Goal: Information Seeking & Learning: Learn about a topic

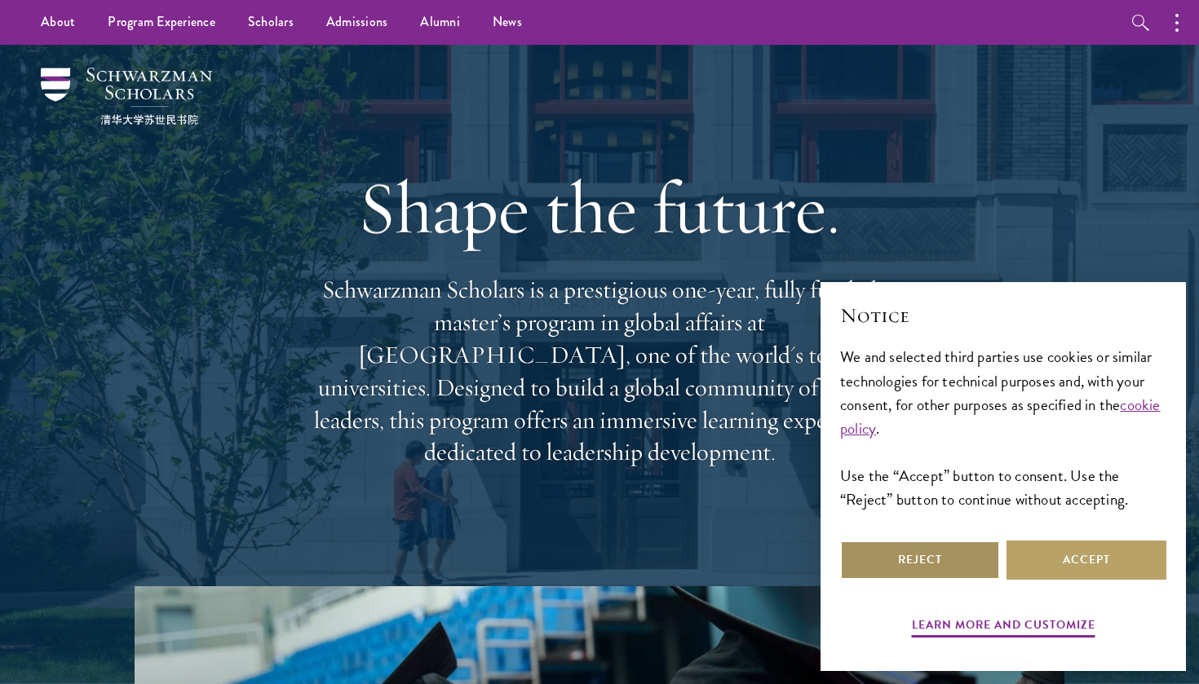
click at [951, 563] on button "Reject" at bounding box center [920, 560] width 160 height 39
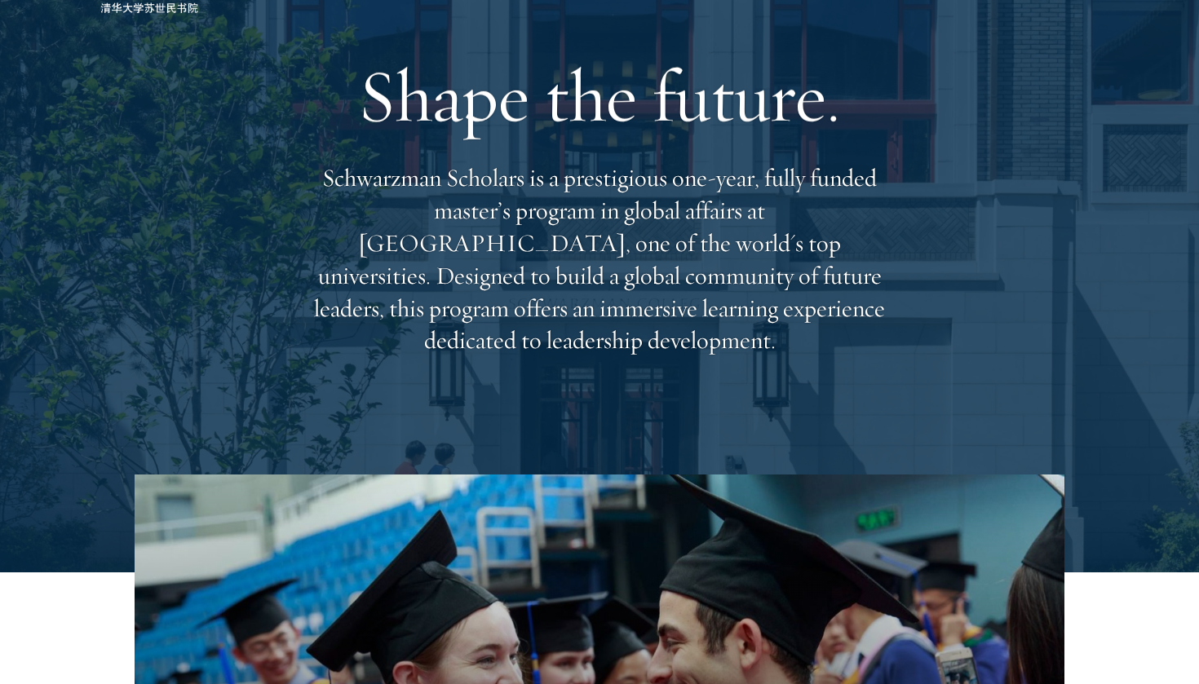
scroll to position [116, 0]
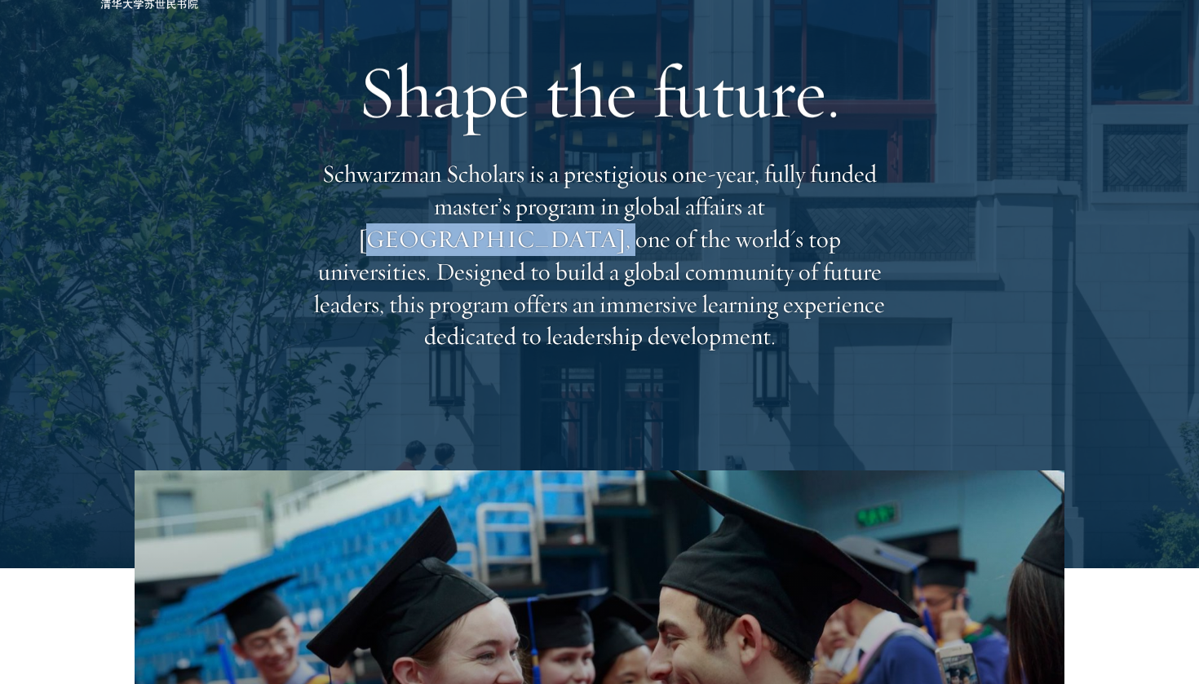
drag, startPoint x: 840, startPoint y: 227, endPoint x: 661, endPoint y: 227, distance: 178.6
click at [661, 228] on p "Schwarzman Scholars is a prestigious one-year, fully funded master’s program in…" at bounding box center [599, 255] width 587 height 195
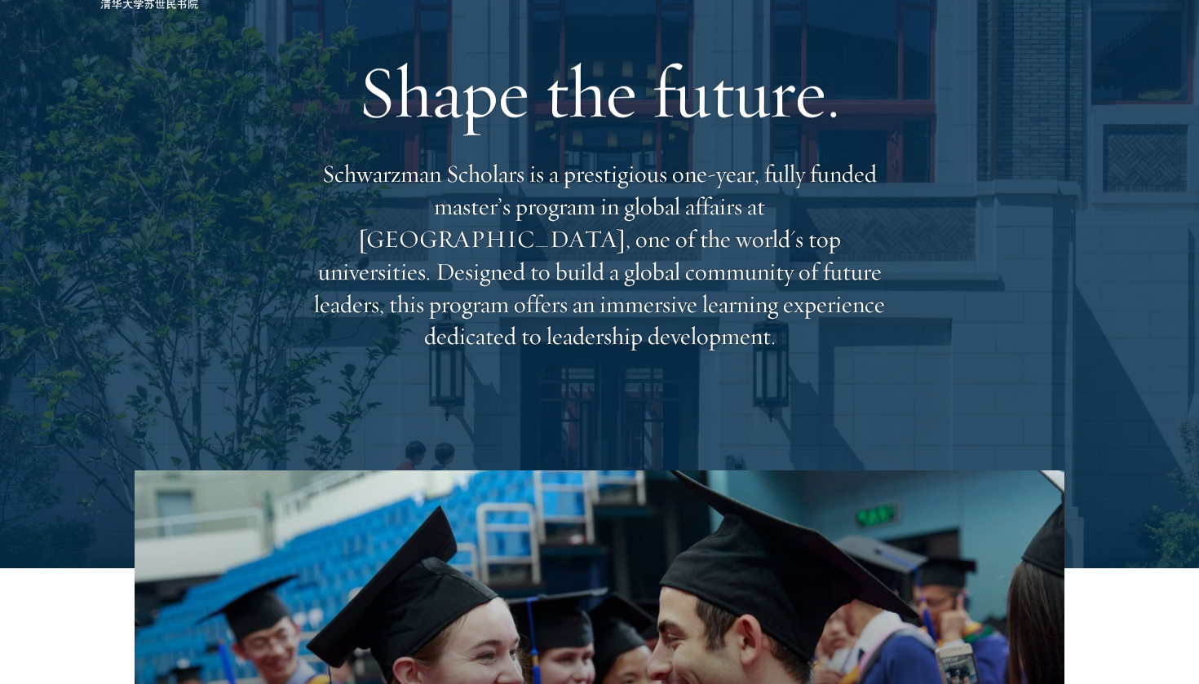
click at [655, 225] on p "Schwarzman Scholars is a prestigious one-year, fully funded master’s program in…" at bounding box center [599, 255] width 587 height 195
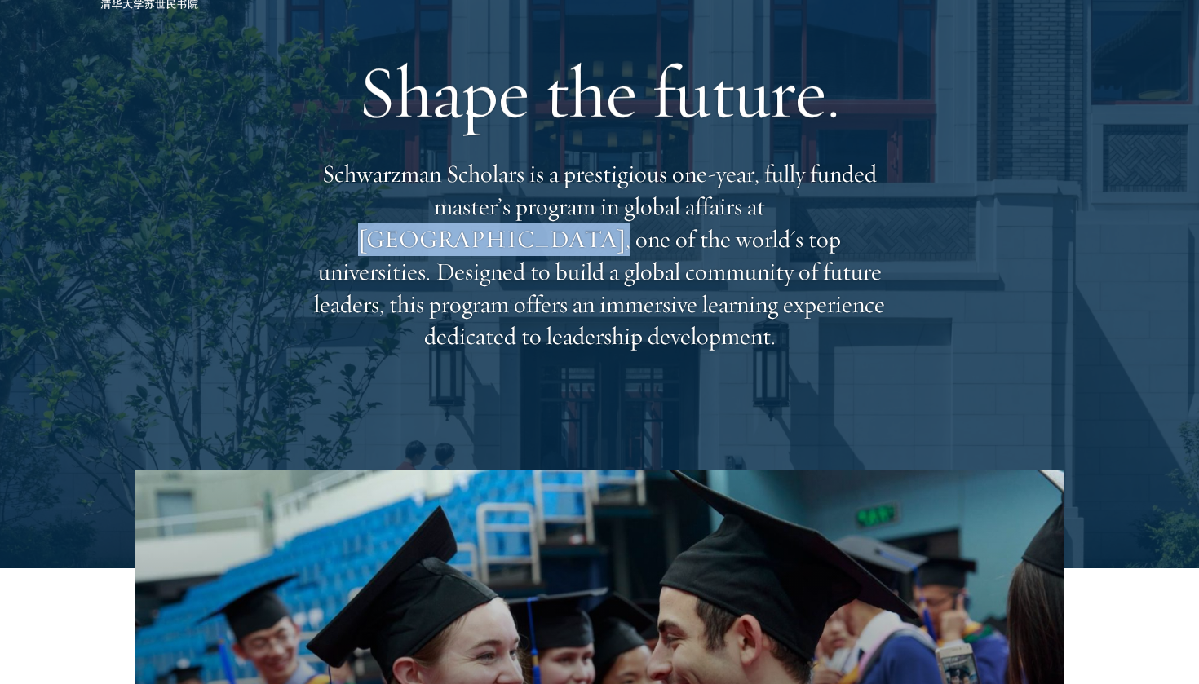
drag, startPoint x: 656, startPoint y: 225, endPoint x: 832, endPoint y: 232, distance: 177.0
click at [832, 232] on p "Schwarzman Scholars is a prestigious one-year, fully funded master’s program in…" at bounding box center [599, 255] width 587 height 195
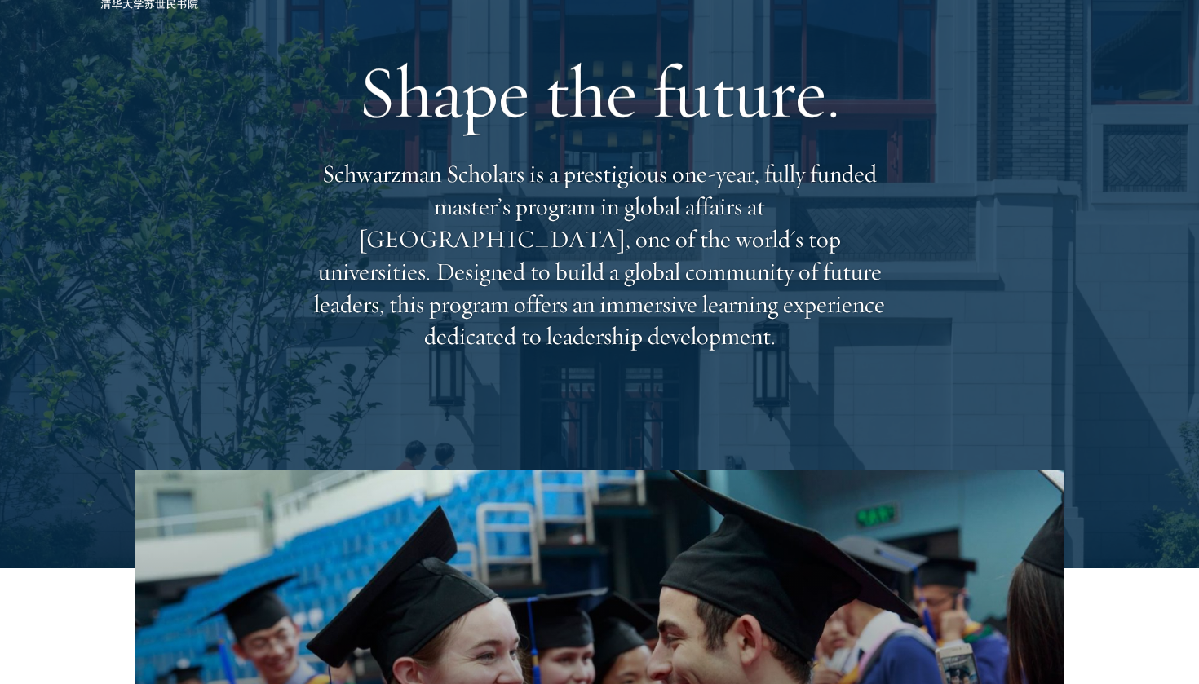
click at [847, 231] on p "Schwarzman Scholars is a prestigious one-year, fully funded master’s program in…" at bounding box center [599, 255] width 587 height 195
drag, startPoint x: 846, startPoint y: 231, endPoint x: 713, endPoint y: 229, distance: 133.7
click at [713, 229] on p "Schwarzman Scholars is a prestigious one-year, fully funded master’s program in…" at bounding box center [599, 255] width 587 height 195
click at [656, 225] on p "Schwarzman Scholars is a prestigious one-year, fully funded master’s program in…" at bounding box center [599, 255] width 587 height 195
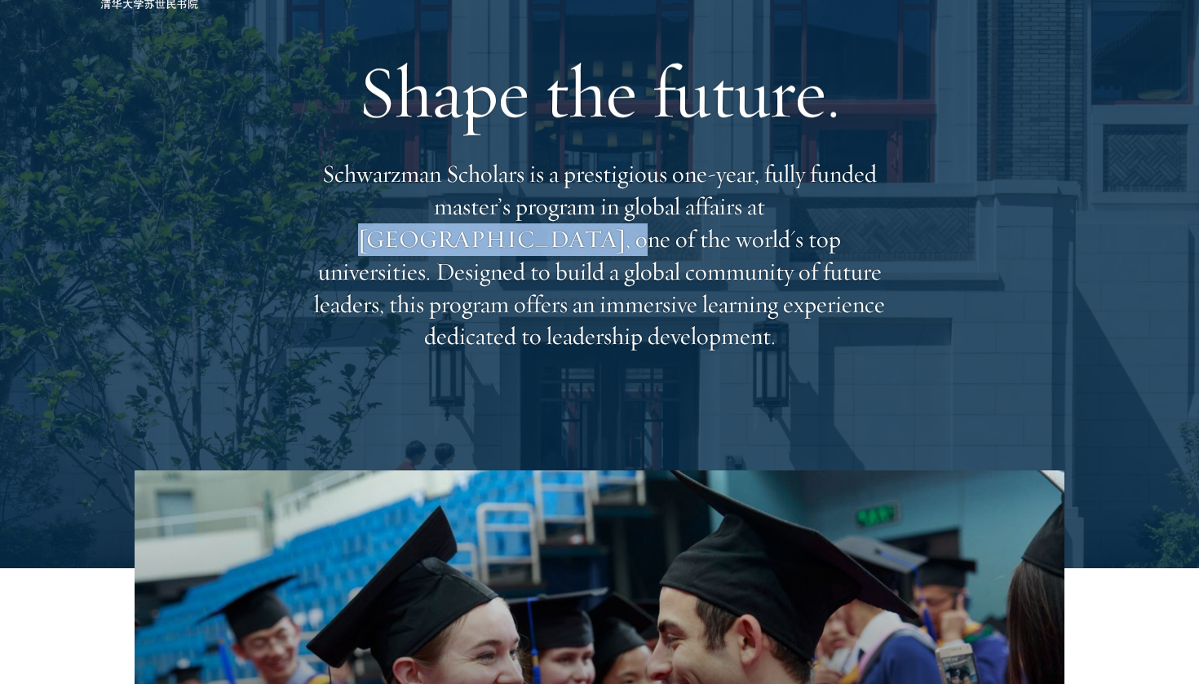
drag, startPoint x: 657, startPoint y: 225, endPoint x: 844, endPoint y: 226, distance: 186.7
click at [844, 226] on p "Schwarzman Scholars is a prestigious one-year, fully funded master’s program in…" at bounding box center [599, 255] width 587 height 195
copy p "Tsinghua University,"
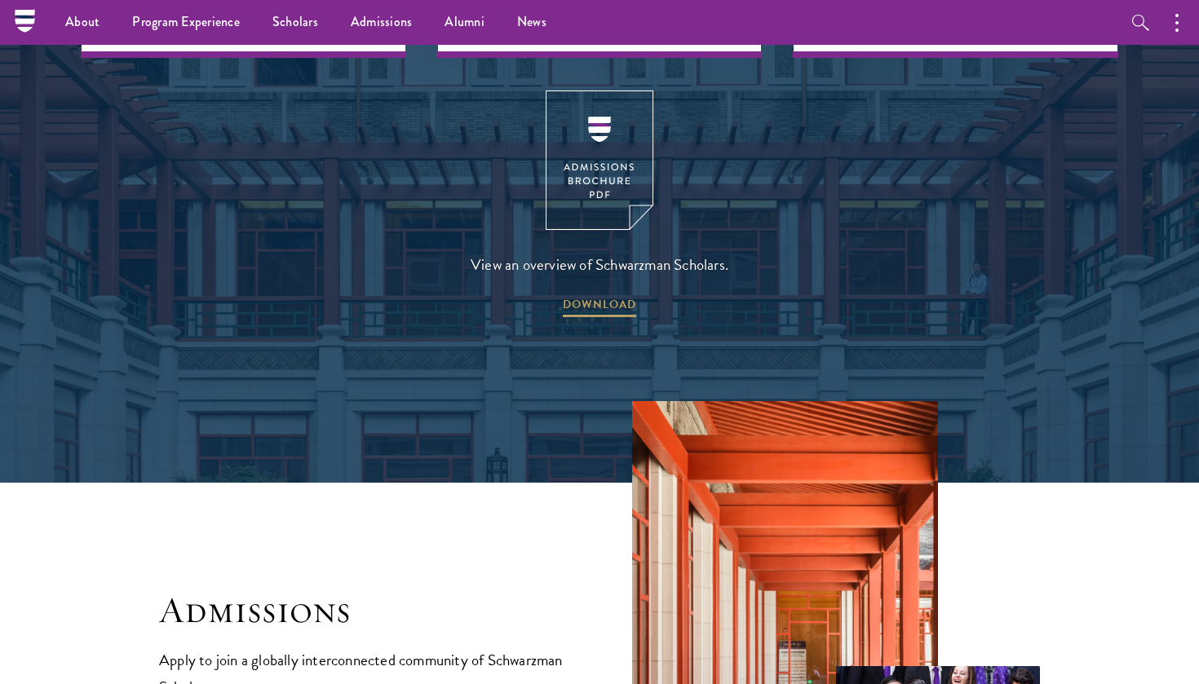
scroll to position [2295, 0]
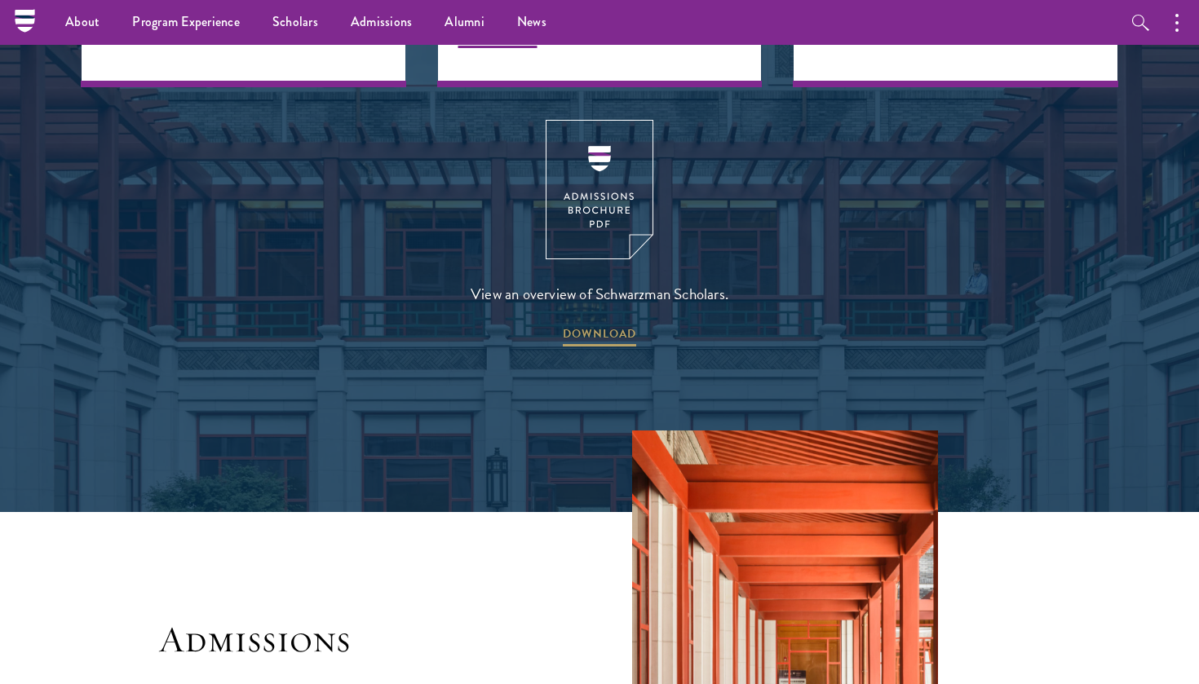
click at [607, 163] on img at bounding box center [599, 189] width 108 height 139
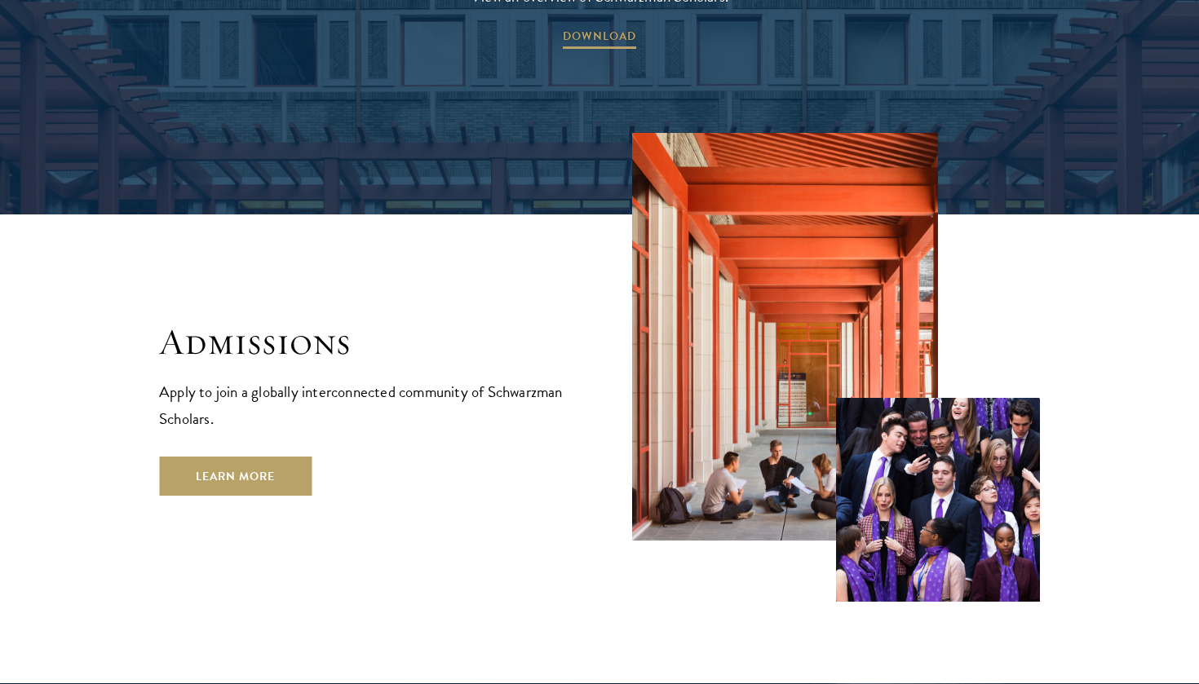
scroll to position [2607, 0]
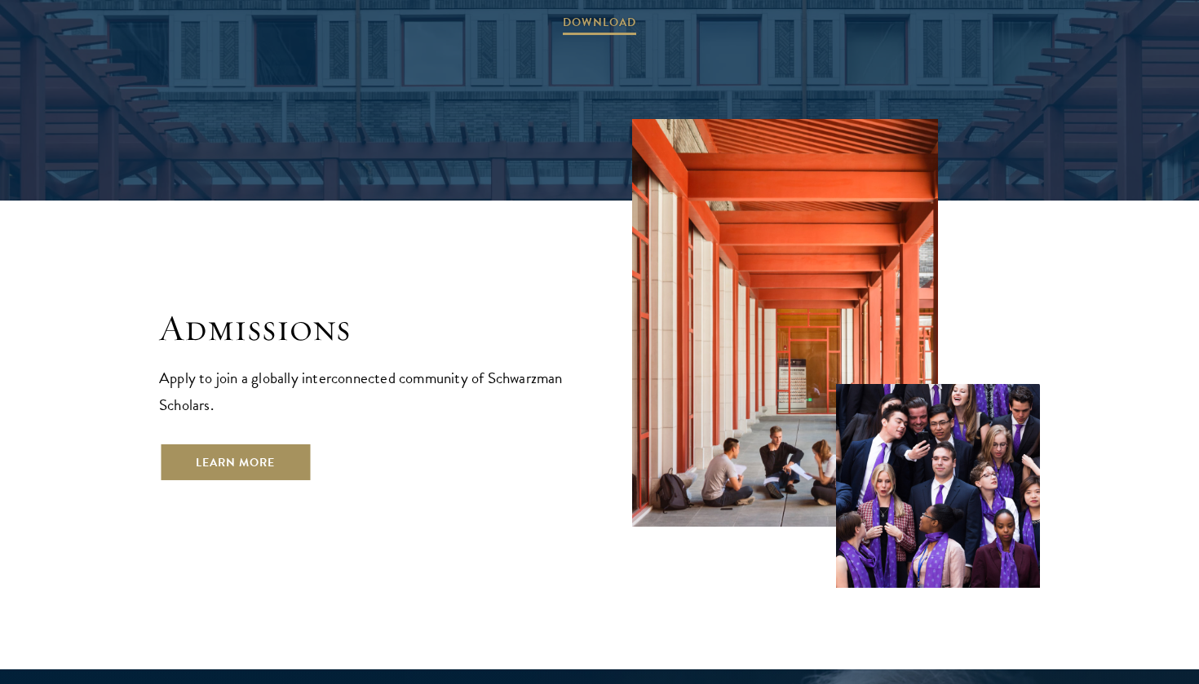
click at [232, 443] on link "Learn More" at bounding box center [235, 462] width 152 height 39
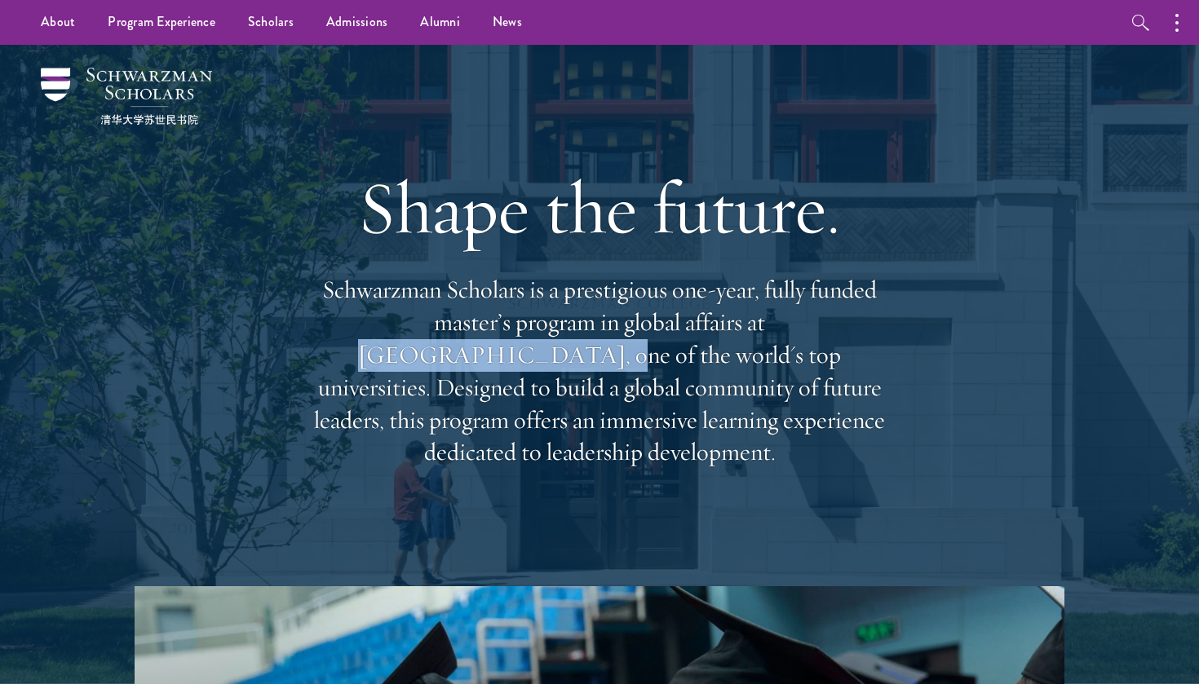
scroll to position [0, 0]
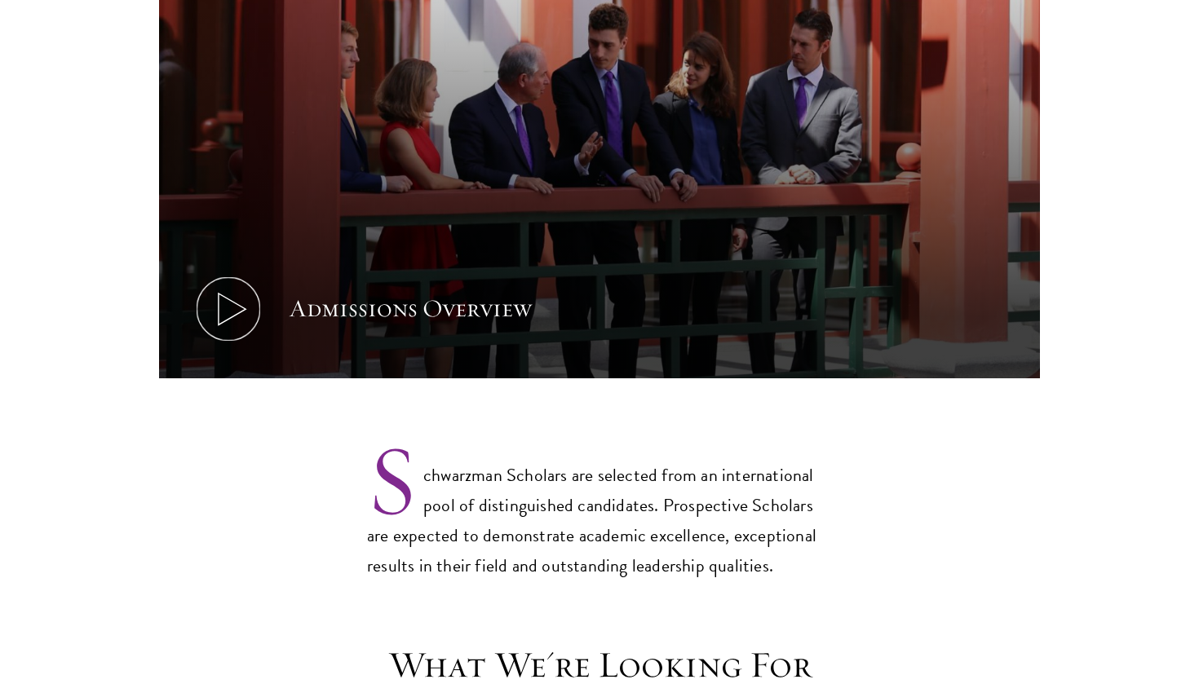
scroll to position [1015, 0]
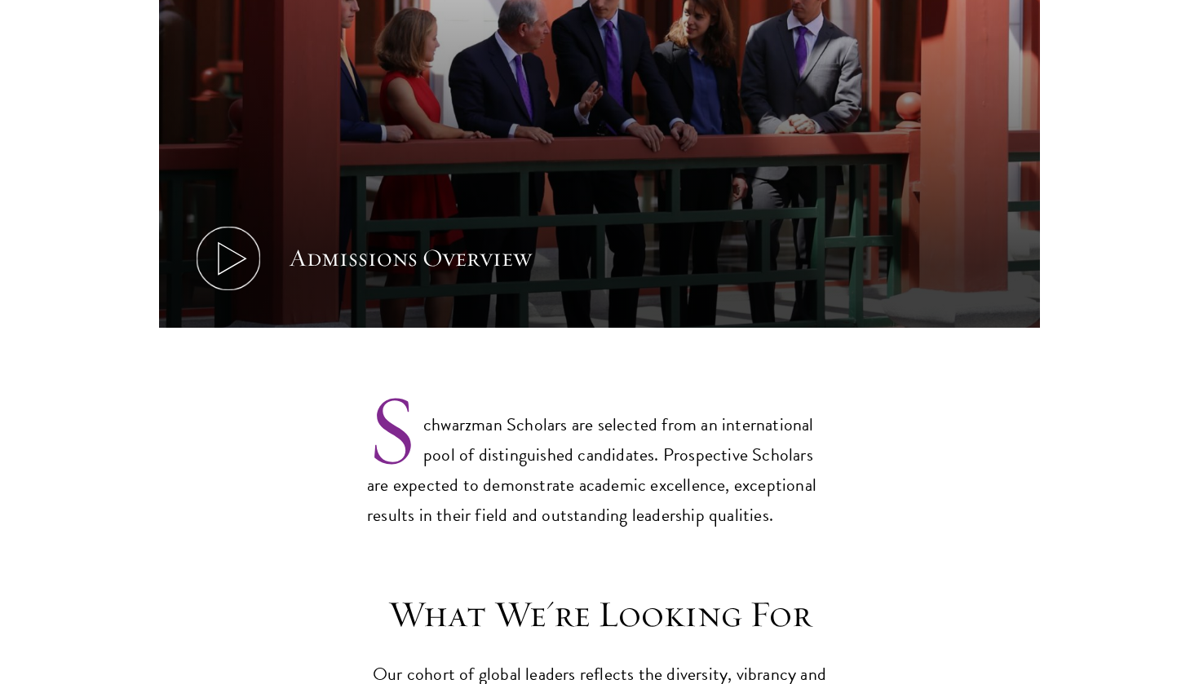
click at [422, 196] on button "Admissions Overview" at bounding box center [599, 80] width 881 height 496
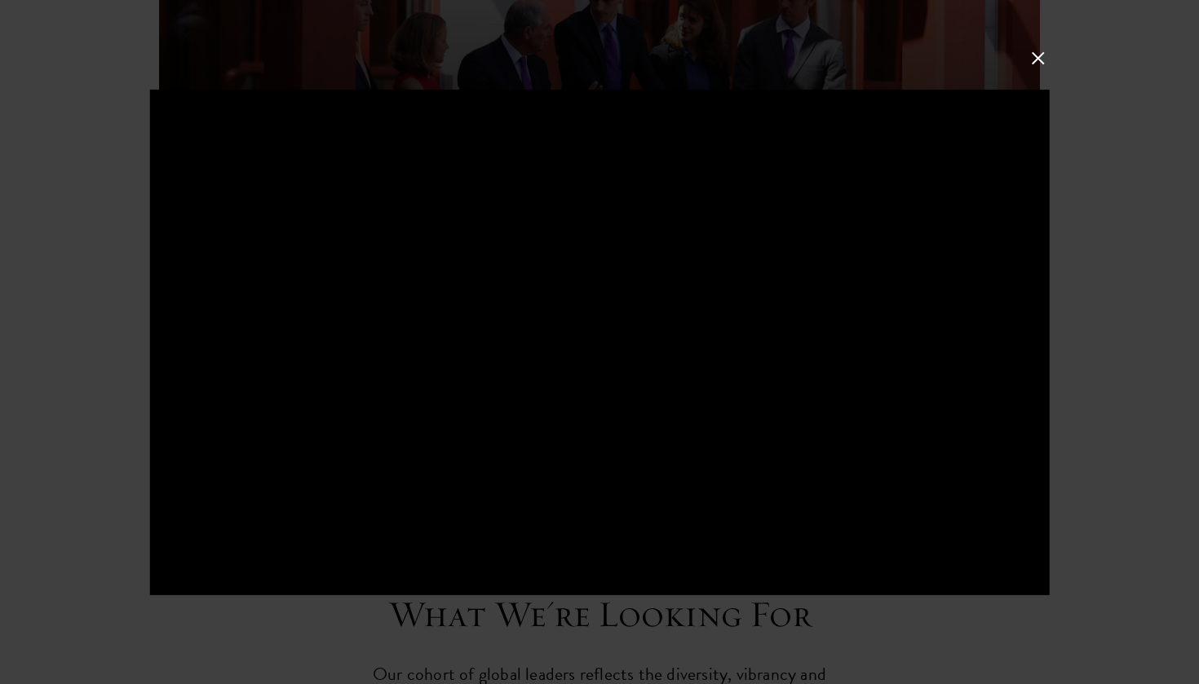
click at [110, 118] on div at bounding box center [599, 342] width 1199 height 684
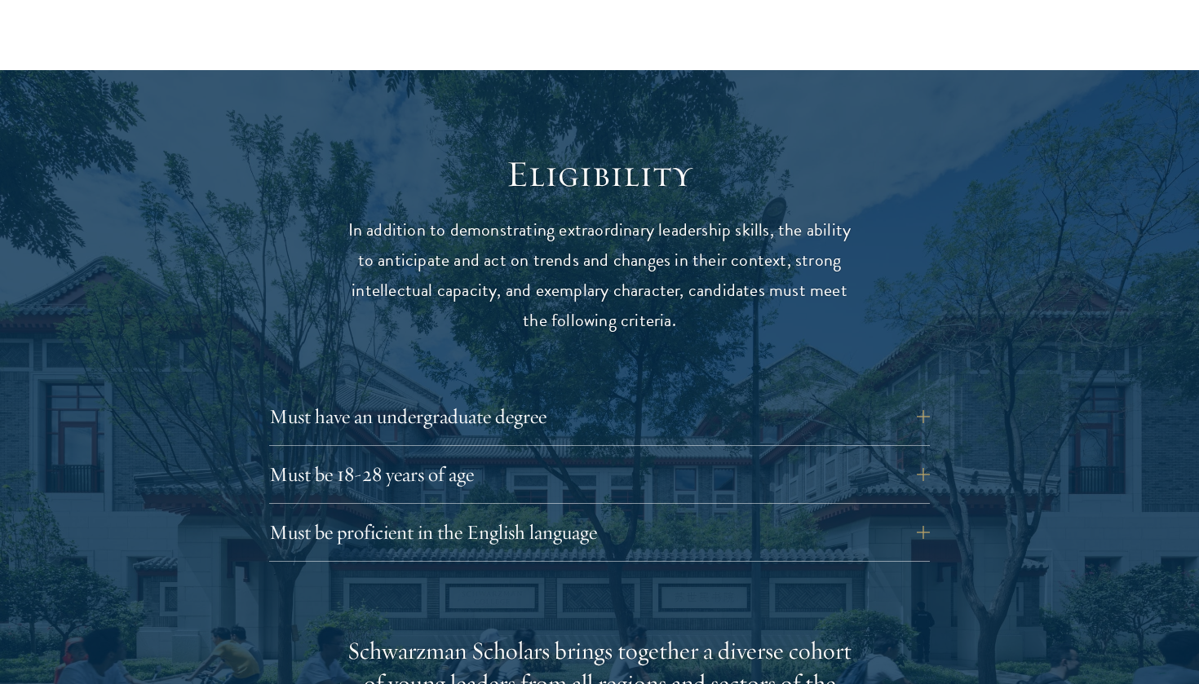
scroll to position [2032, 0]
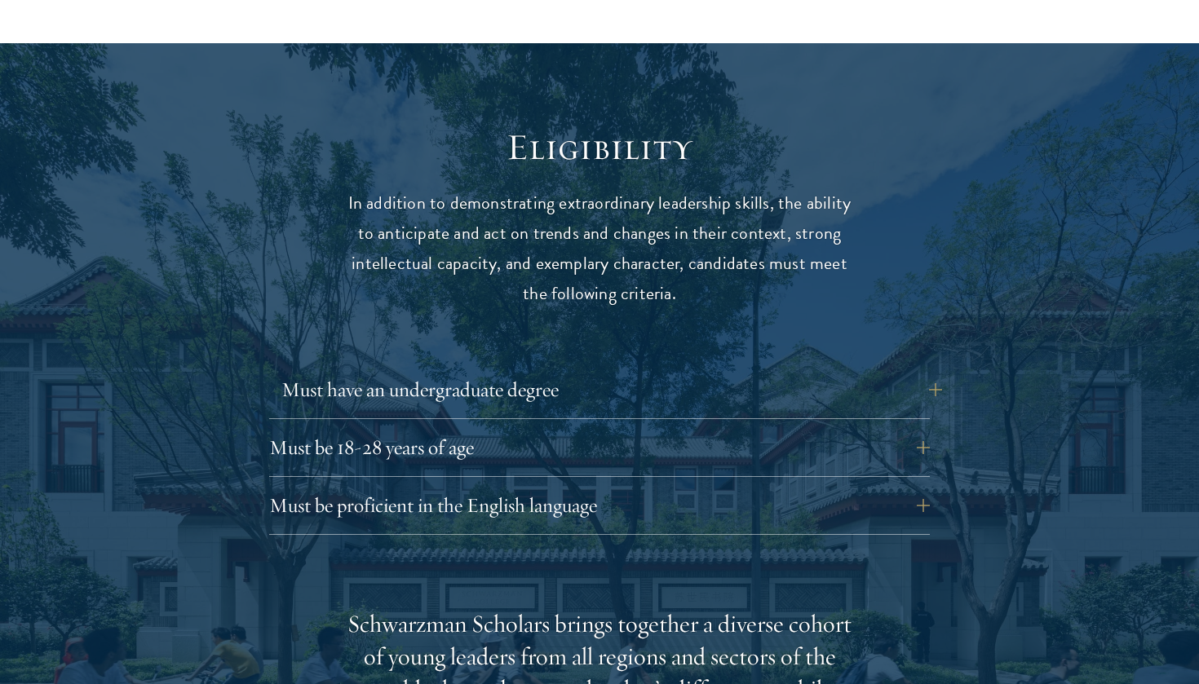
click at [515, 370] on button "Must have an undergraduate degree" at bounding box center [611, 389] width 660 height 39
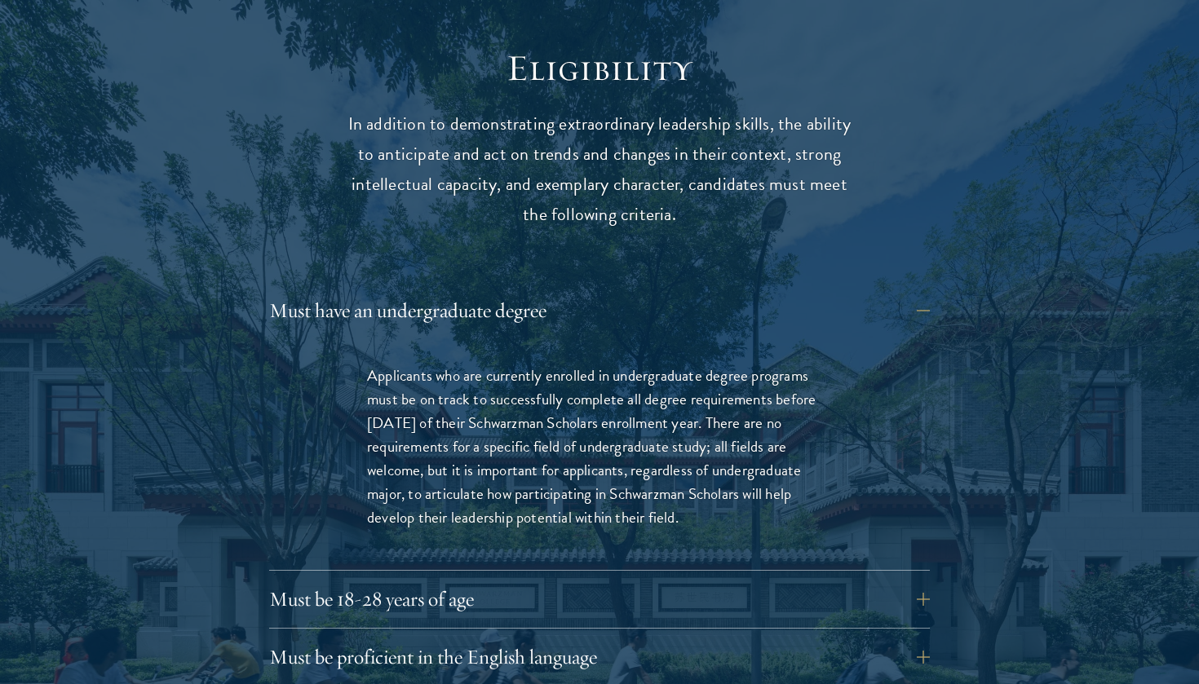
scroll to position [2134, 0]
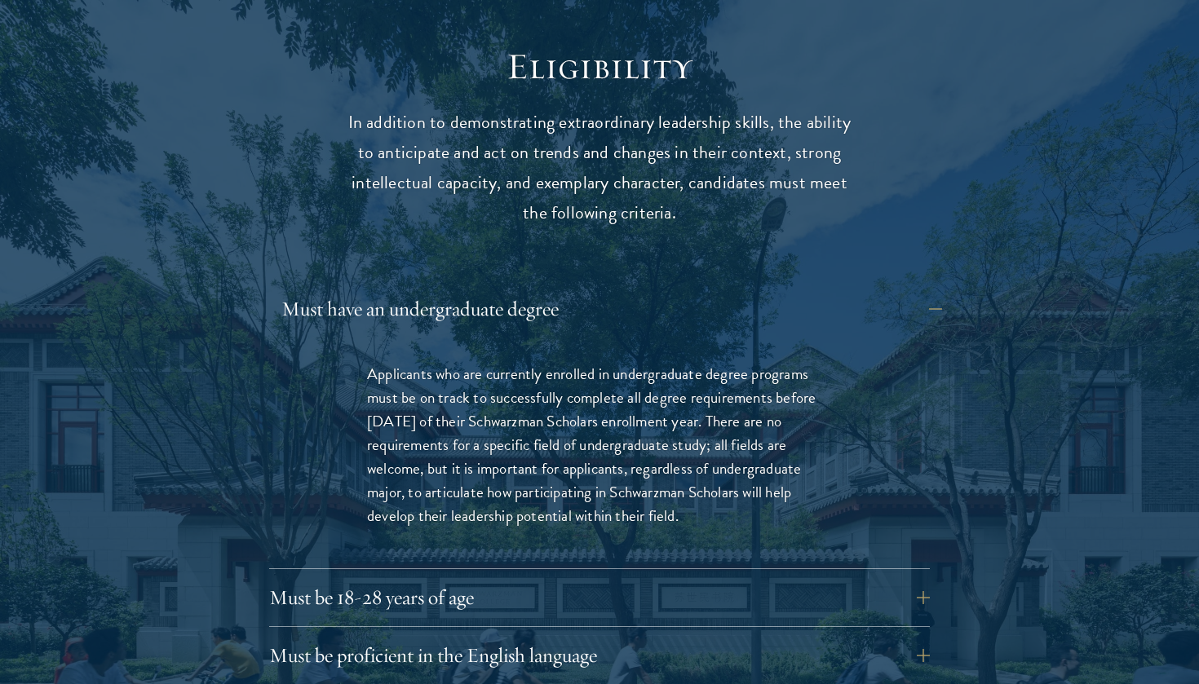
click at [547, 289] on button "Must have an undergraduate degree" at bounding box center [611, 308] width 660 height 39
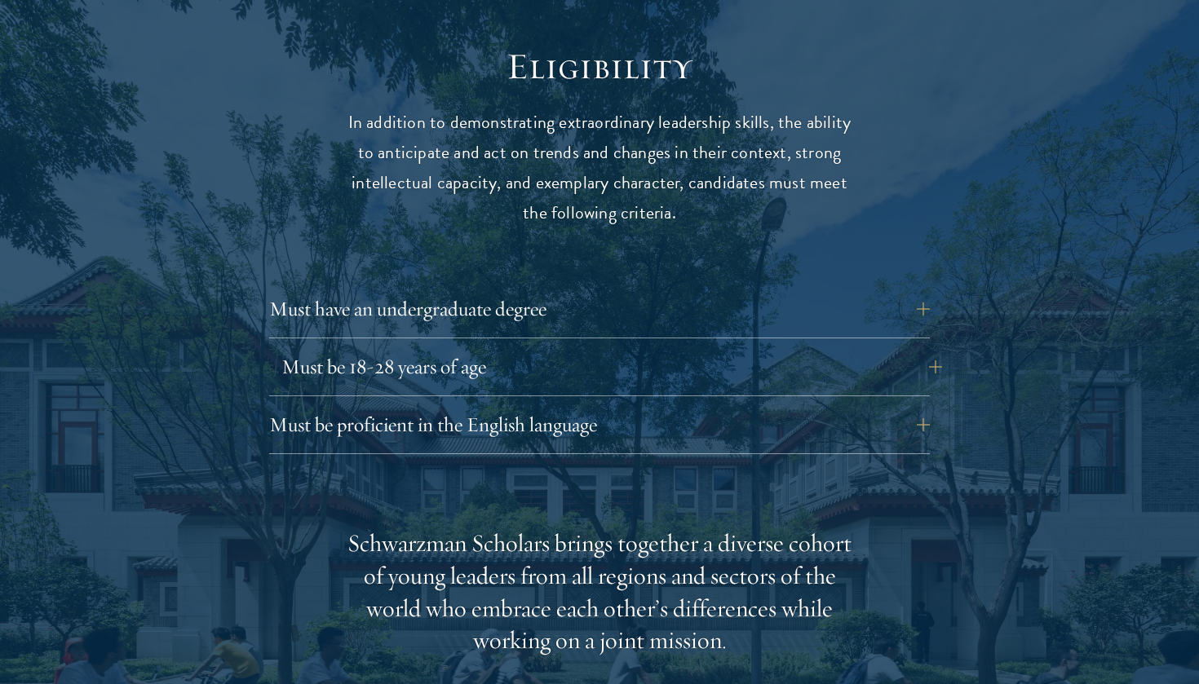
click at [478, 347] on button "Must be 18-28 years of age" at bounding box center [611, 366] width 660 height 39
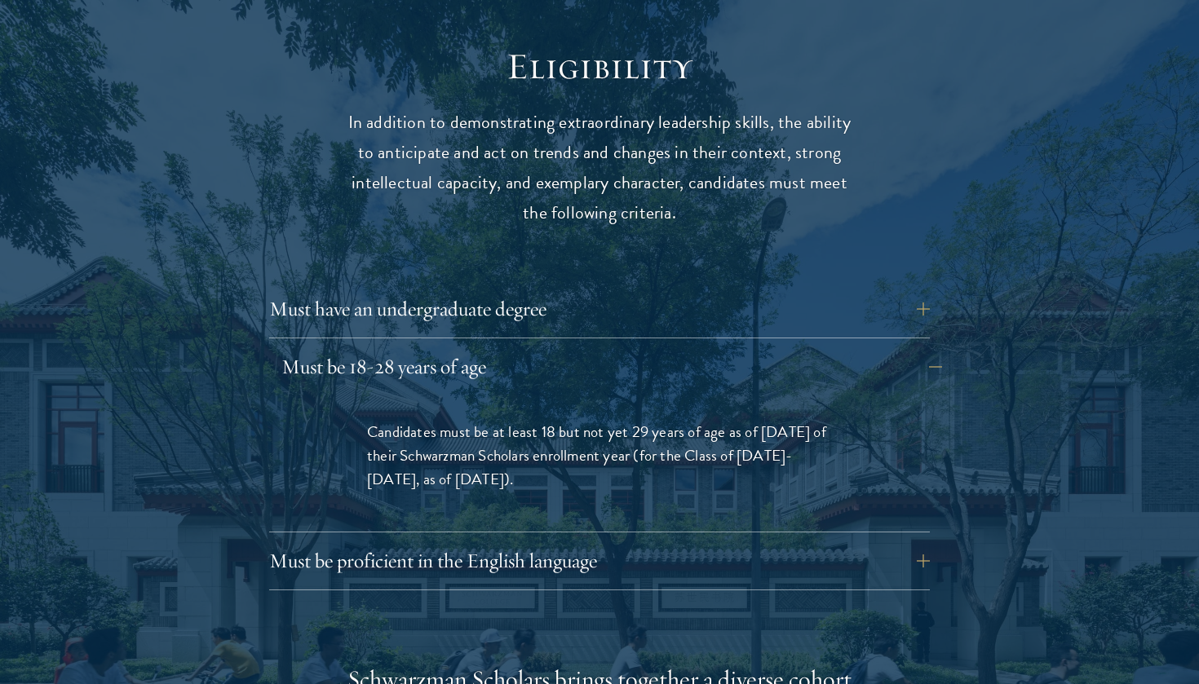
click at [487, 347] on button "Must be 18-28 years of age" at bounding box center [611, 366] width 660 height 39
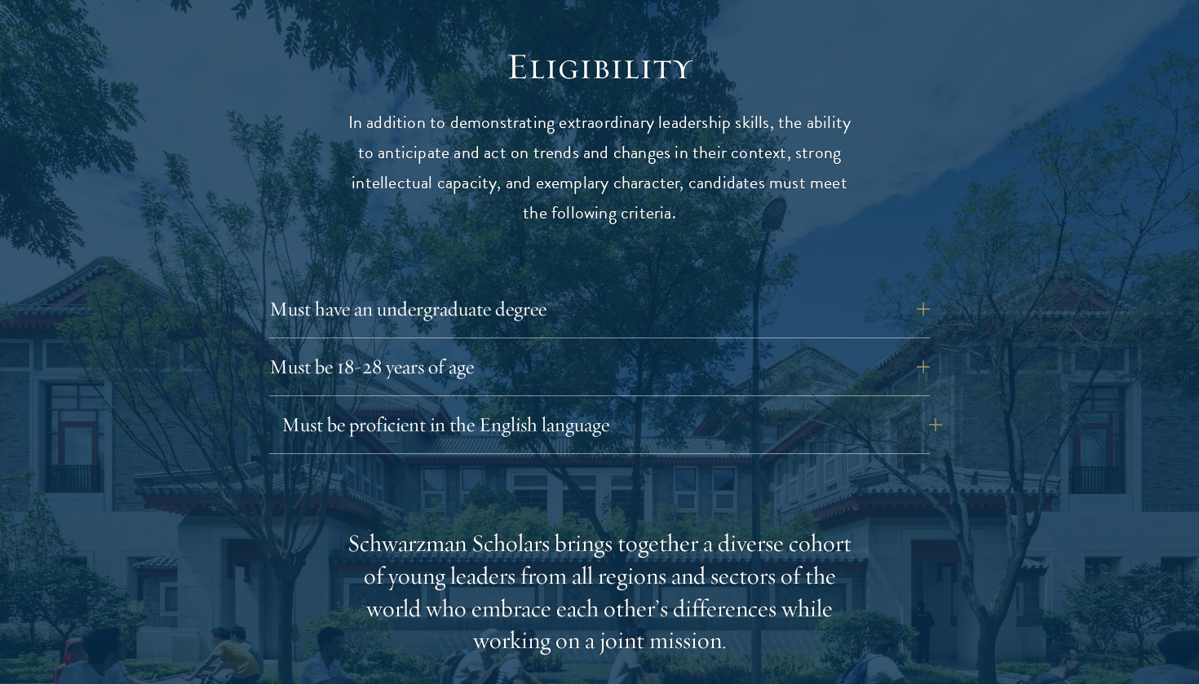
click at [487, 405] on button "Must be proficient in the English language" at bounding box center [611, 424] width 660 height 39
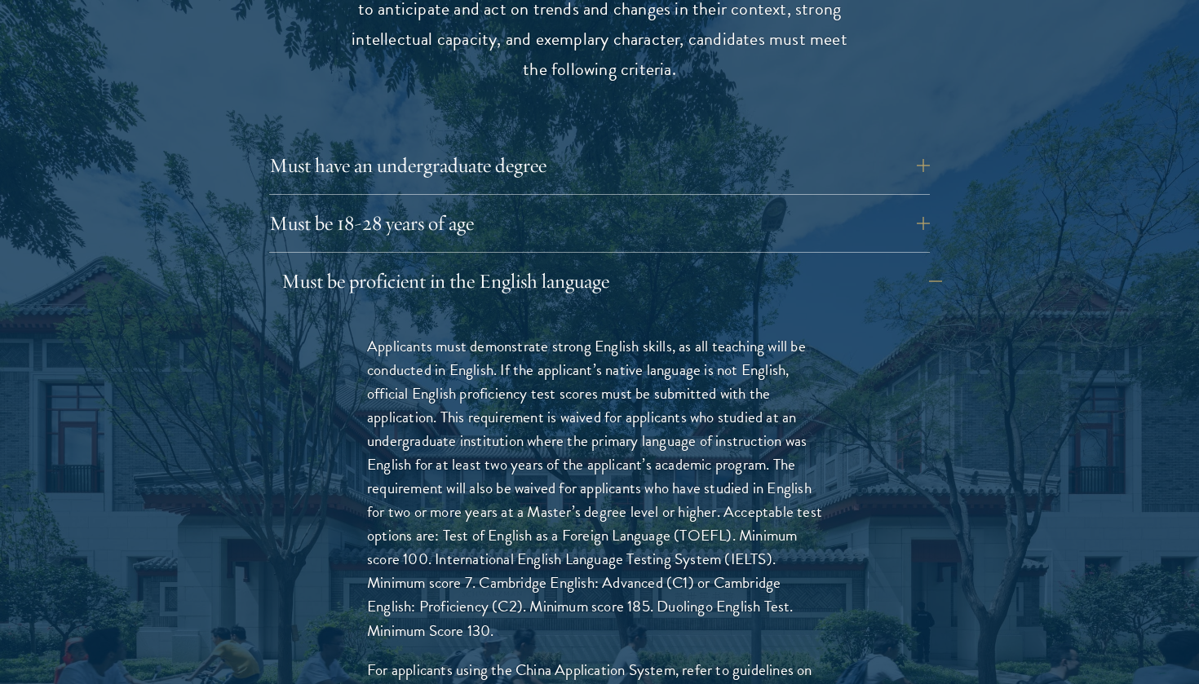
scroll to position [2276, 0]
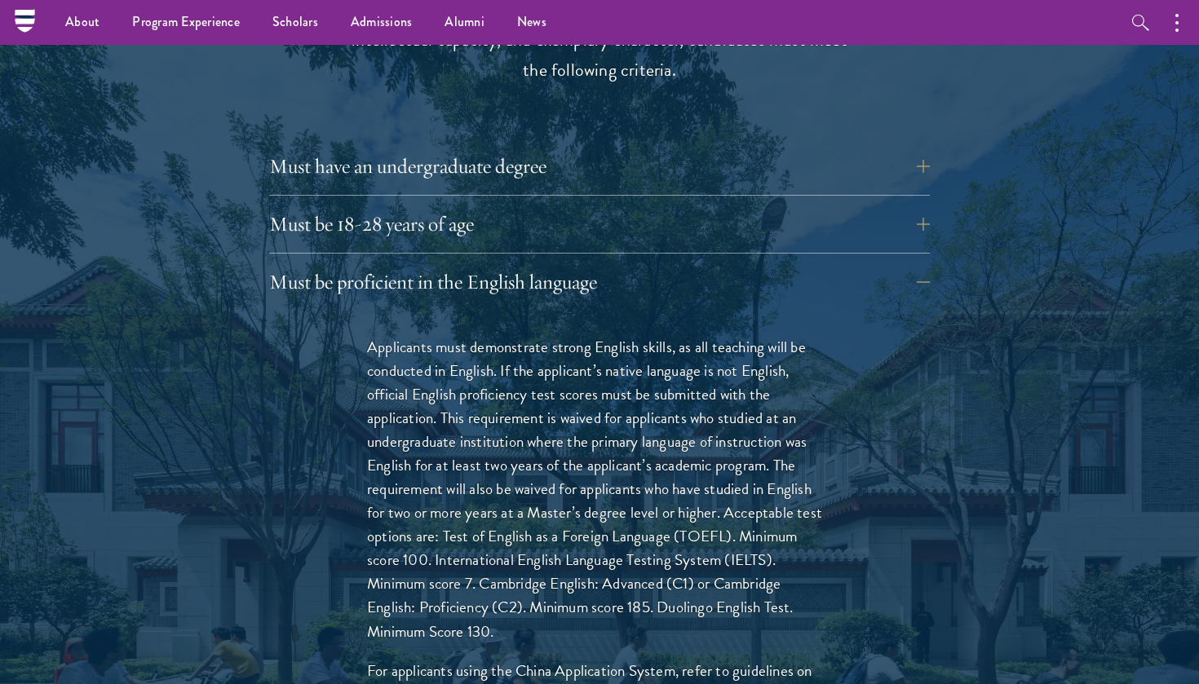
drag, startPoint x: 514, startPoint y: 230, endPoint x: 494, endPoint y: 340, distance: 111.9
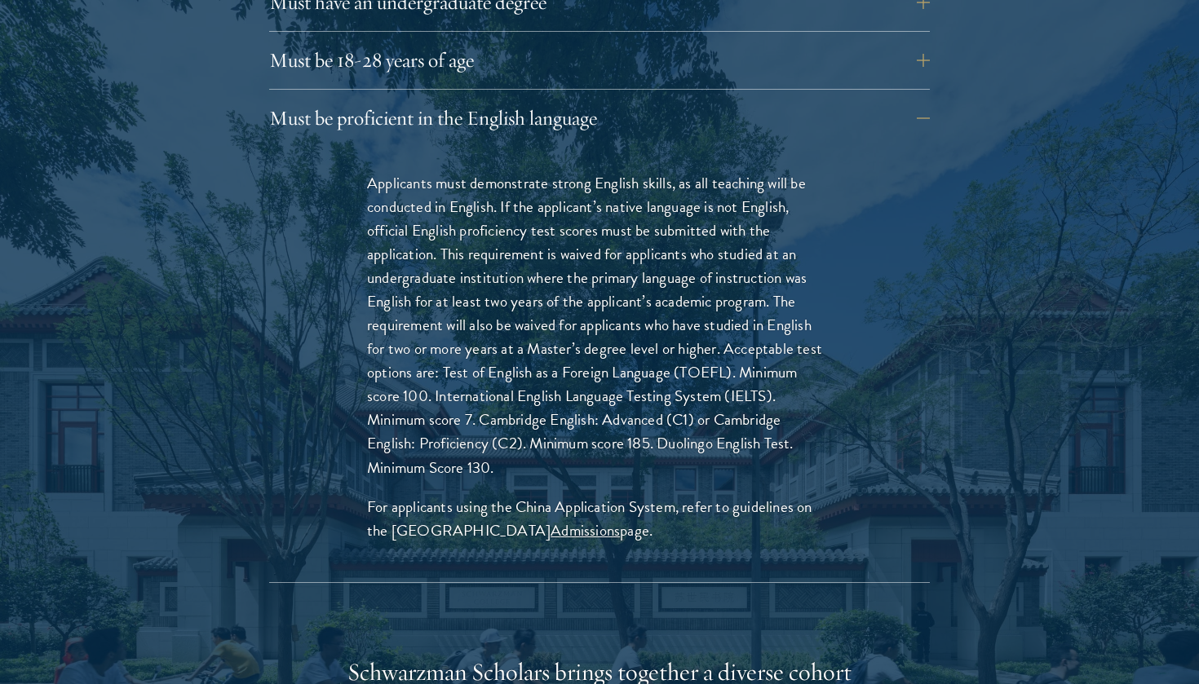
scroll to position [2445, 0]
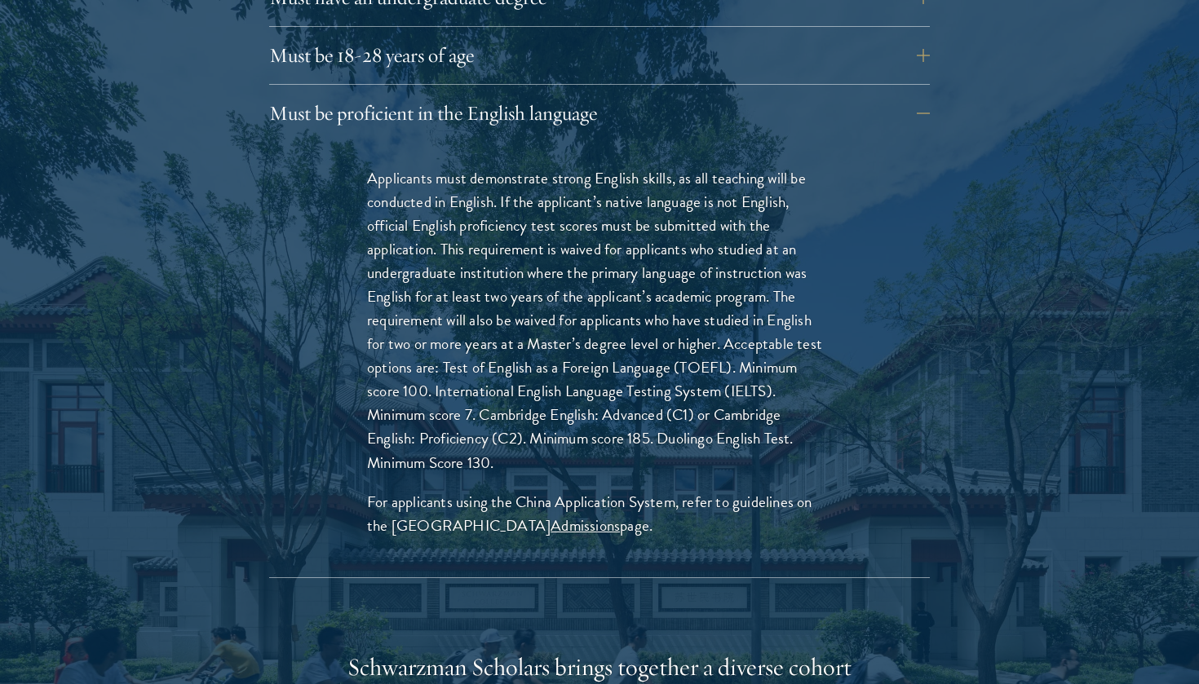
click at [552, 94] on div "Must be proficient in the English language Applicants must demonstrate strong E…" at bounding box center [599, 336] width 660 height 484
click at [527, 94] on button "Must be proficient in the English language" at bounding box center [611, 113] width 660 height 39
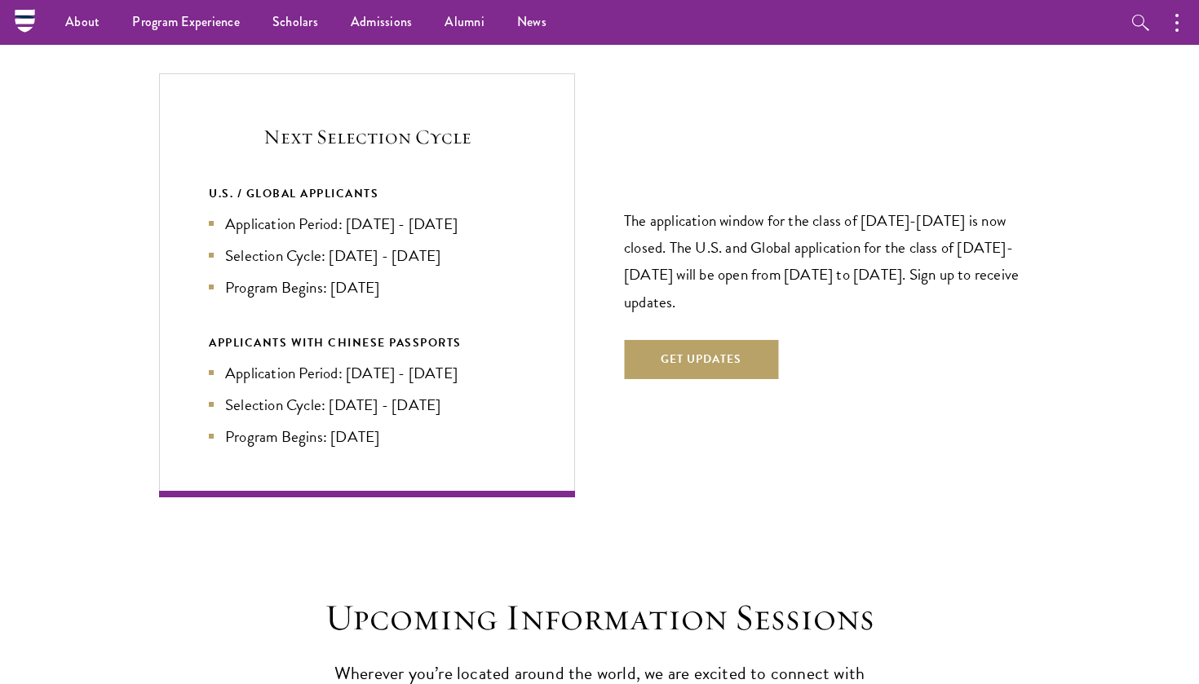
scroll to position [3464, 0]
click at [347, 212] on li "Application Period: Apr 2026 - Sep 2026" at bounding box center [367, 224] width 316 height 24
click at [400, 212] on li "Application Period: Apr 2026 - Sep 2026" at bounding box center [367, 224] width 316 height 24
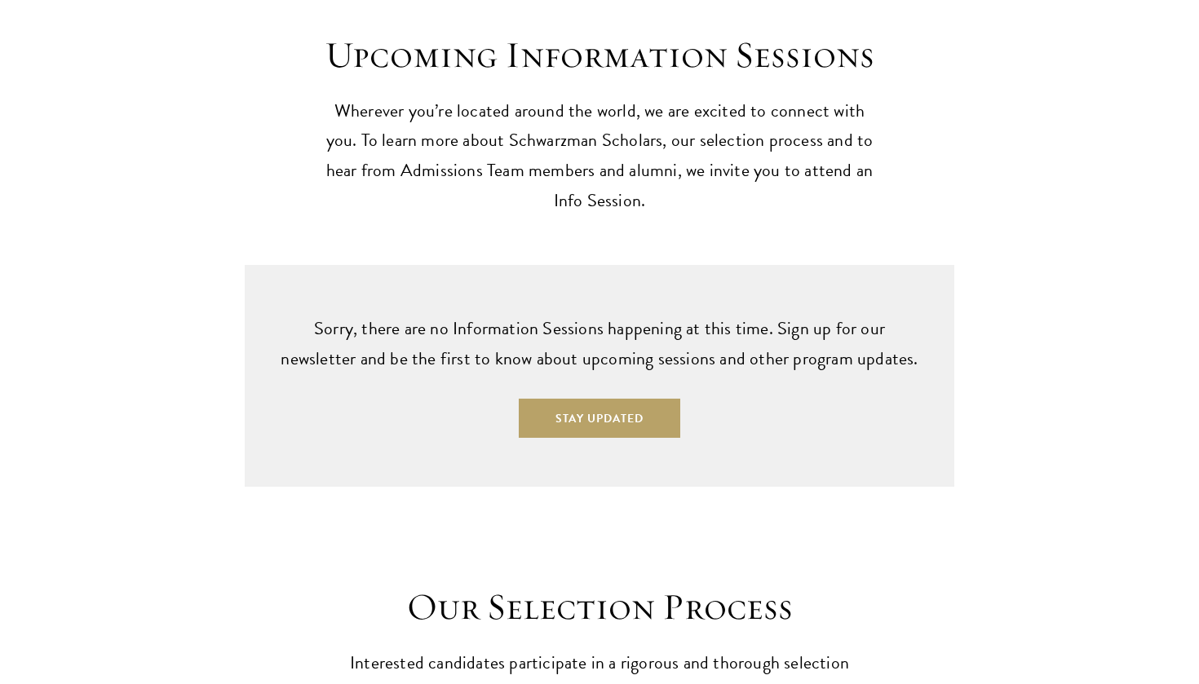
scroll to position [4035, 0]
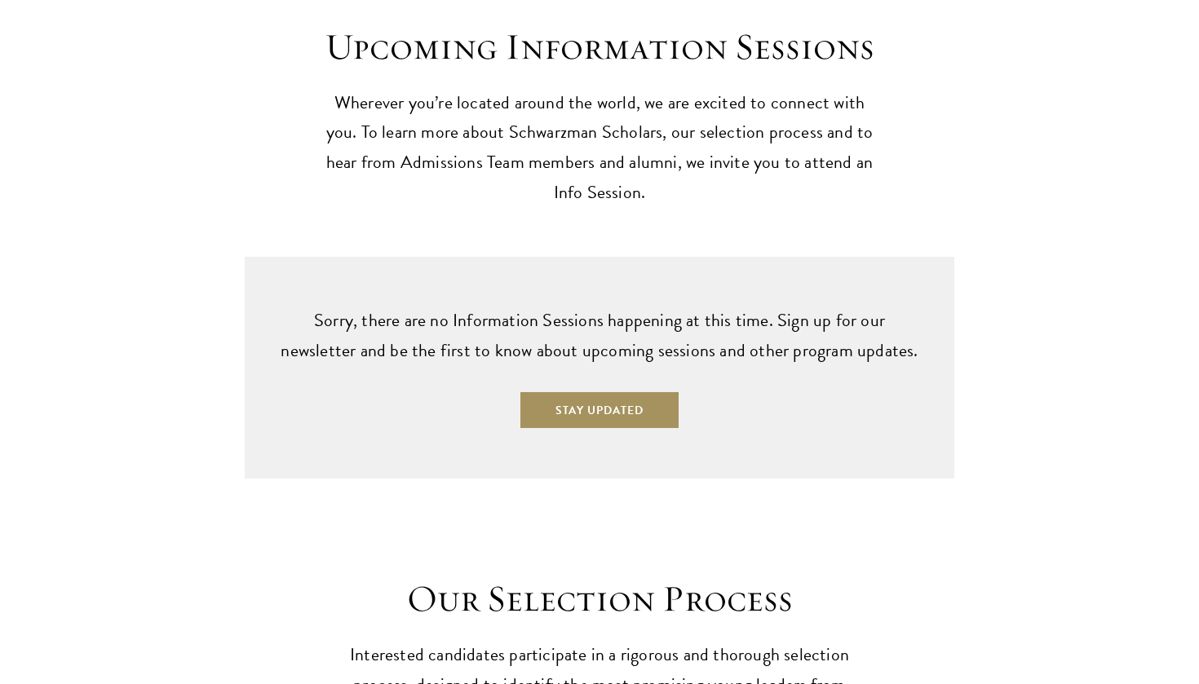
click at [615, 391] on button "Stay Updated" at bounding box center [599, 410] width 161 height 39
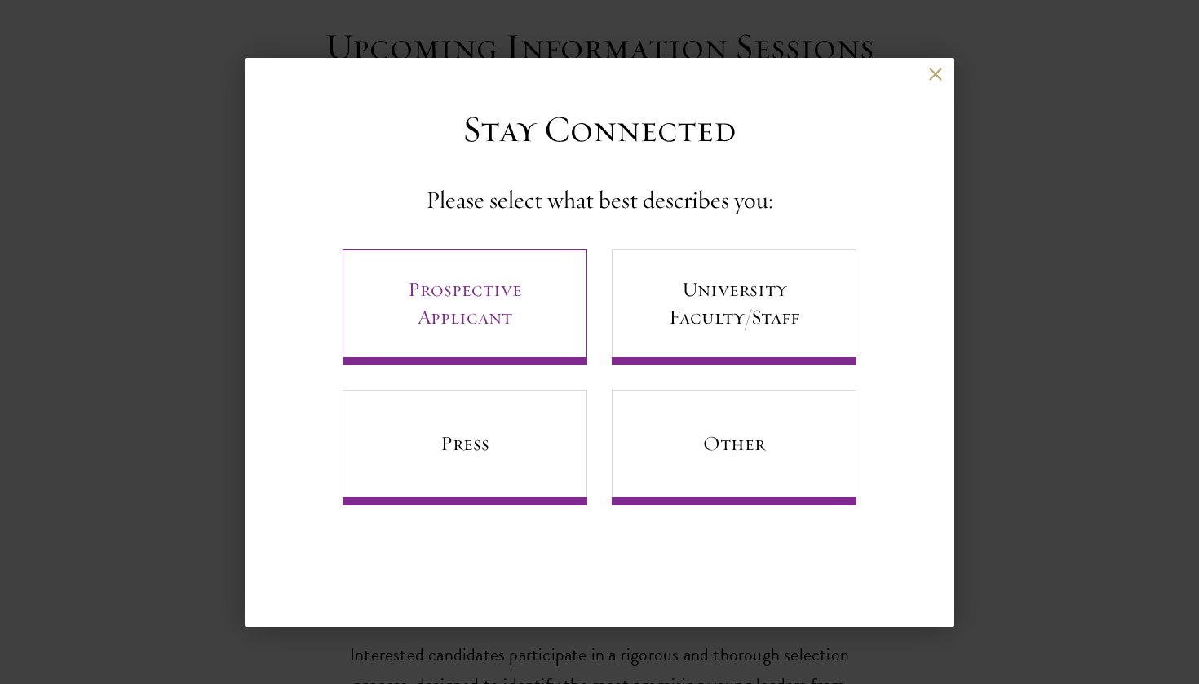
click at [483, 305] on link "Prospective Applicant" at bounding box center [464, 307] width 245 height 116
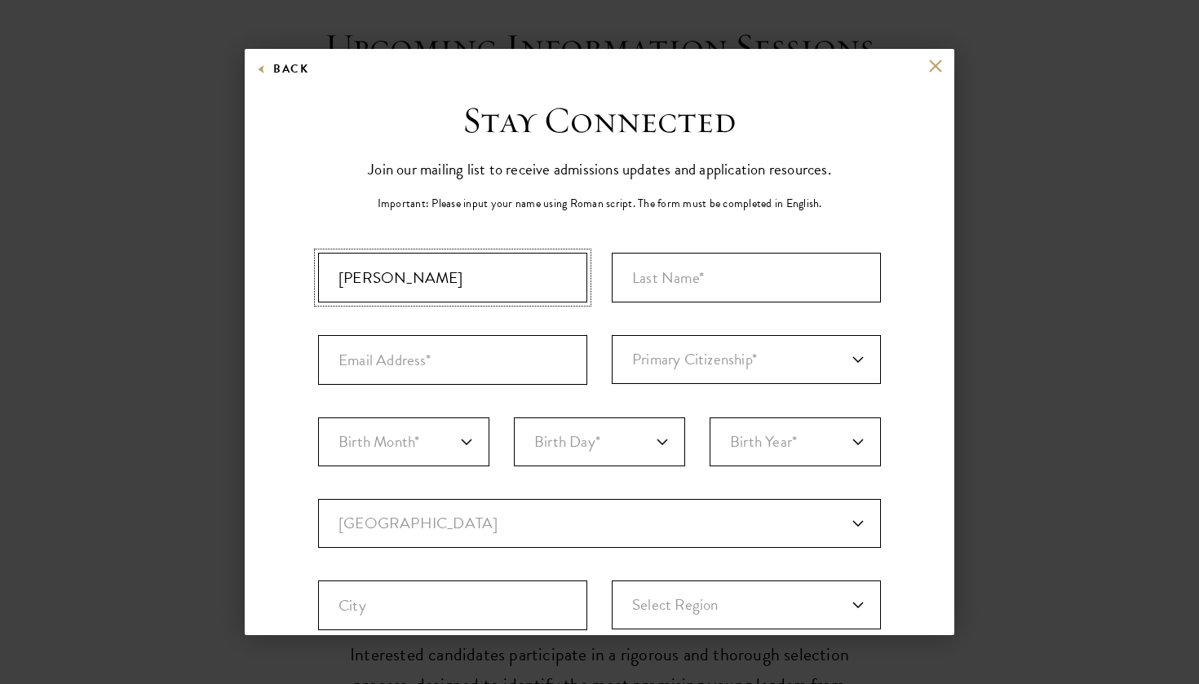
type input "Mariana Morgane"
type input "F"
type input "Morgane"
click at [508, 283] on input "Mariana Morgane" at bounding box center [452, 278] width 269 height 50
type input "Mariana"
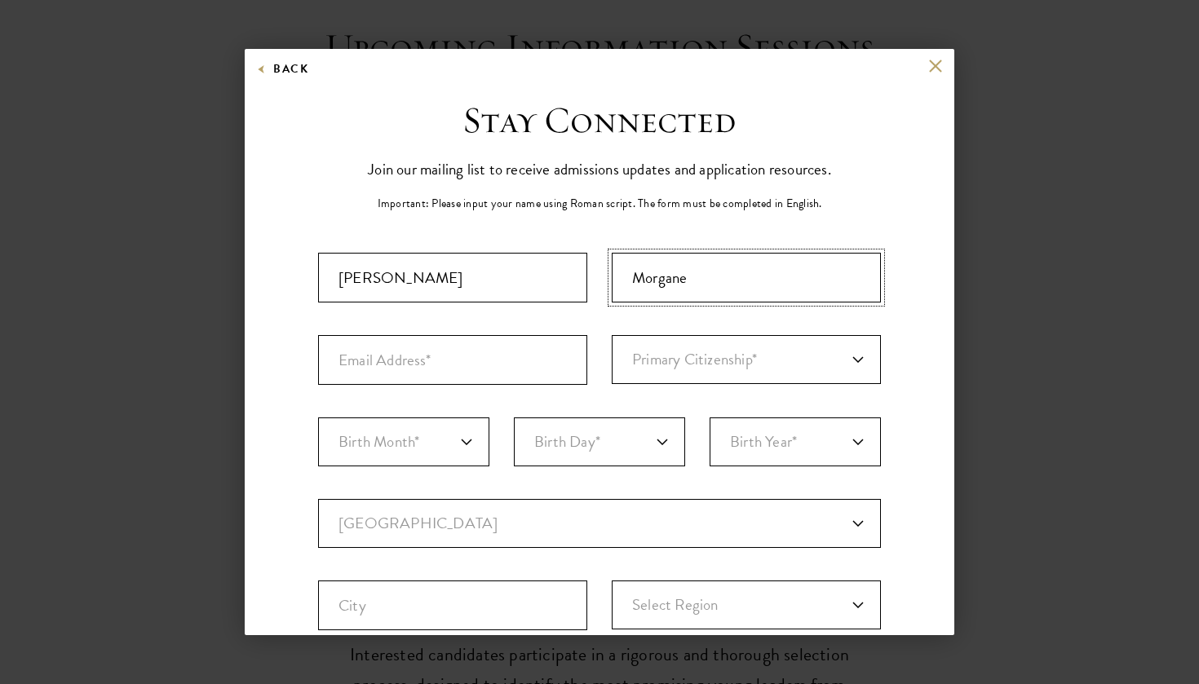
click at [714, 274] on input "Morgane" at bounding box center [745, 278] width 269 height 50
type input "F"
type input "Morgane"
click at [485, 347] on input "Email Address*" at bounding box center [452, 360] width 269 height 50
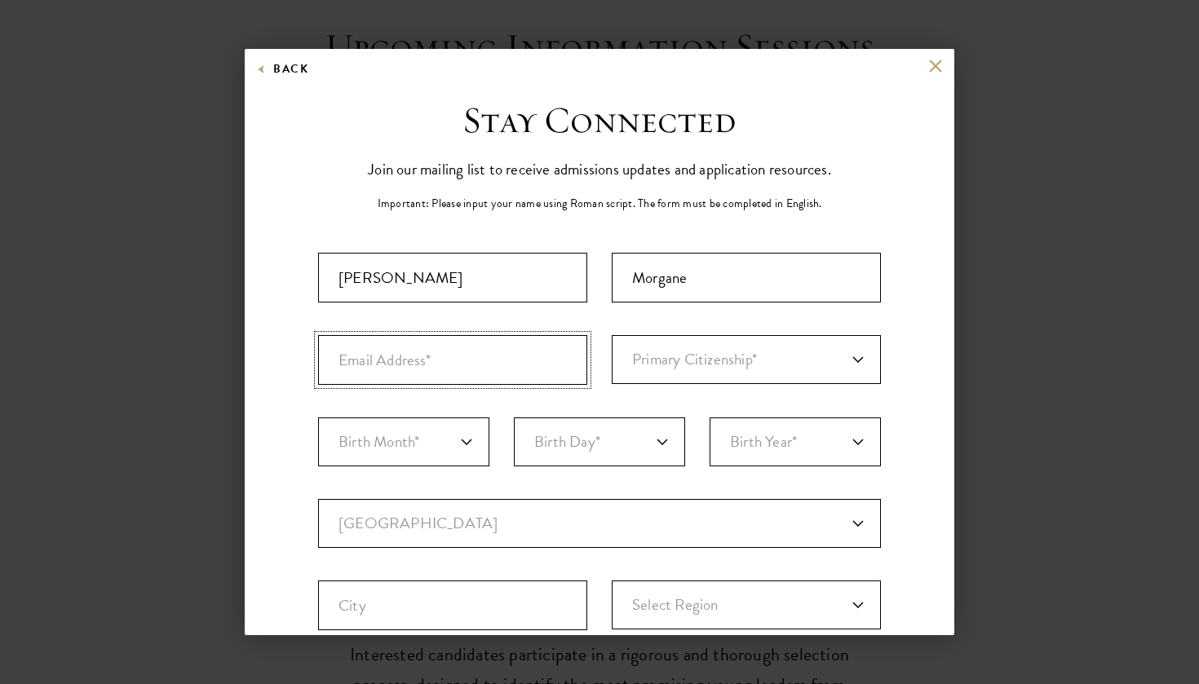
paste input "marianamorgane@gmail.com"
type input "marianamorgane@gmail.com"
select select "PO"
select select "11"
select select "20"
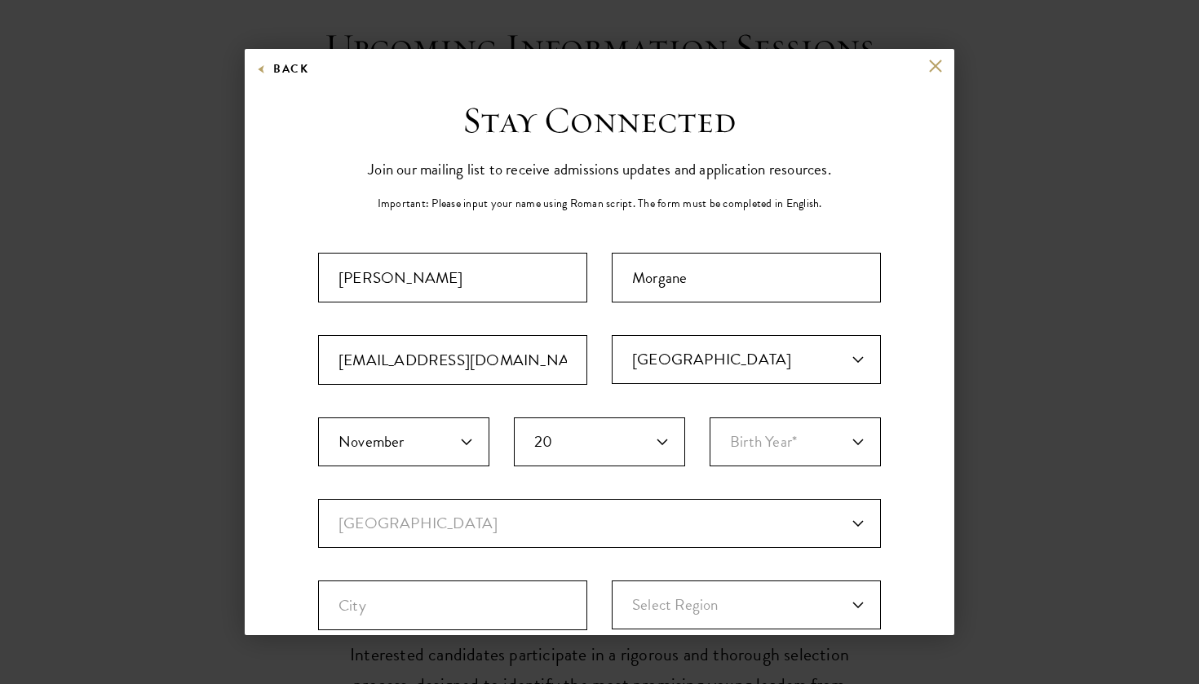
click at [625, 476] on fieldset "Birth Month* January February March April May June July August September Octobe…" at bounding box center [599, 458] width 563 height 82
select select "1998"
select select "UK"
select select
click at [307, 537] on div "Stay Connected Please select what best describes you: Prospective Applicant Uni…" at bounding box center [599, 560] width 709 height 925
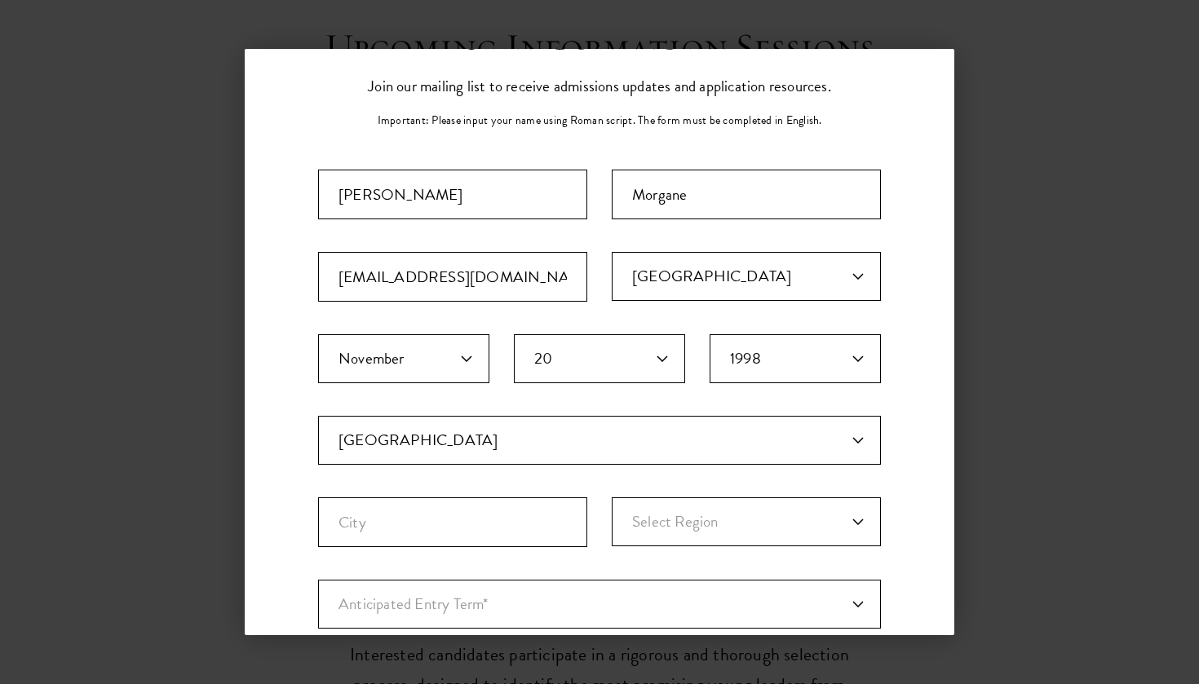
scroll to position [112, 0]
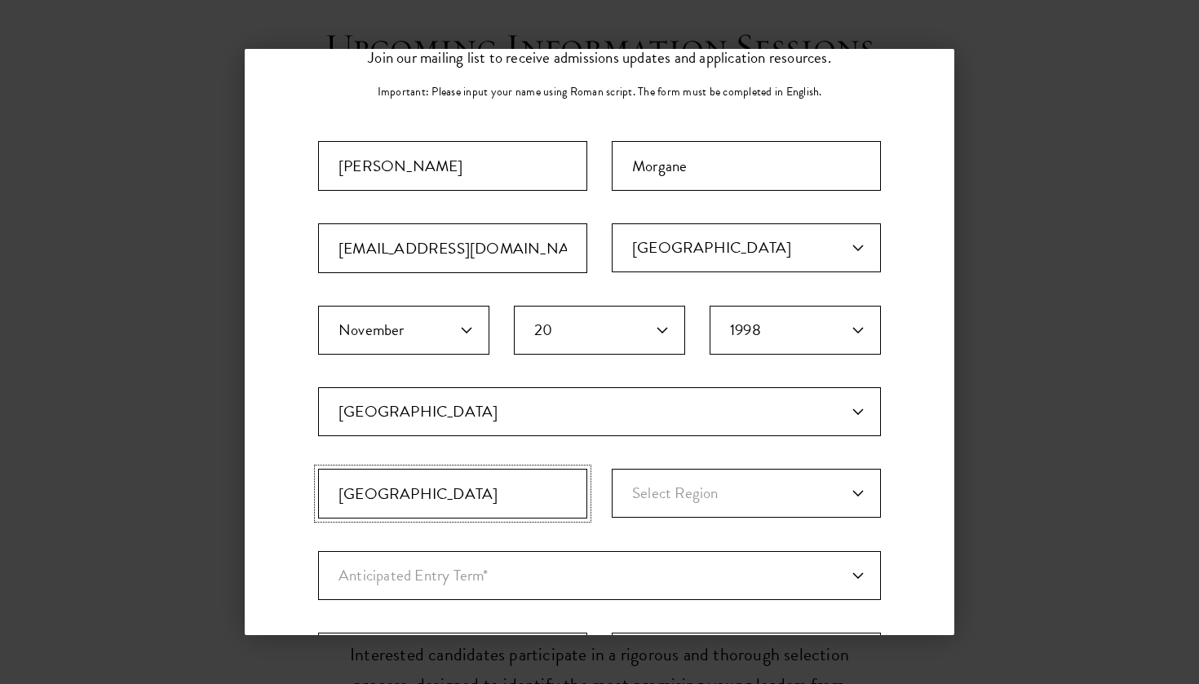
type input "London"
select select "England"
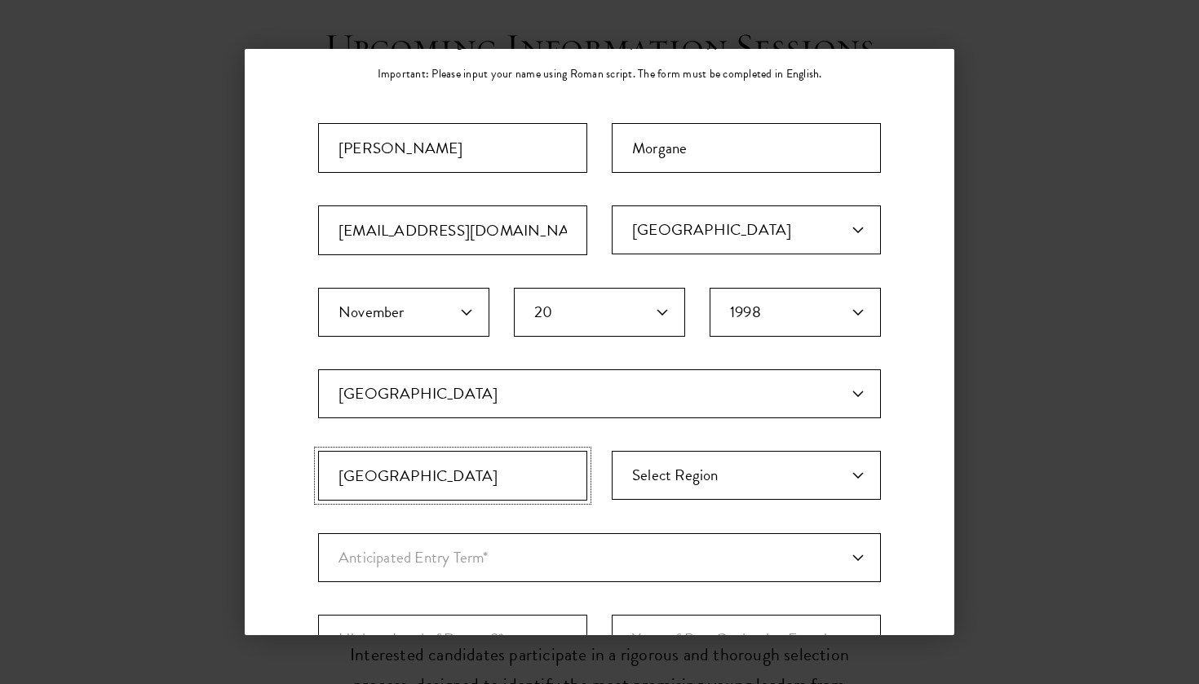
click at [479, 486] on input "London" at bounding box center [452, 476] width 269 height 50
type input "London"
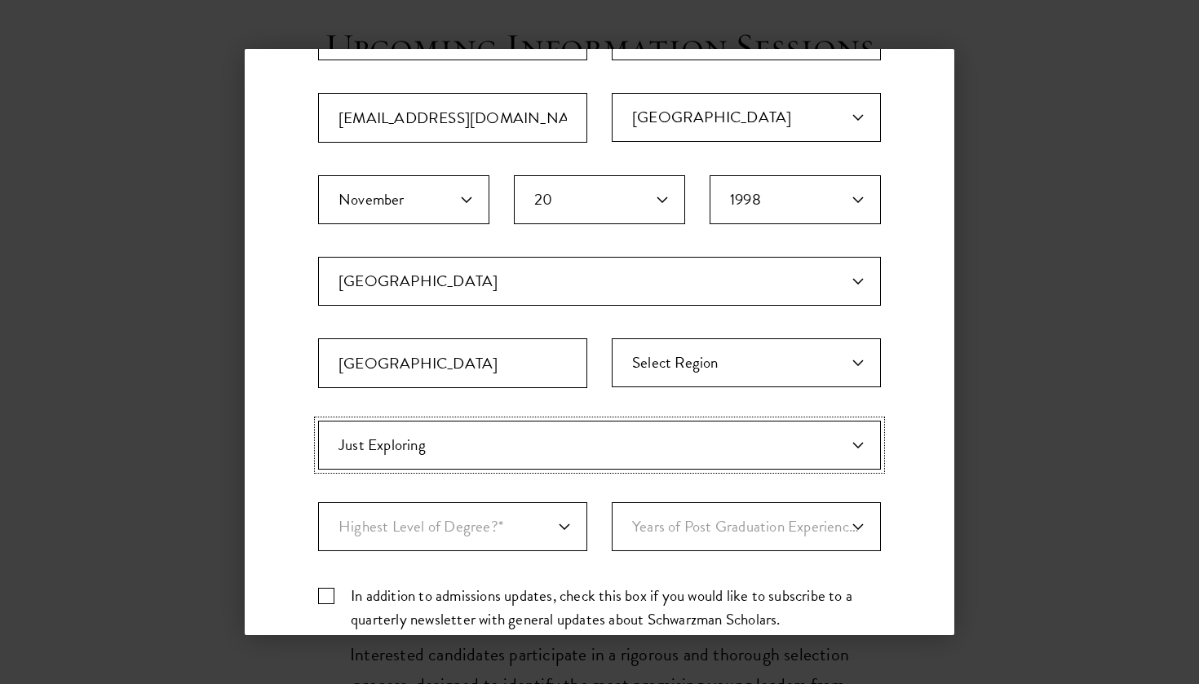
scroll to position [242, 0]
click at [419, 471] on div "Important: The form must be completed in English. Mariana Morgane marianamorgan…" at bounding box center [599, 328] width 563 height 634
select select "a6790467-ebe7-4045-a56a-66c1cae98076"
select select "baef124f-e103-44b1-8ca6-5d0669438e44"
select select "5"
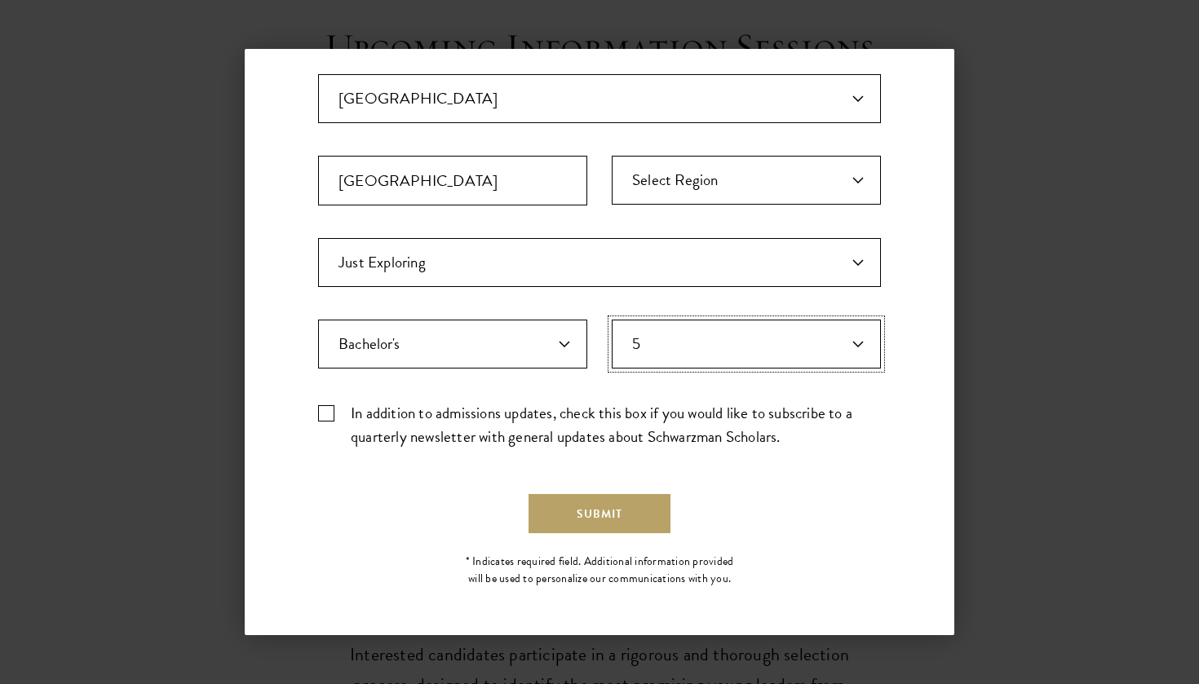
scroll to position [424, 0]
click at [325, 405] on label "In addition to admissions updates, check this box if you would like to subscrib…" at bounding box center [599, 425] width 563 height 47
click at [325, 405] on input "In addition to admissions updates, check this box if you would like to subscrib…" at bounding box center [599, 407] width 563 height 11
checkbox input "true"
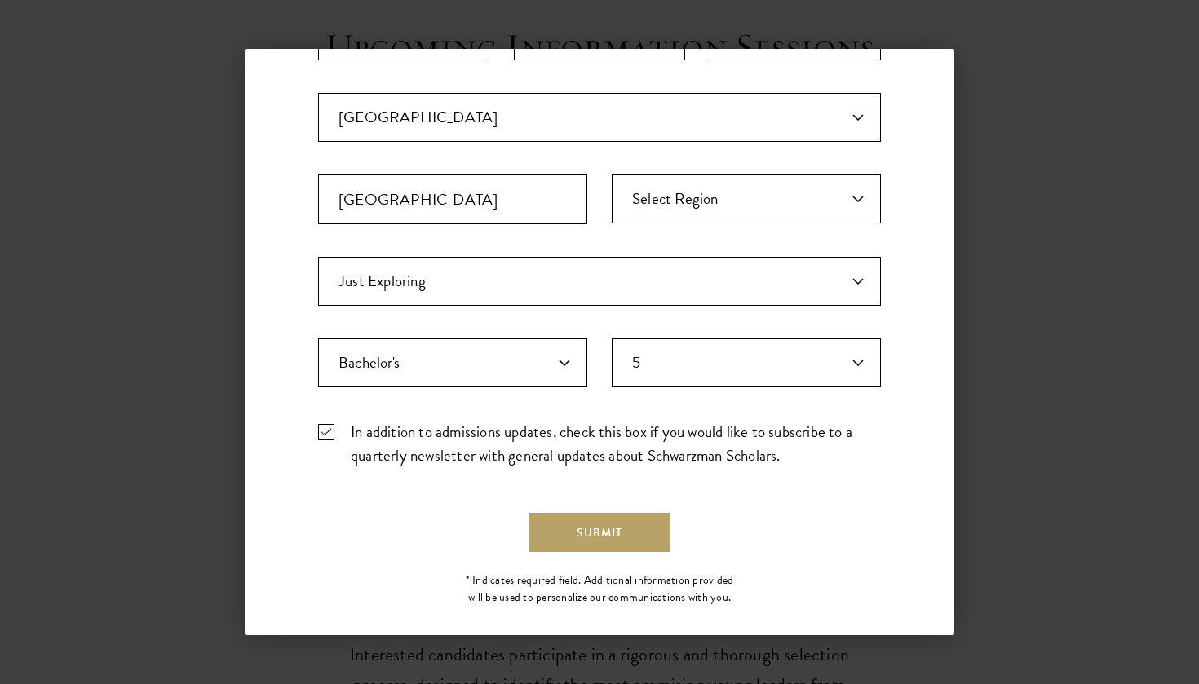
scroll to position [404, 0]
select select "baef124f-e103-44b1-8ca6-5d0669438e44"
click at [499, 334] on div "Important: The form must be completed in English. Mariana Morgane marianamorgan…" at bounding box center [599, 165] width 563 height 634
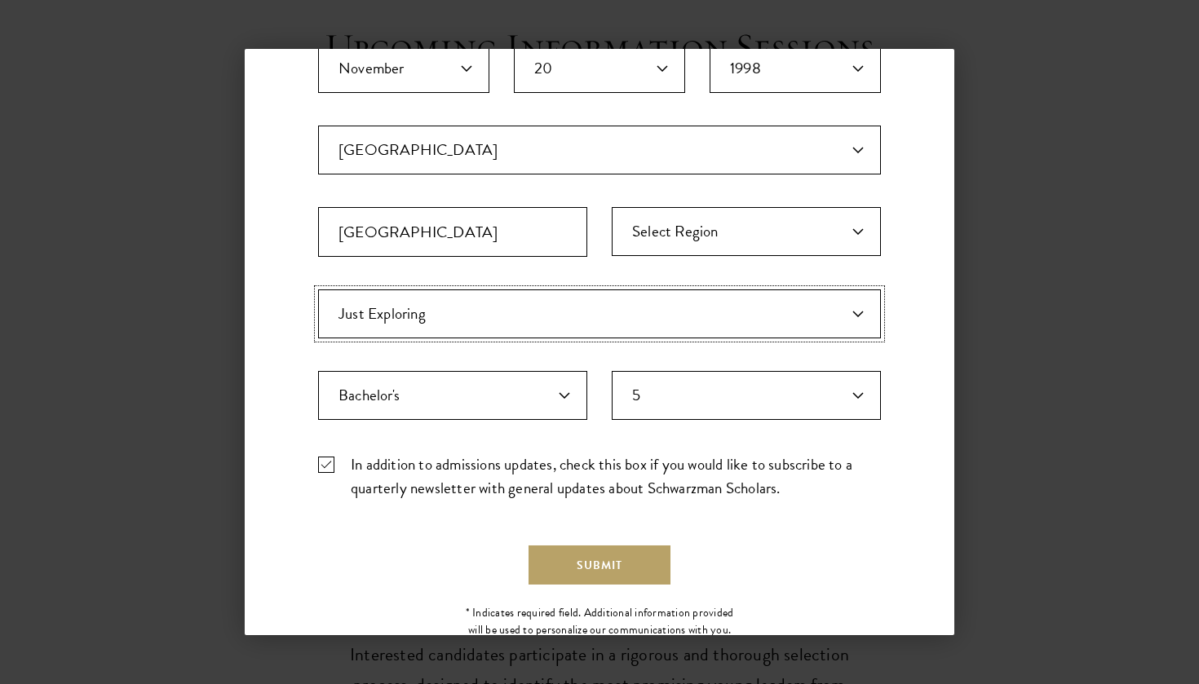
scroll to position [384, 0]
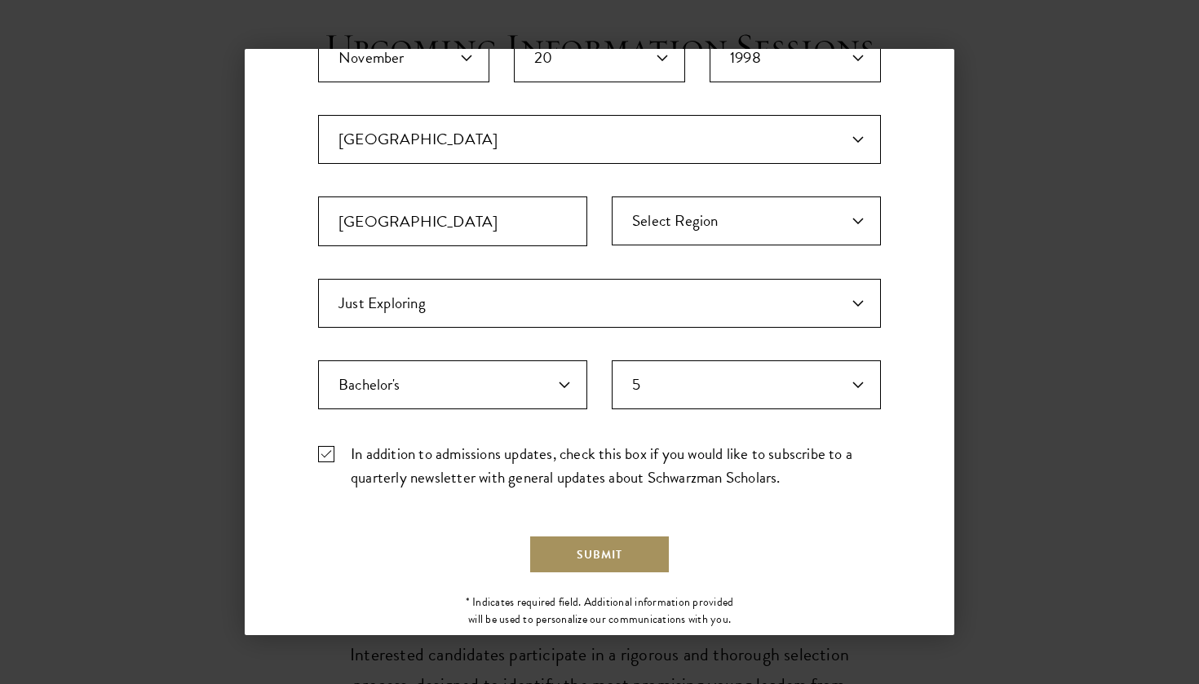
click at [637, 550] on button "Submit" at bounding box center [599, 554] width 142 height 39
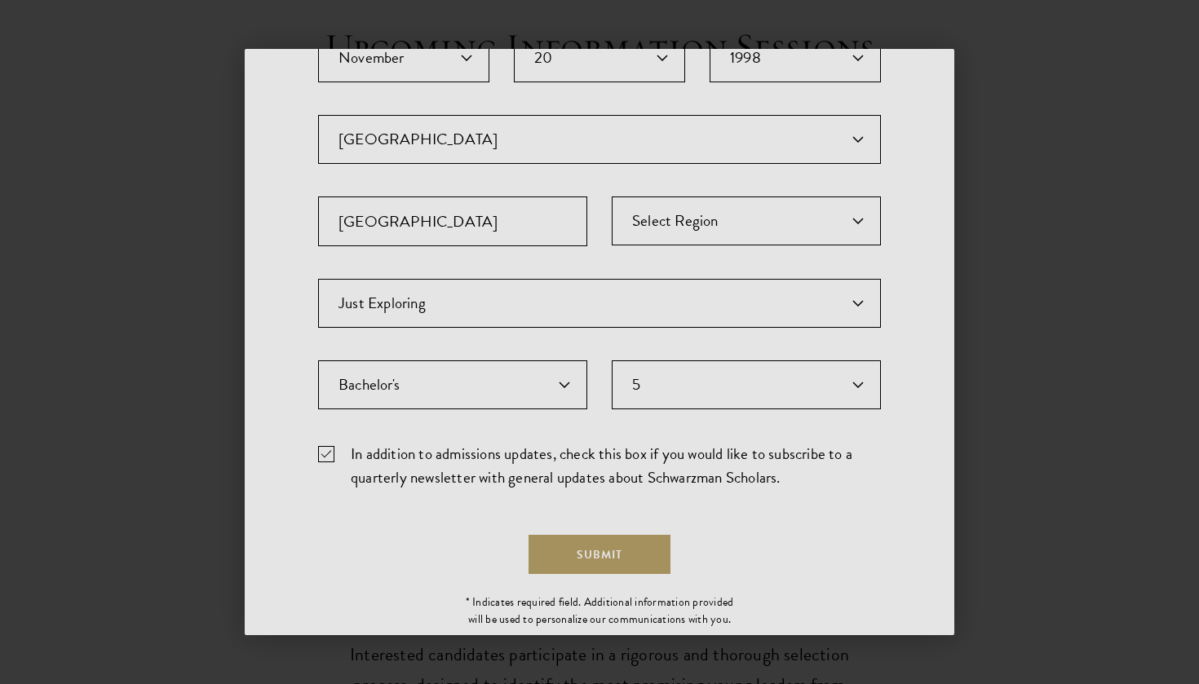
scroll to position [0, 0]
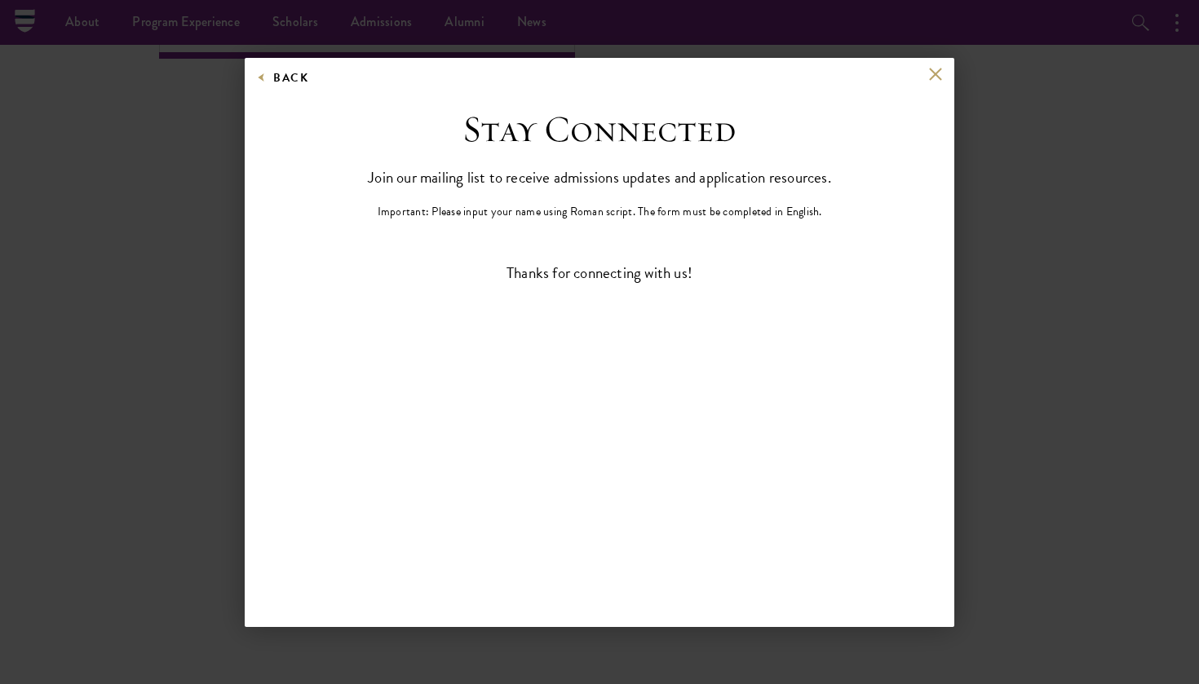
click at [941, 79] on button at bounding box center [935, 75] width 14 height 14
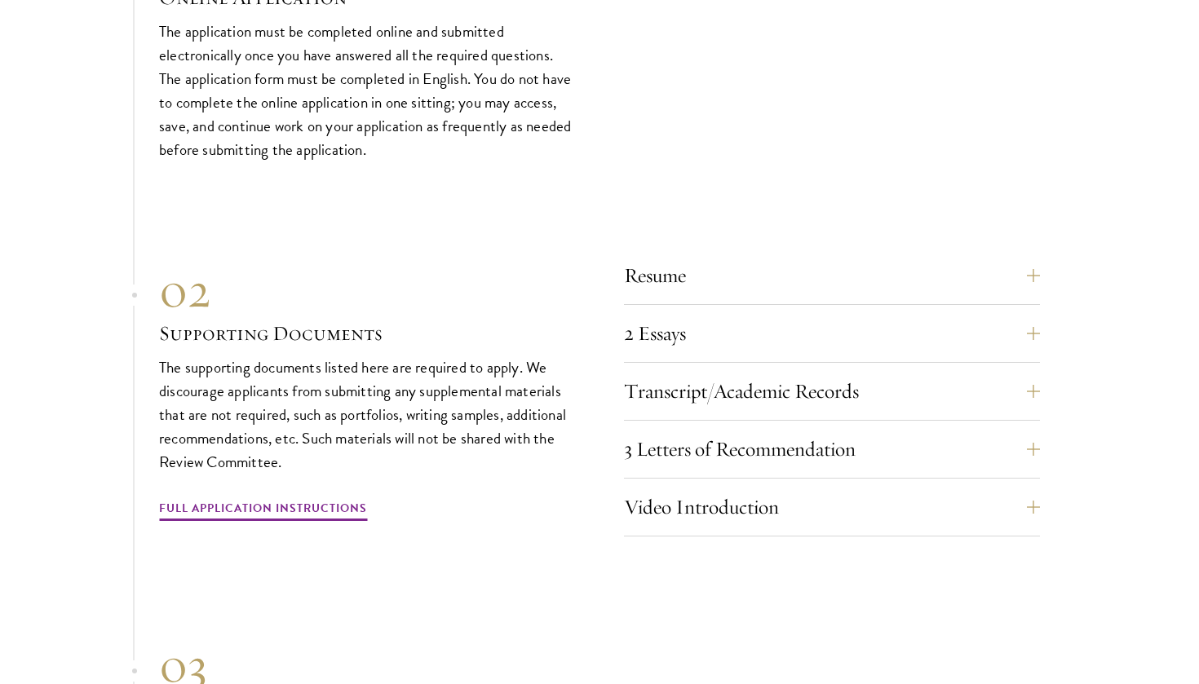
scroll to position [4984, 0]
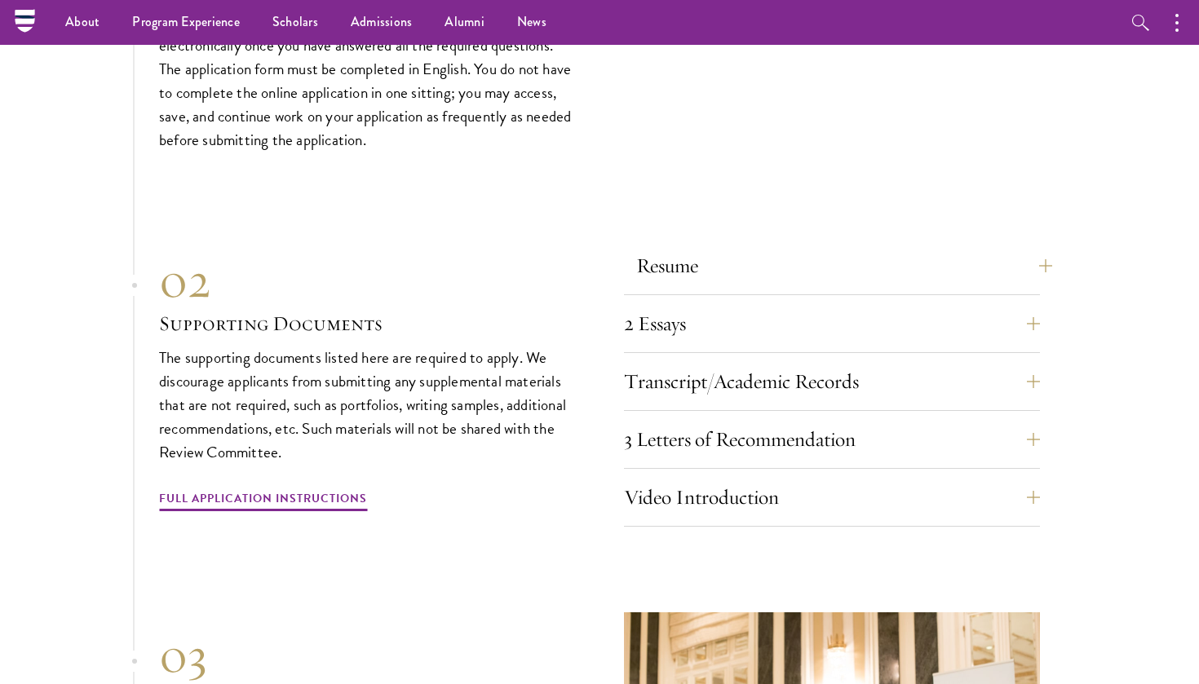
click at [704, 246] on button "Resume" at bounding box center [844, 265] width 416 height 39
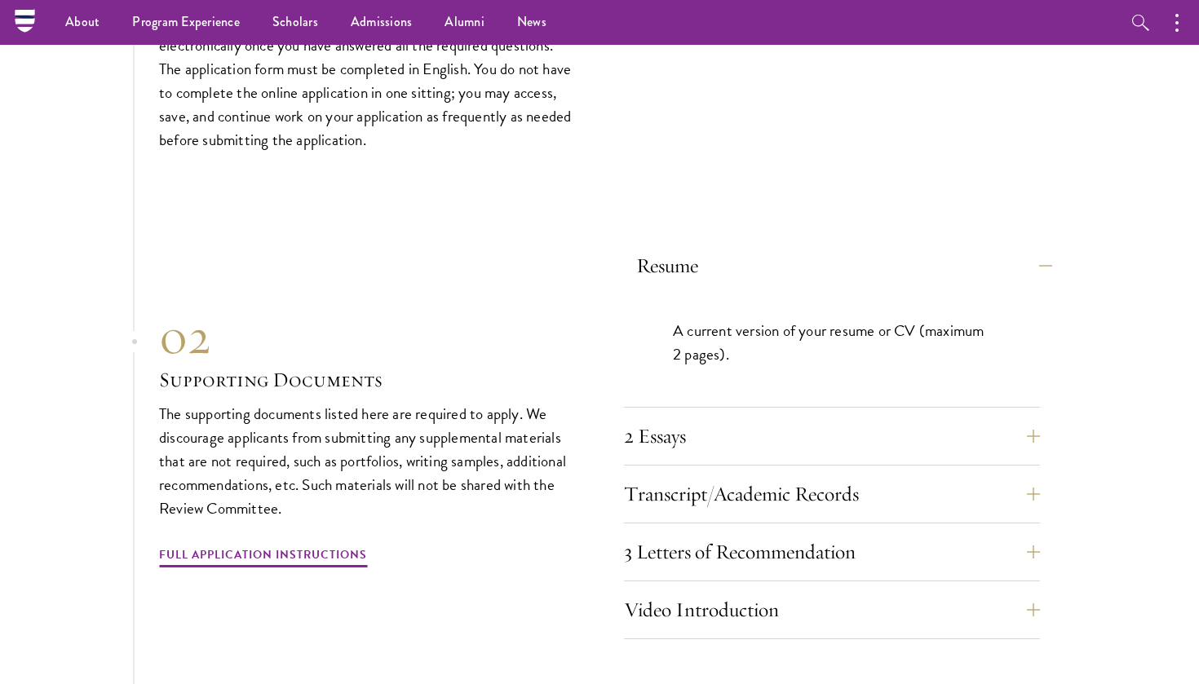
click at [748, 246] on button "Resume" at bounding box center [844, 265] width 416 height 39
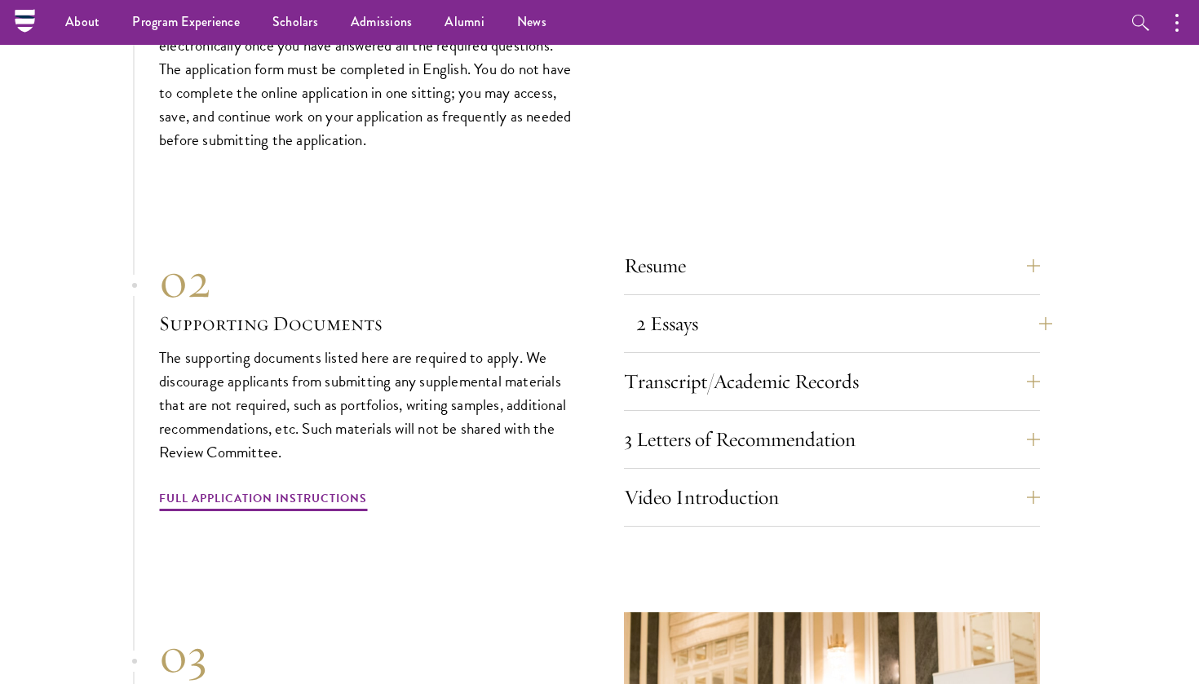
click at [718, 304] on button "2 Essays" at bounding box center [844, 323] width 416 height 39
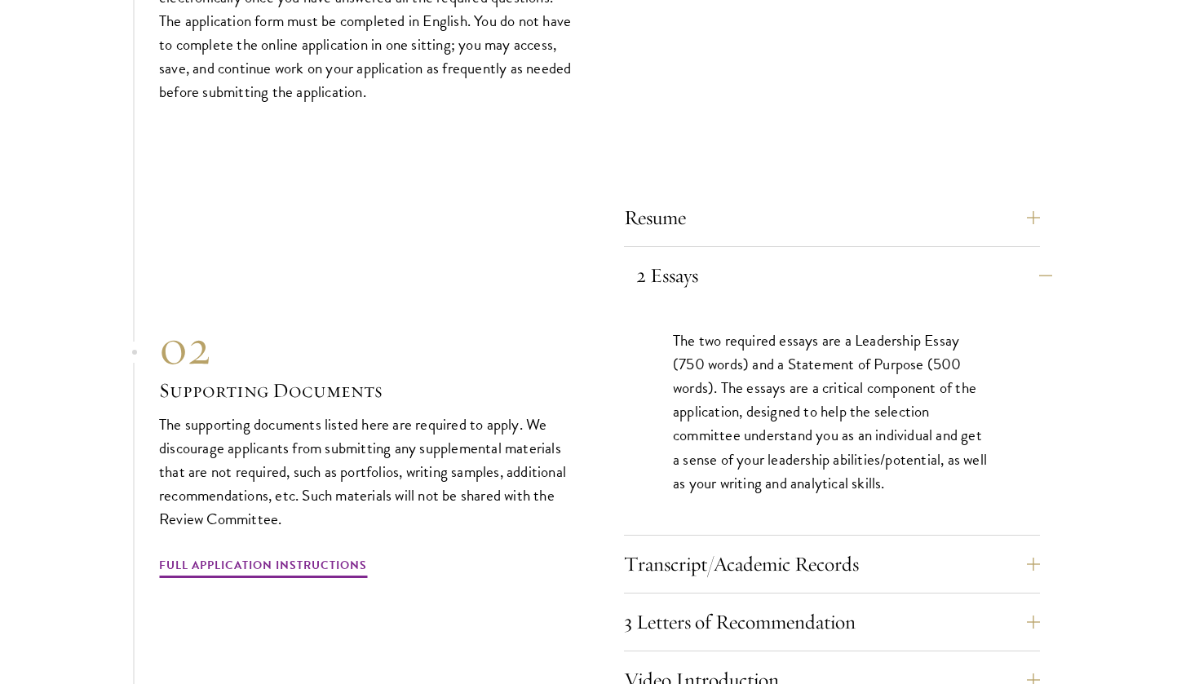
scroll to position [5031, 0]
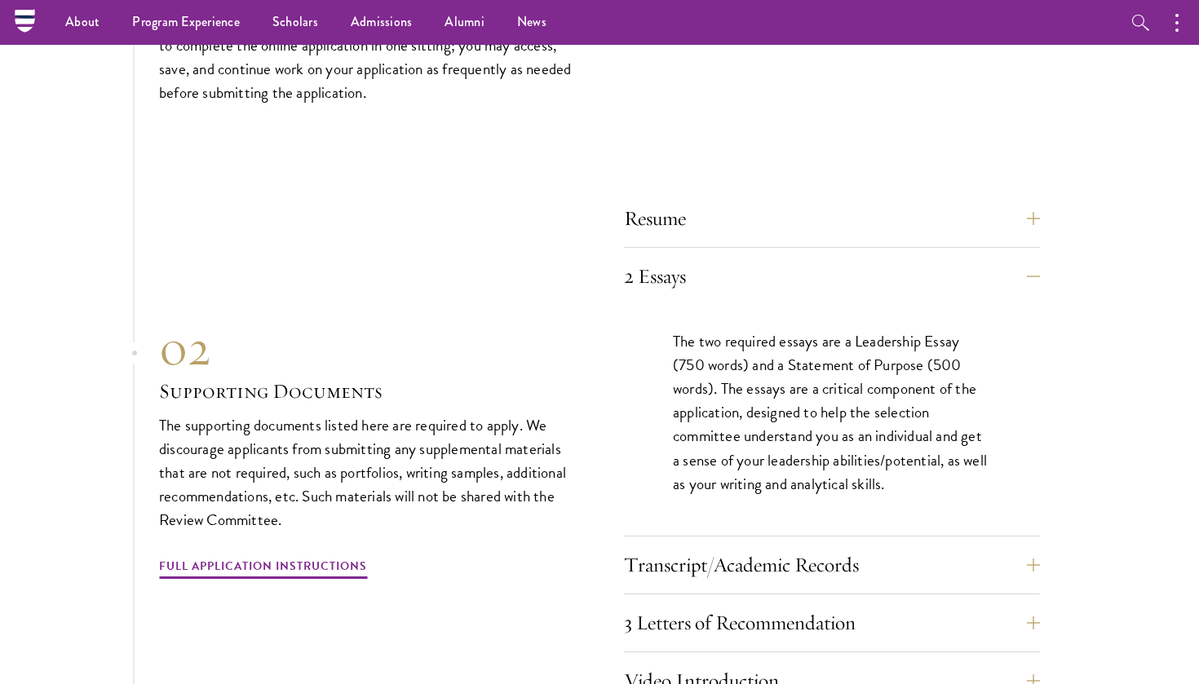
click at [725, 257] on div "2 Essays The two required essays are a Leadership Essay (750 words) and a State…" at bounding box center [832, 397] width 416 height 280
click at [676, 257] on button "2 Essays" at bounding box center [844, 276] width 416 height 39
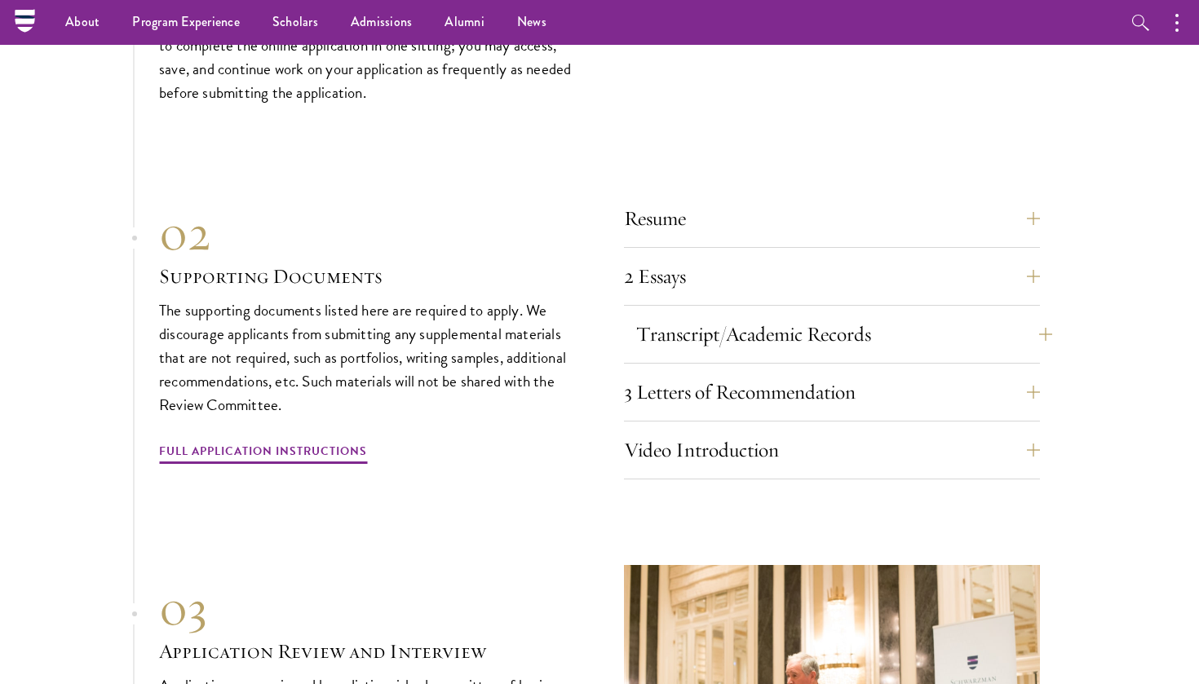
click at [715, 315] on button "Transcript/Academic Records" at bounding box center [844, 334] width 416 height 39
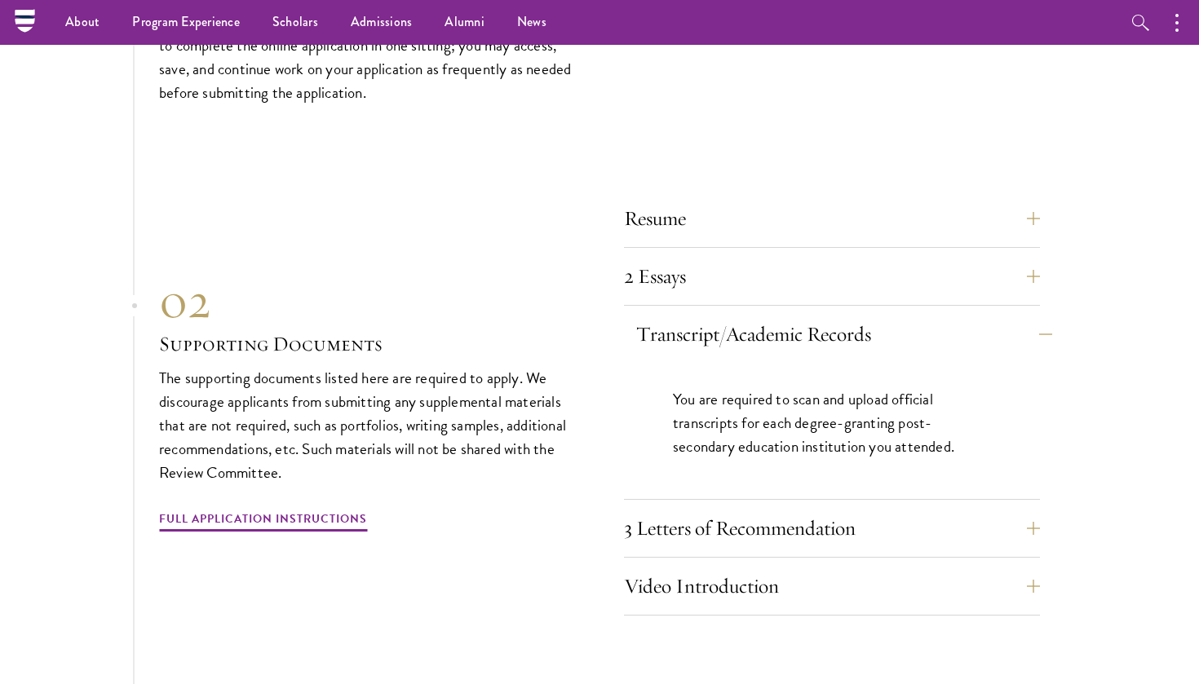
click at [715, 315] on button "Transcript/Academic Records" at bounding box center [844, 334] width 416 height 39
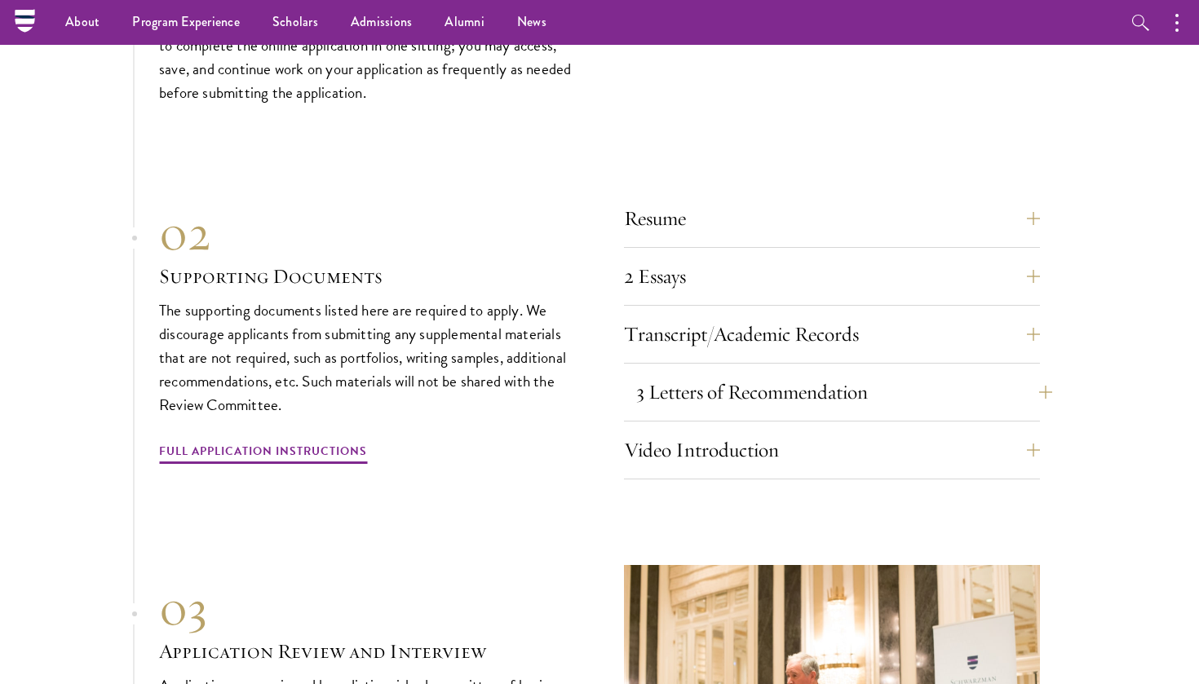
click at [734, 373] on button "3 Letters of Recommendation" at bounding box center [844, 392] width 416 height 39
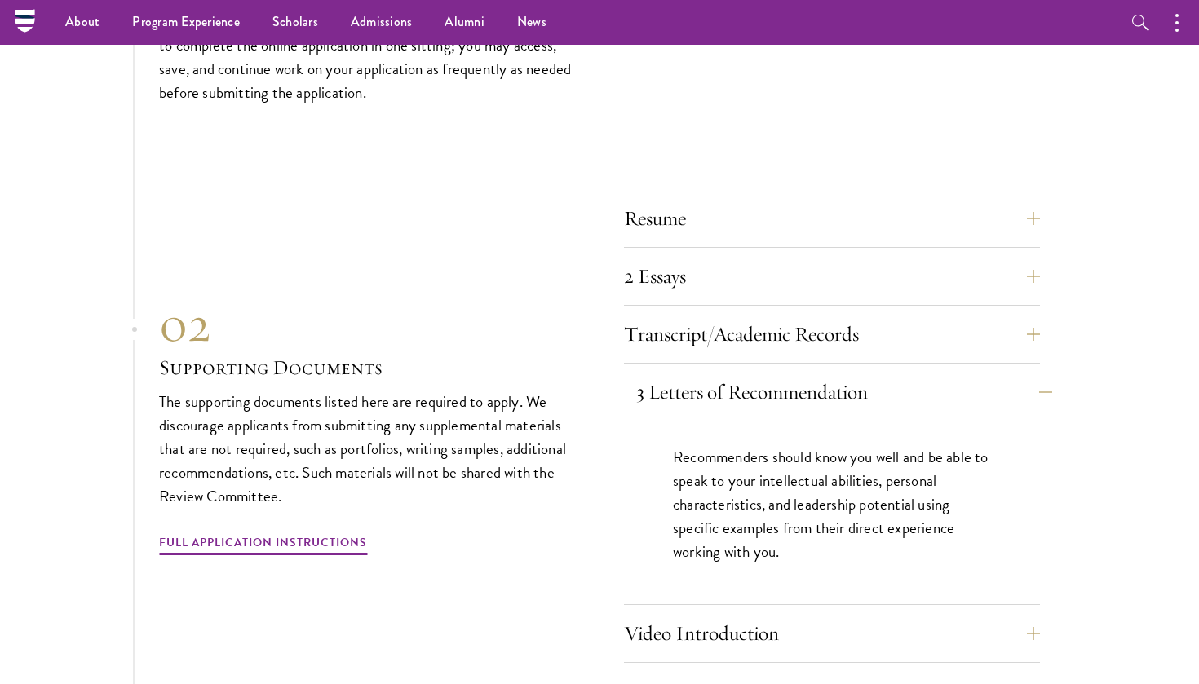
click at [734, 373] on button "3 Letters of Recommendation" at bounding box center [844, 392] width 416 height 39
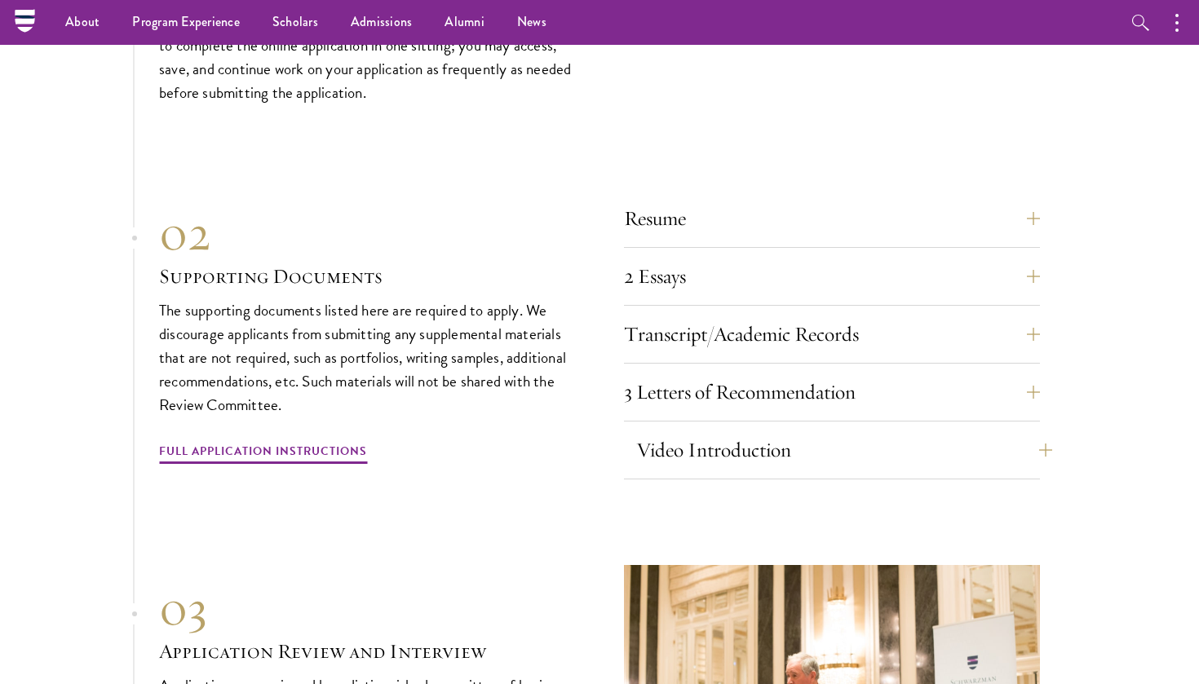
click at [744, 430] on button "Video Introduction" at bounding box center [844, 449] width 416 height 39
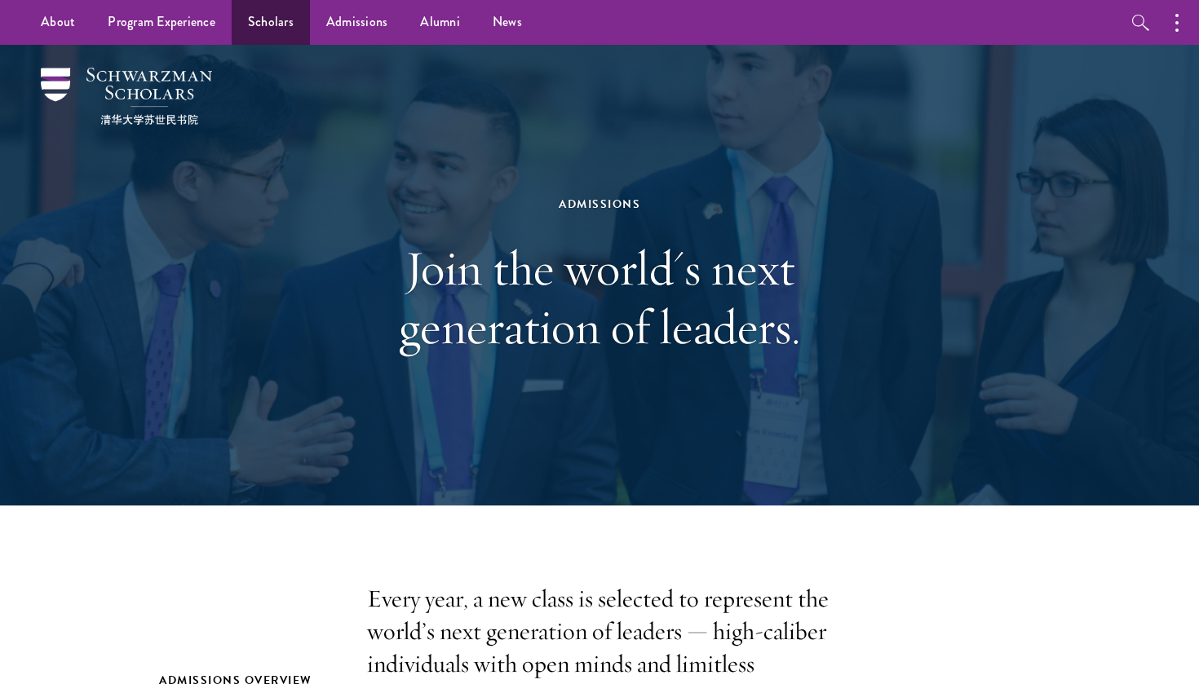
scroll to position [0, 0]
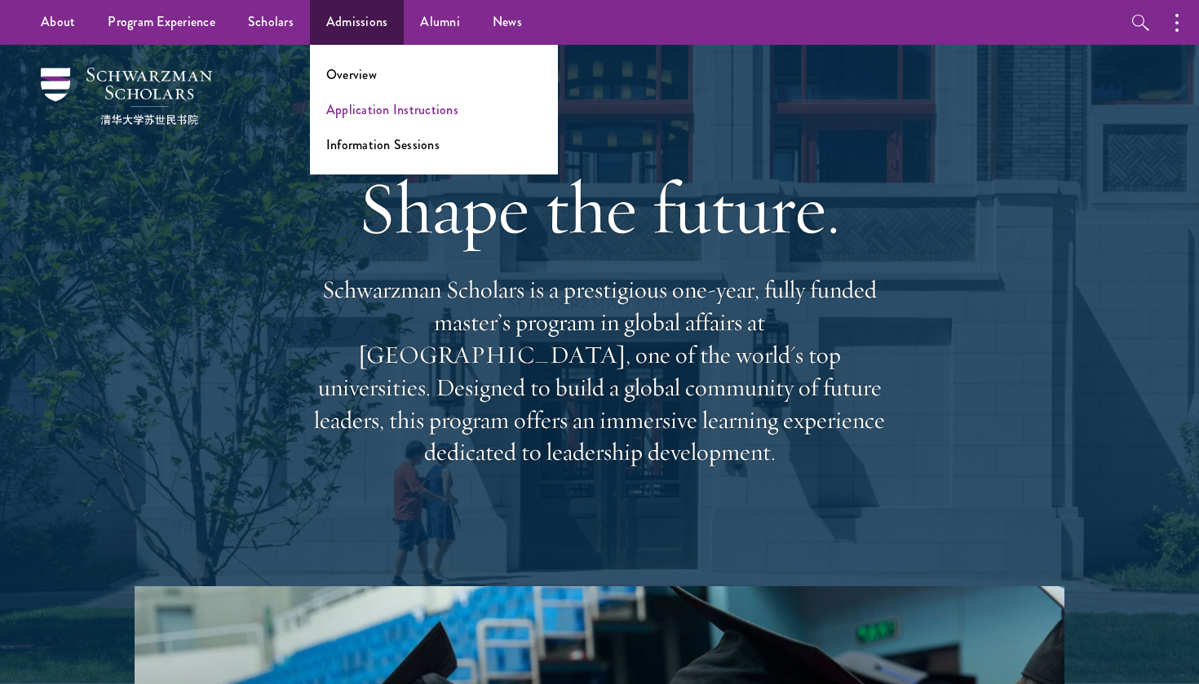
click at [388, 113] on link "Application Instructions" at bounding box center [392, 109] width 132 height 19
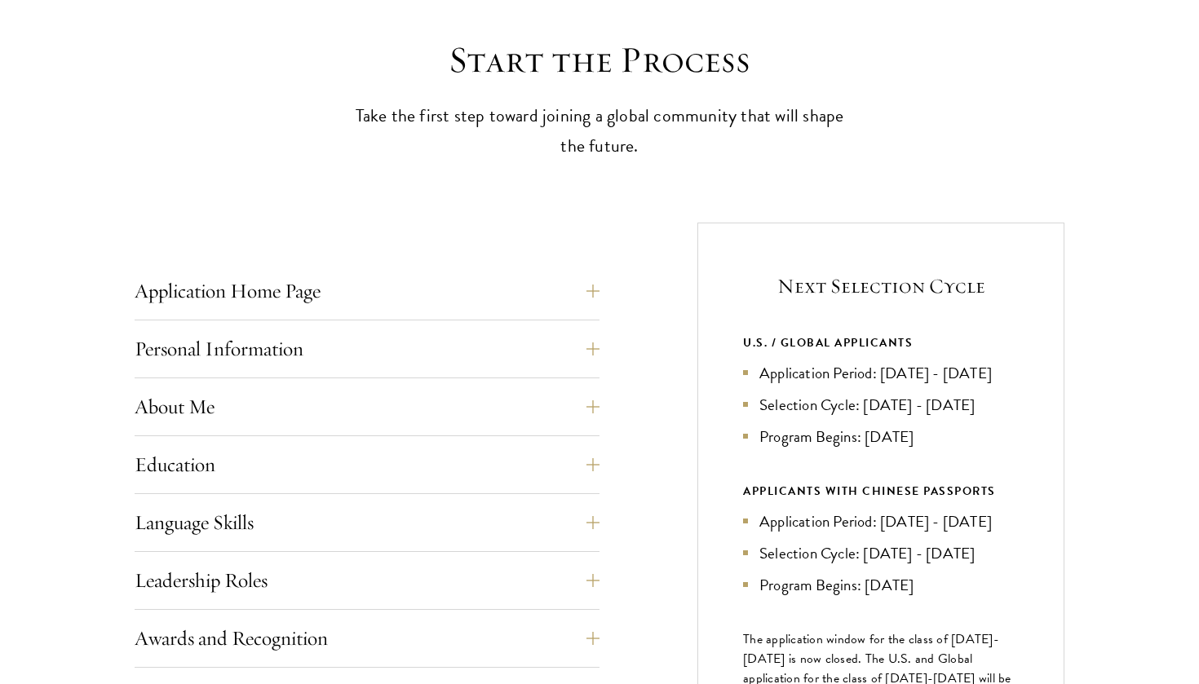
scroll to position [439, 0]
click at [553, 302] on button "Application Home Page" at bounding box center [379, 289] width 465 height 39
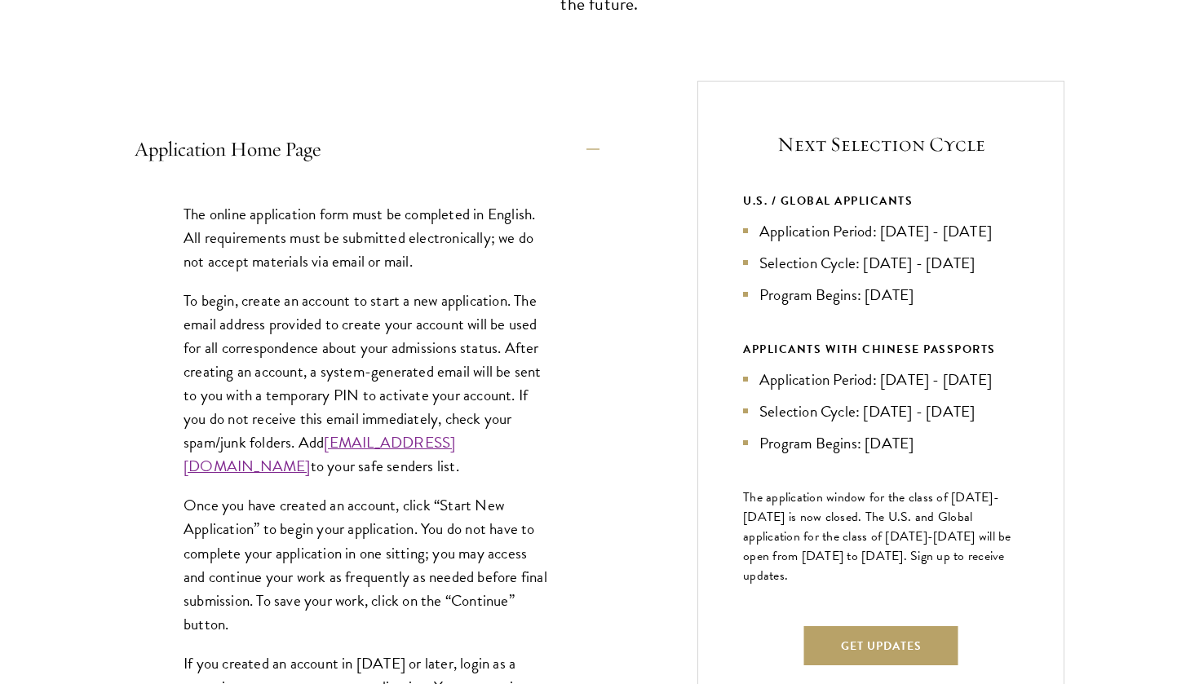
scroll to position [581, 0]
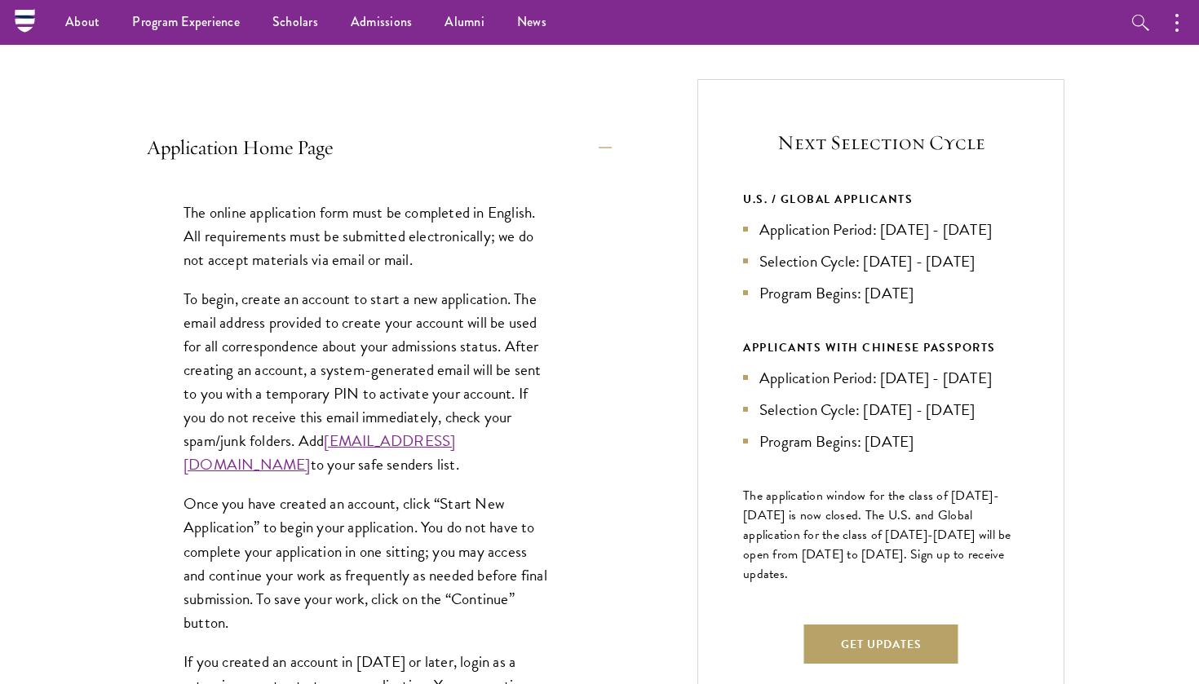
click at [520, 161] on button "Application Home Page" at bounding box center [379, 147] width 465 height 39
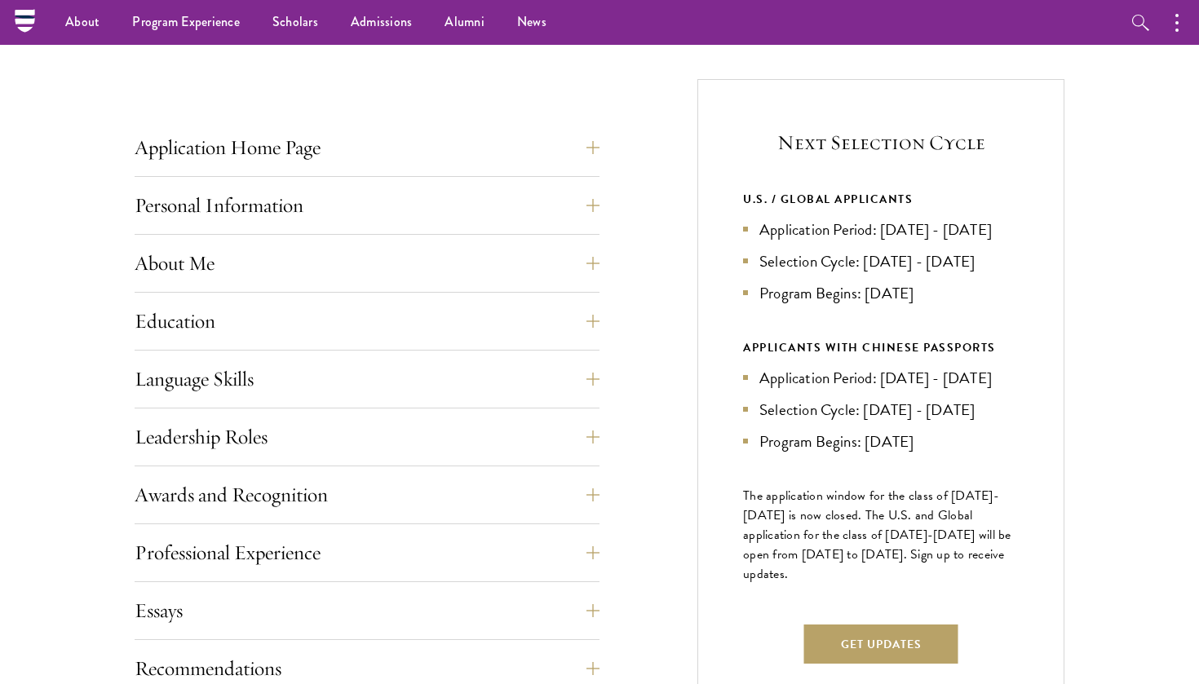
drag, startPoint x: 810, startPoint y: 232, endPoint x: 819, endPoint y: 254, distance: 23.8
click at [819, 241] on li "Application Period: [DATE] - [DATE]" at bounding box center [881, 230] width 276 height 24
click at [816, 241] on li "Application Period: [DATE] - [DATE]" at bounding box center [881, 230] width 276 height 24
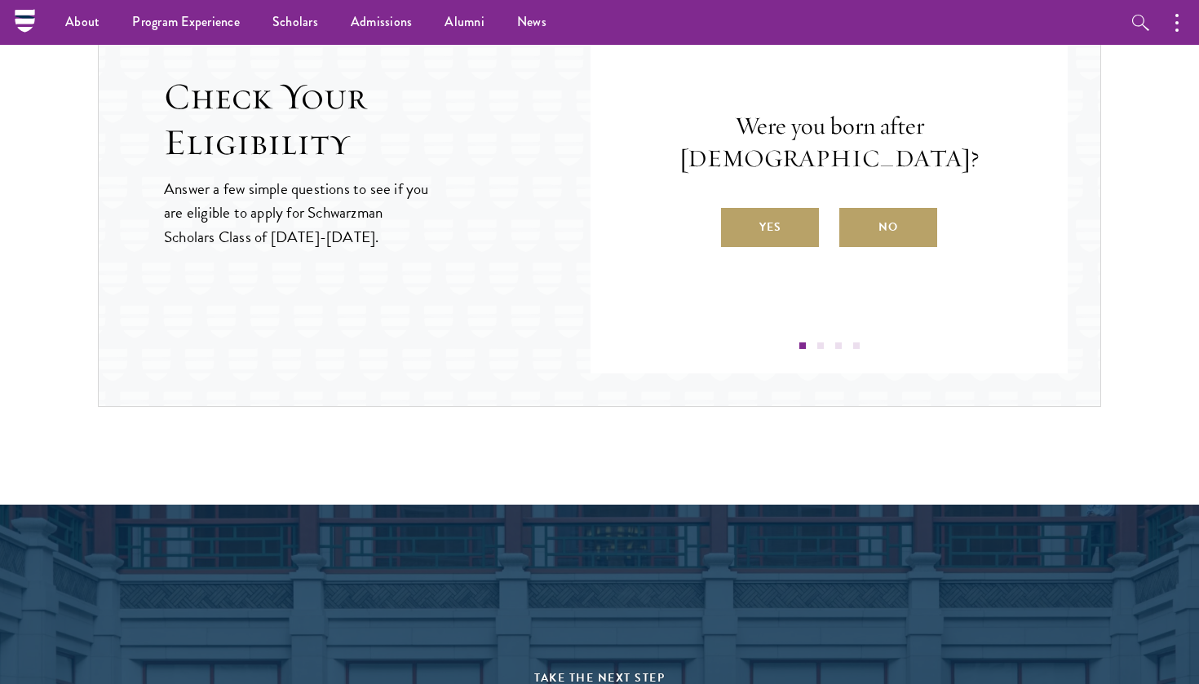
scroll to position [1657, 0]
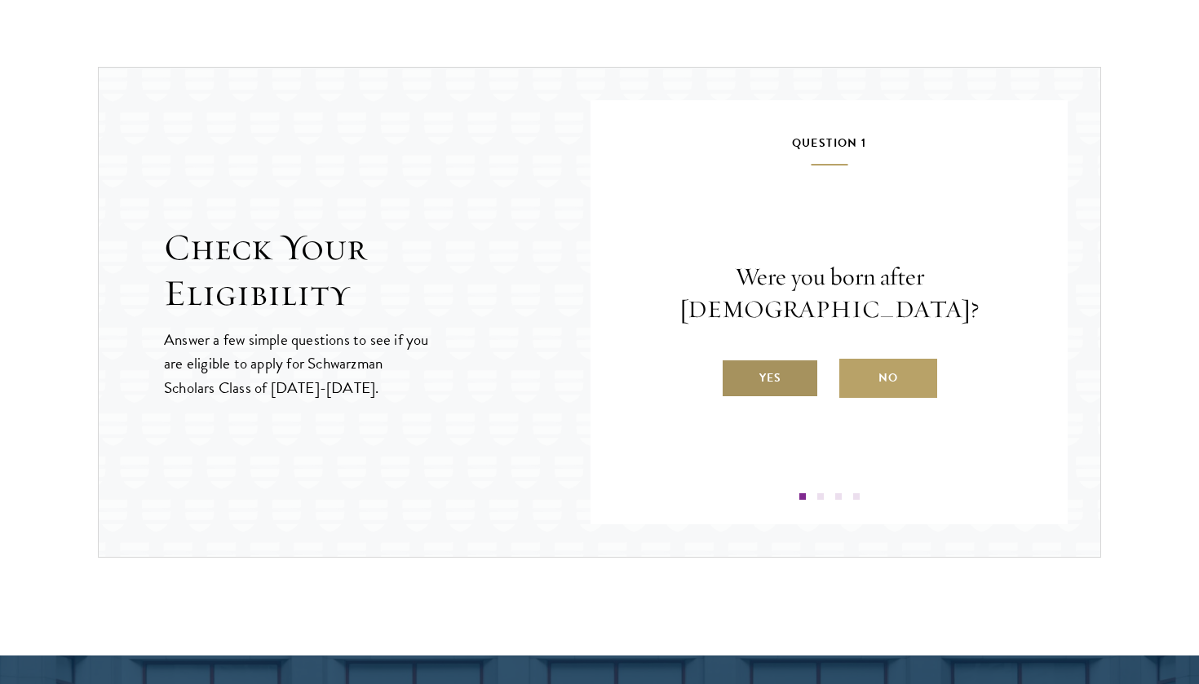
click at [801, 359] on label "Yes" at bounding box center [770, 378] width 98 height 39
click at [735, 360] on input "Yes" at bounding box center [728, 367] width 15 height 15
click at [792, 371] on label "Yes" at bounding box center [770, 378] width 98 height 39
click at [735, 371] on input "Yes" at bounding box center [728, 367] width 15 height 15
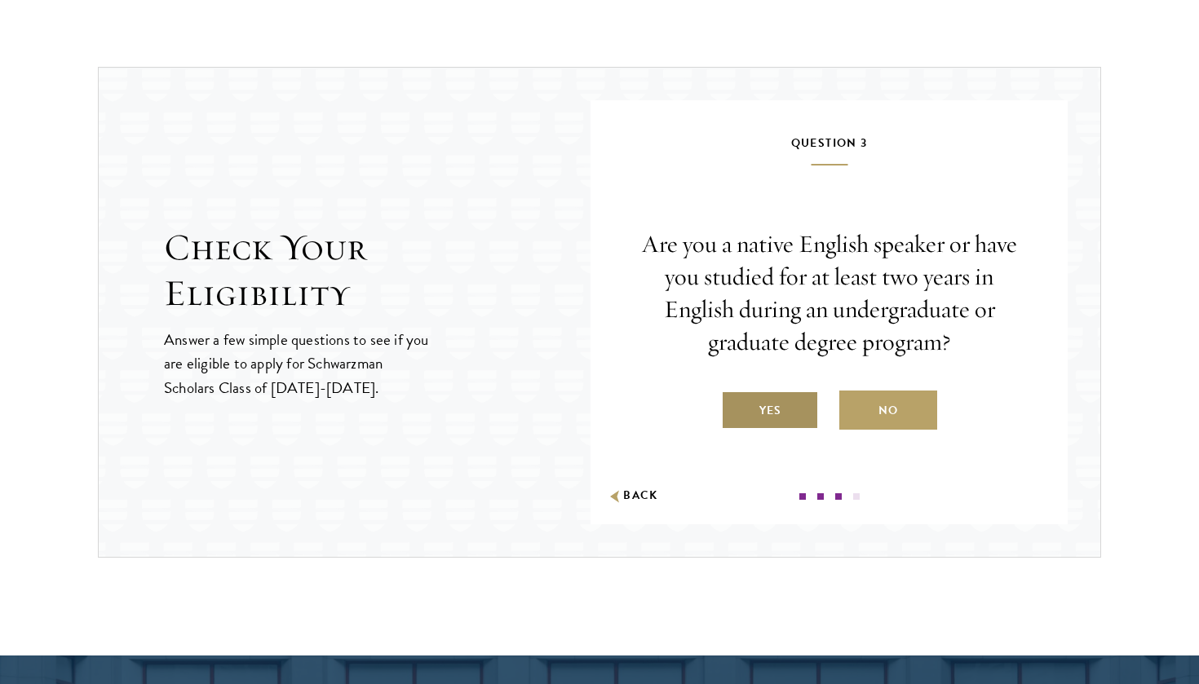
click at [789, 403] on label "Yes" at bounding box center [770, 410] width 98 height 39
click at [735, 403] on input "Yes" at bounding box center [728, 400] width 15 height 15
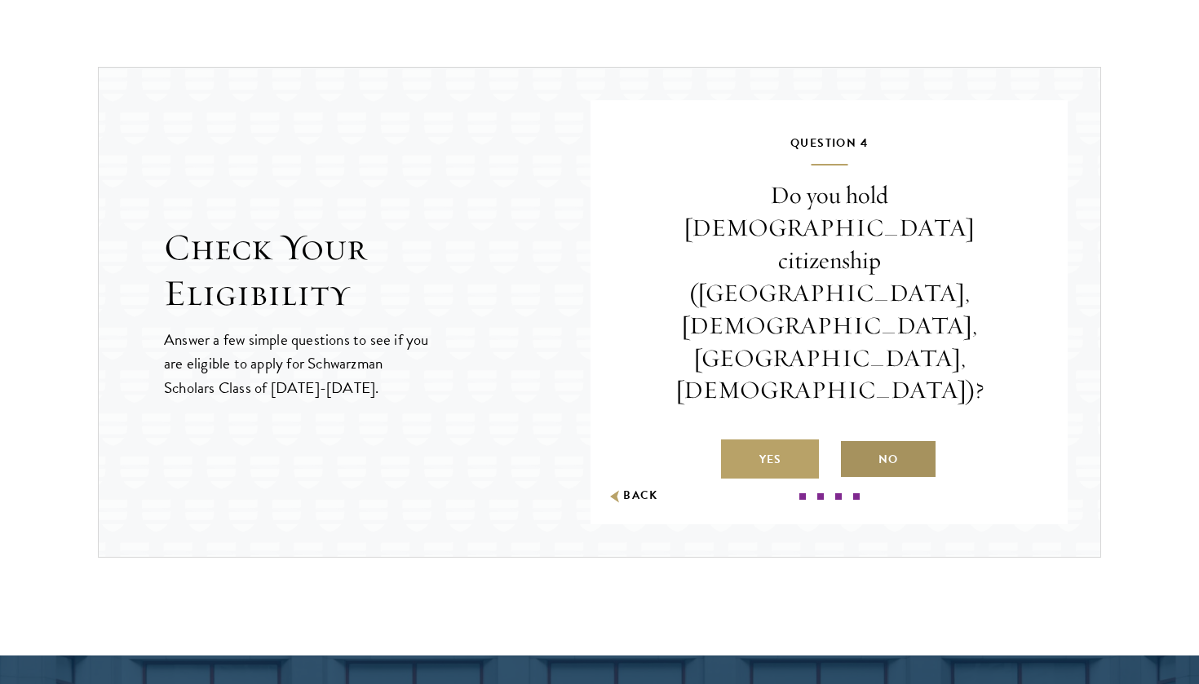
click at [895, 439] on label "No" at bounding box center [888, 458] width 98 height 39
click at [854, 442] on input "No" at bounding box center [846, 449] width 15 height 15
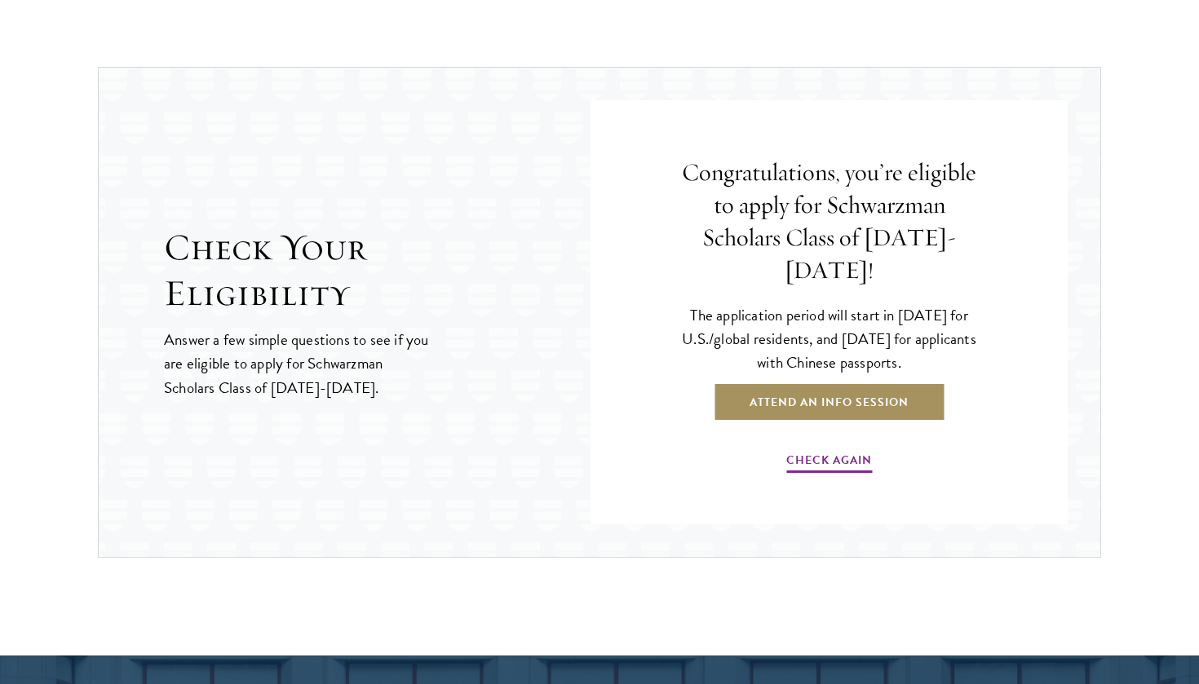
click at [855, 382] on link "Attend an Info Session" at bounding box center [829, 401] width 232 height 39
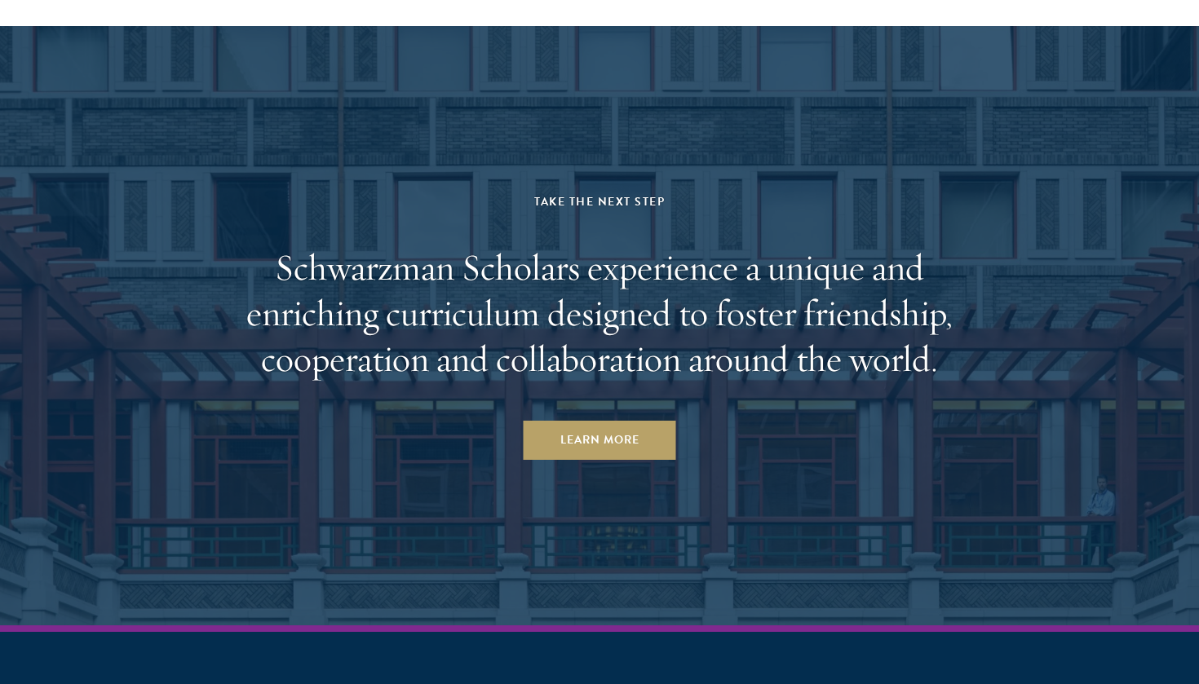
scroll to position [7716, 0]
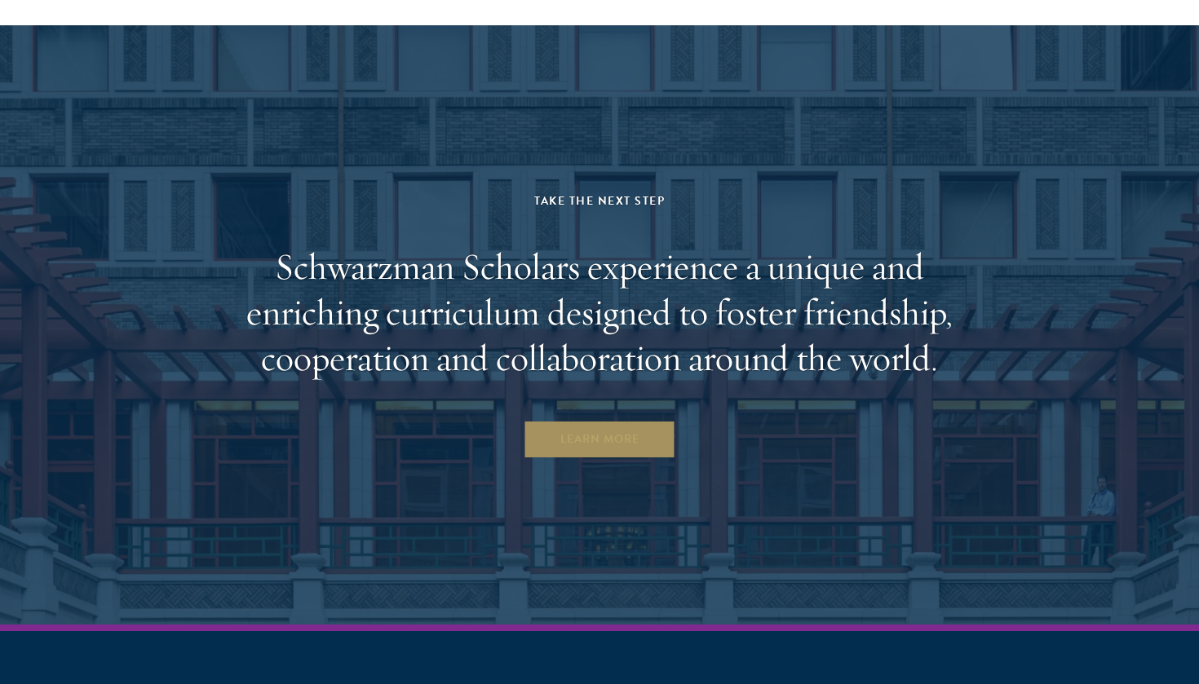
click at [615, 420] on link "Learn More" at bounding box center [599, 439] width 152 height 39
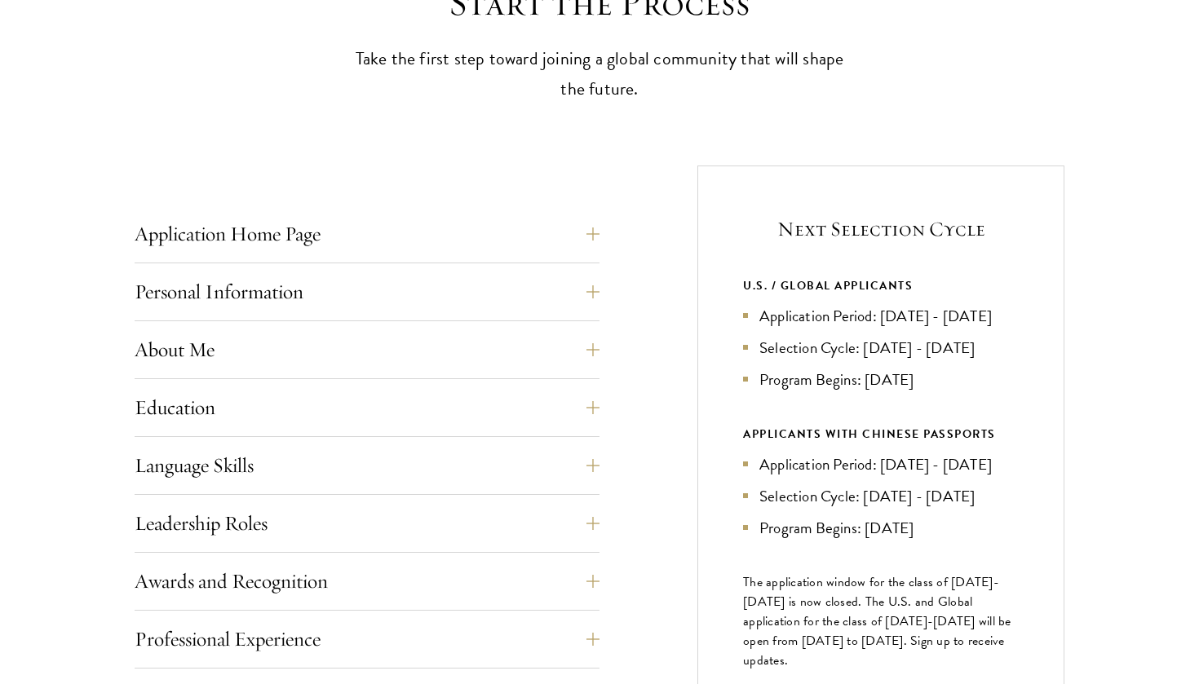
scroll to position [500, 0]
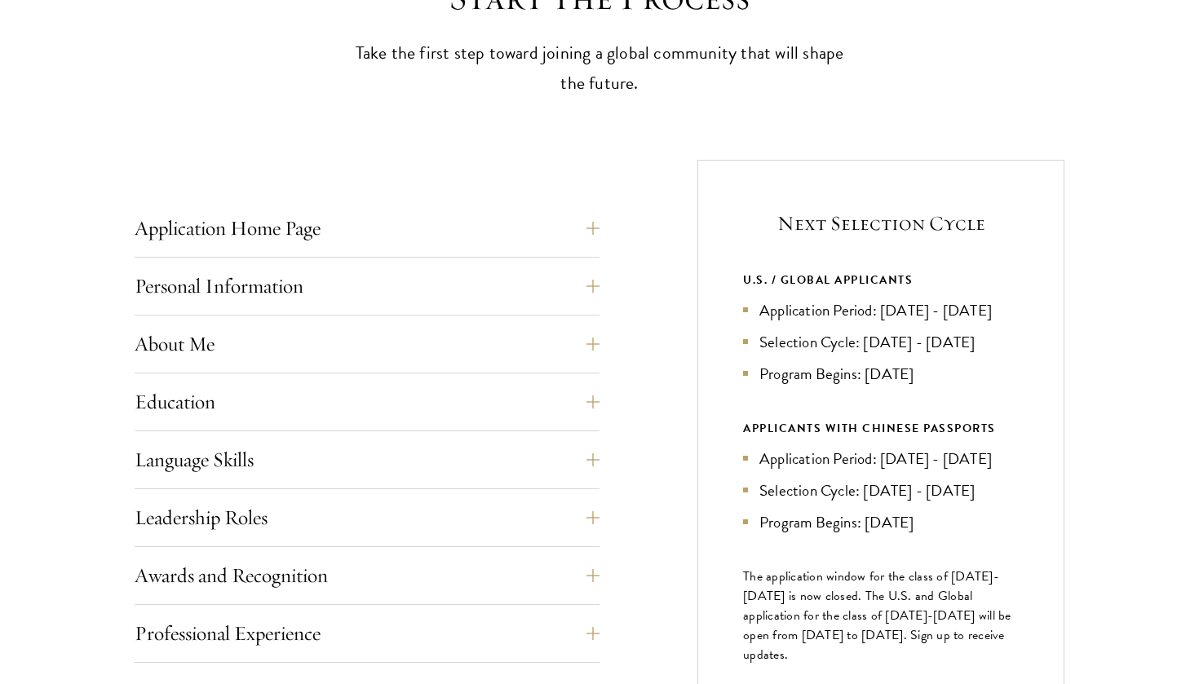
click at [491, 197] on div "Application Home Page The online application form must be completed in English.…" at bounding box center [367, 643] width 465 height 966
click at [496, 221] on button "Application Home Page" at bounding box center [379, 228] width 465 height 39
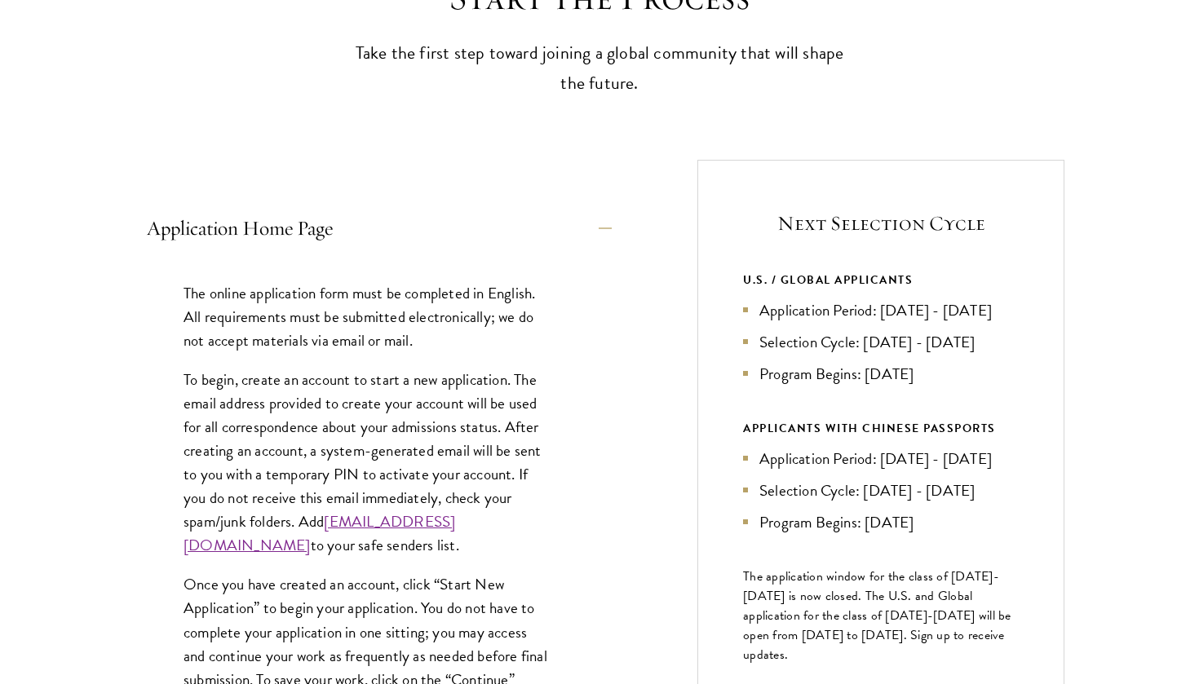
click at [496, 221] on button "Application Home Page" at bounding box center [379, 228] width 465 height 39
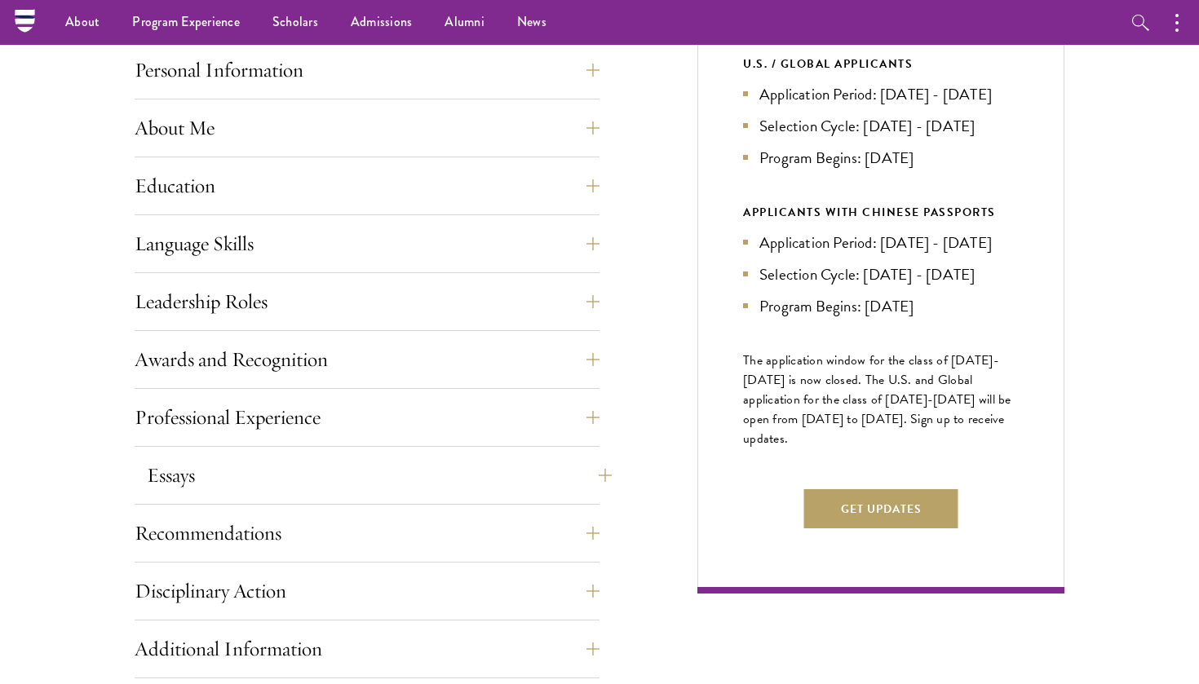
scroll to position [174, 0]
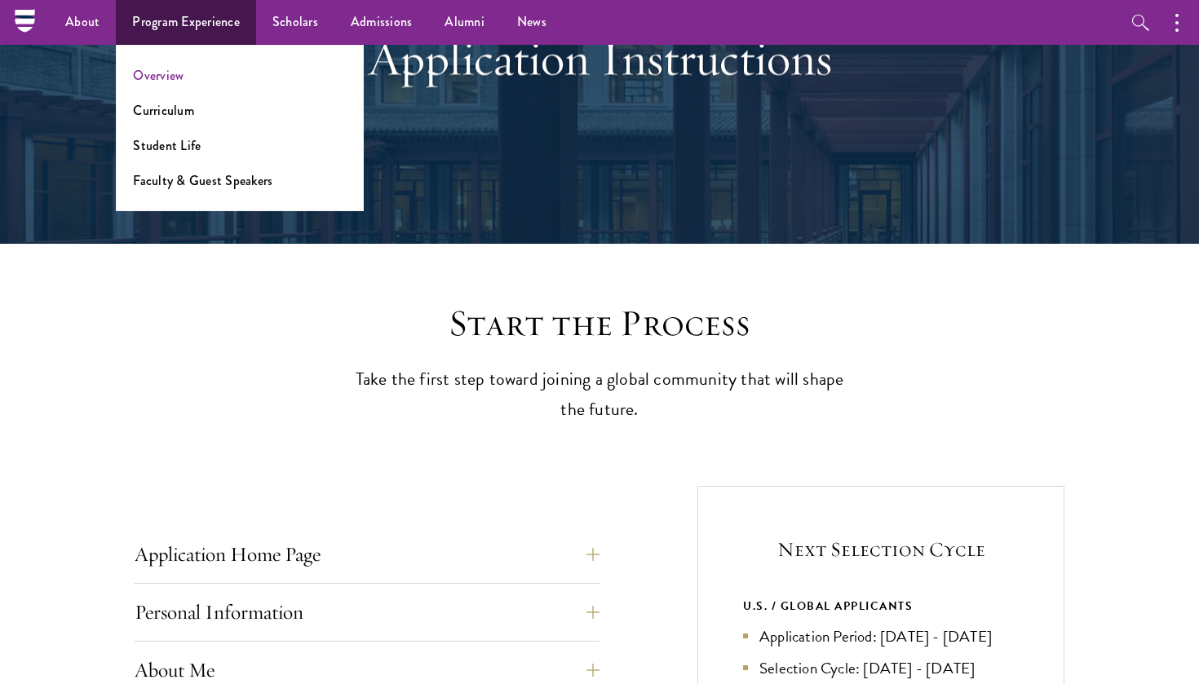
click at [171, 74] on link "Overview" at bounding box center [158, 75] width 51 height 19
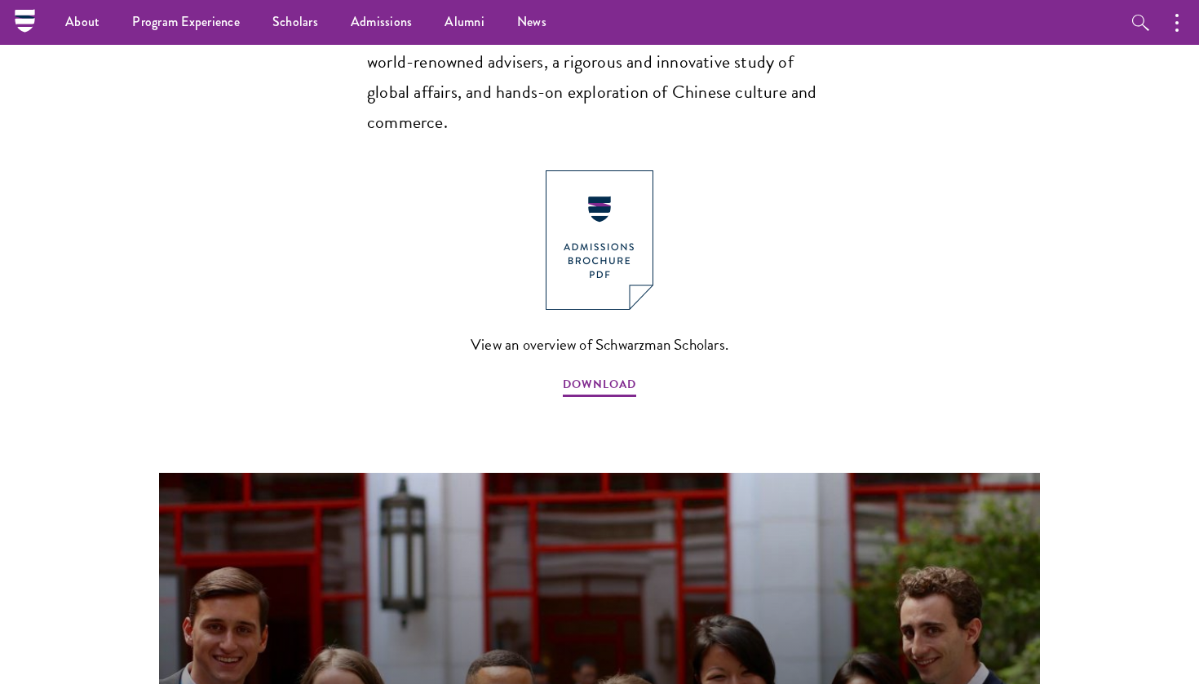
scroll to position [1202, 0]
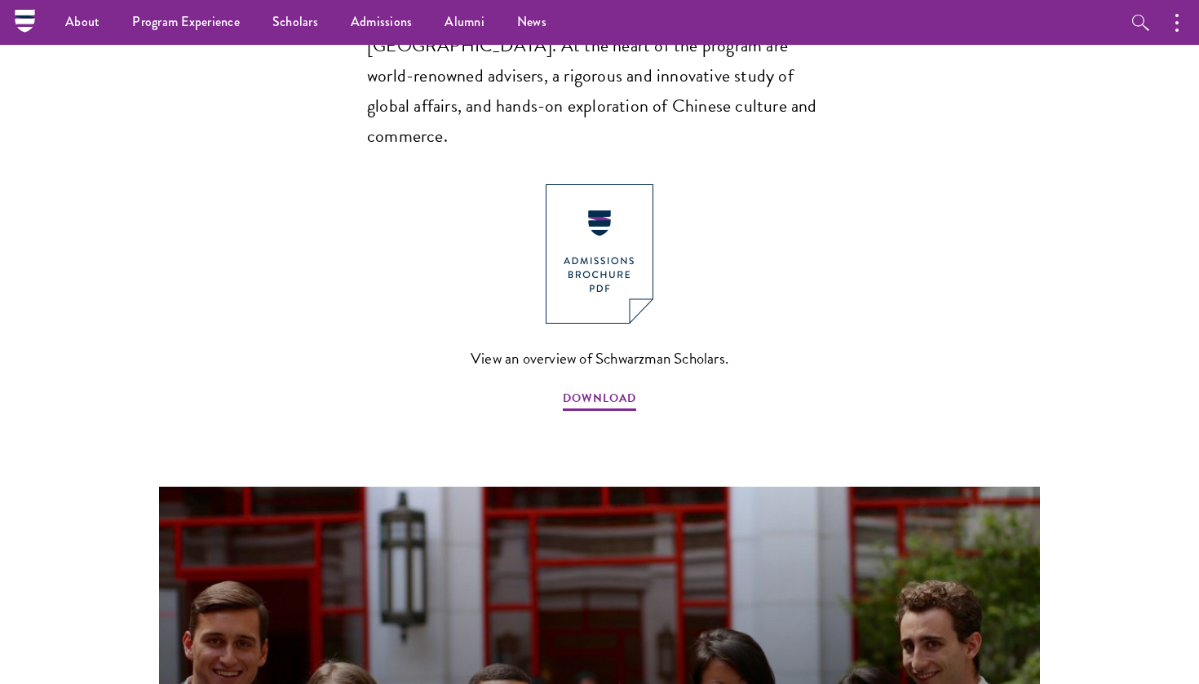
click at [607, 116] on div "Schwarzman Scholars is a fully-funded, one-year master’s degree and leadership …" at bounding box center [599, 164] width 465 height 500
click at [613, 210] on img at bounding box center [599, 253] width 108 height 139
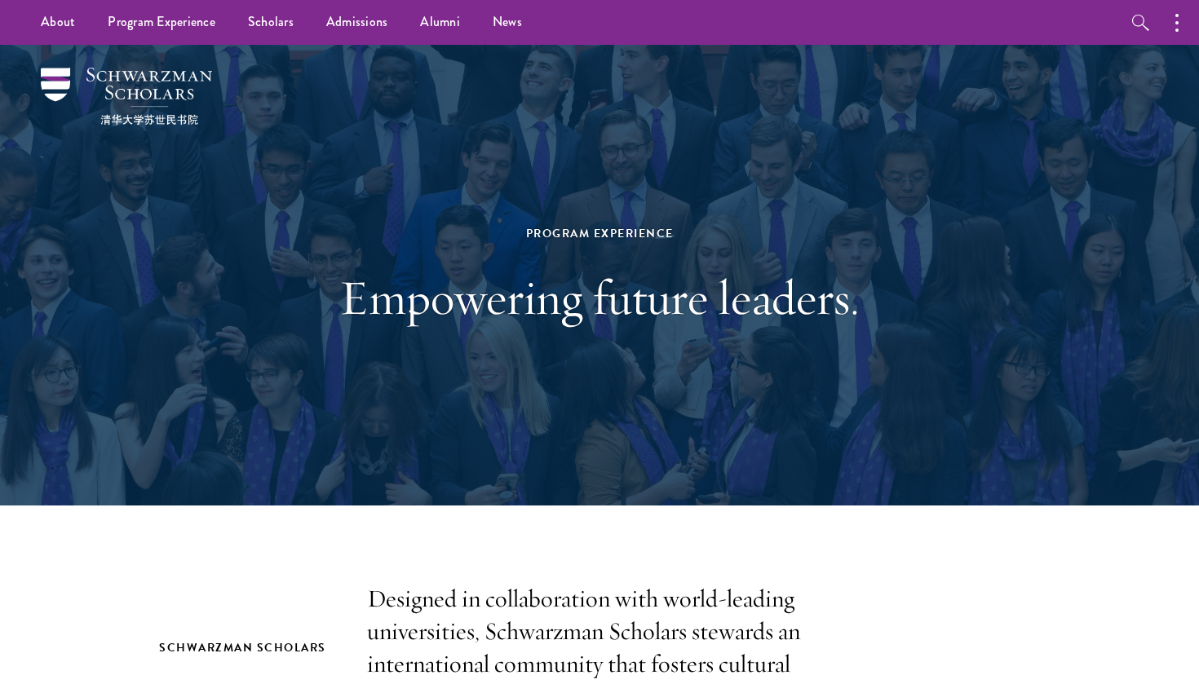
scroll to position [0, 0]
click at [434, 29] on link "Alumni" at bounding box center [440, 22] width 73 height 45
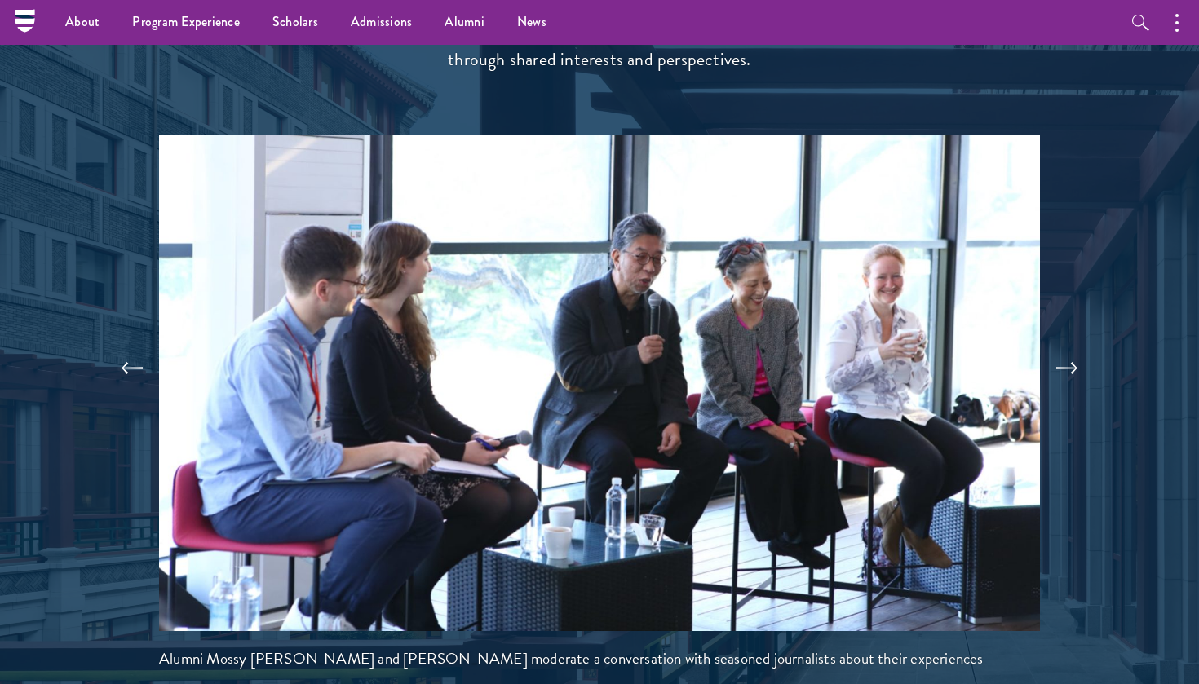
scroll to position [3421, 0]
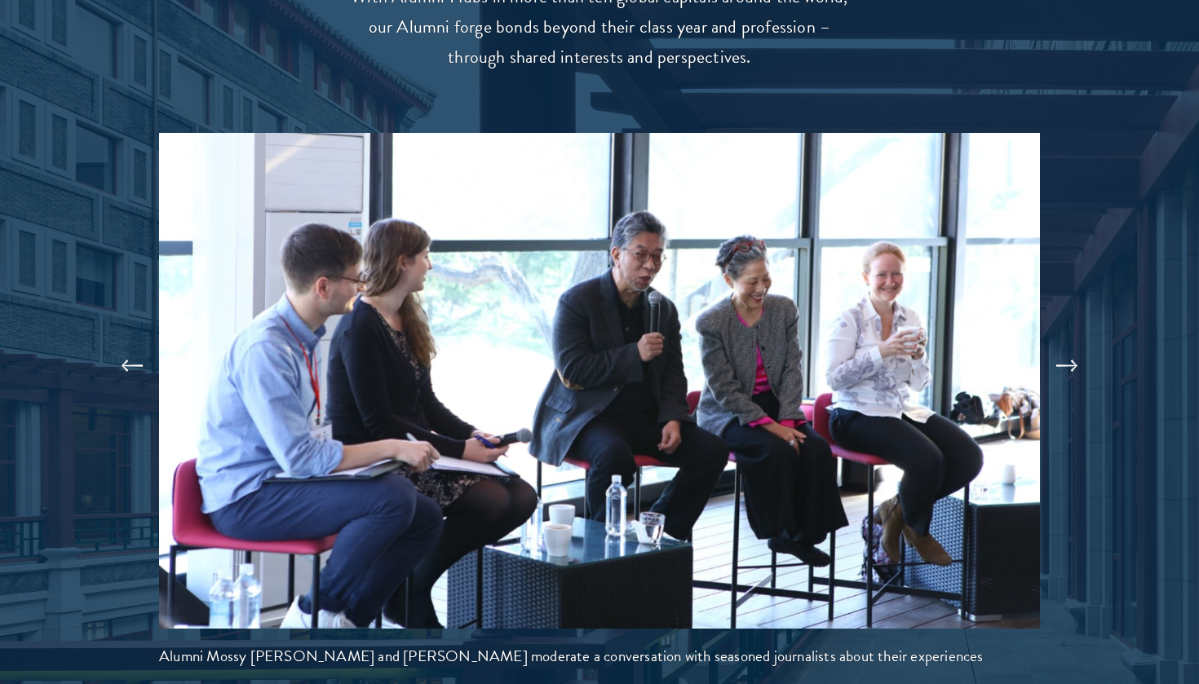
click at [1066, 343] on button at bounding box center [1067, 366] width 54 height 46
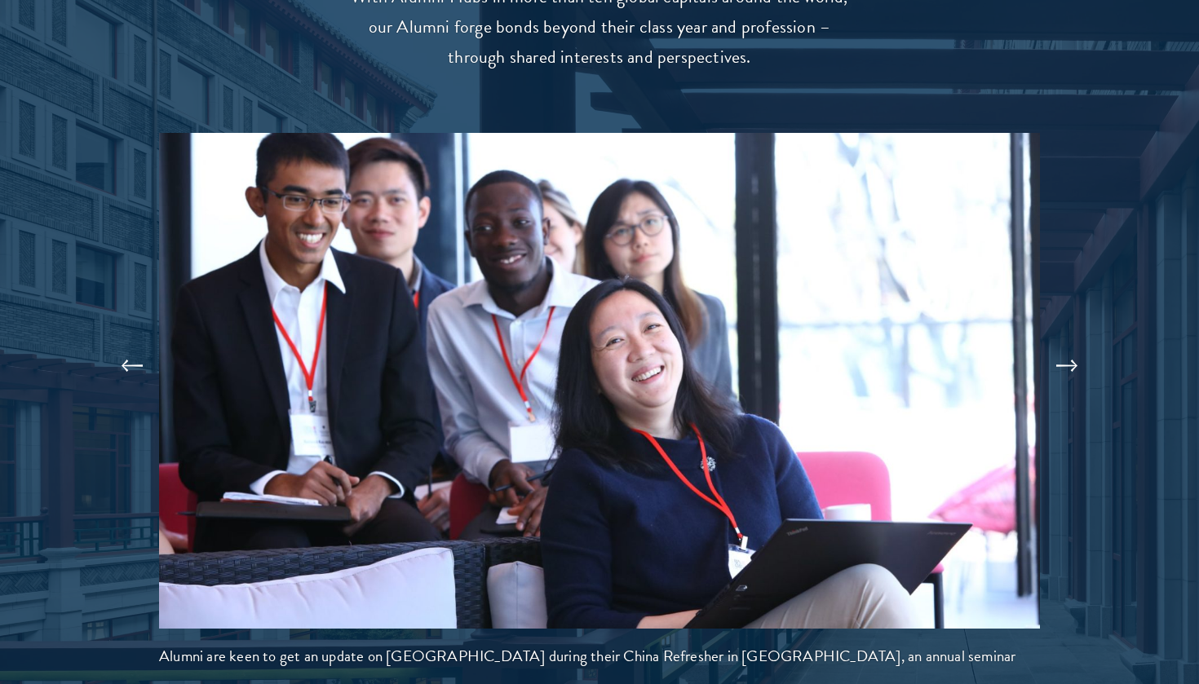
click at [1066, 343] on button at bounding box center [1067, 366] width 54 height 46
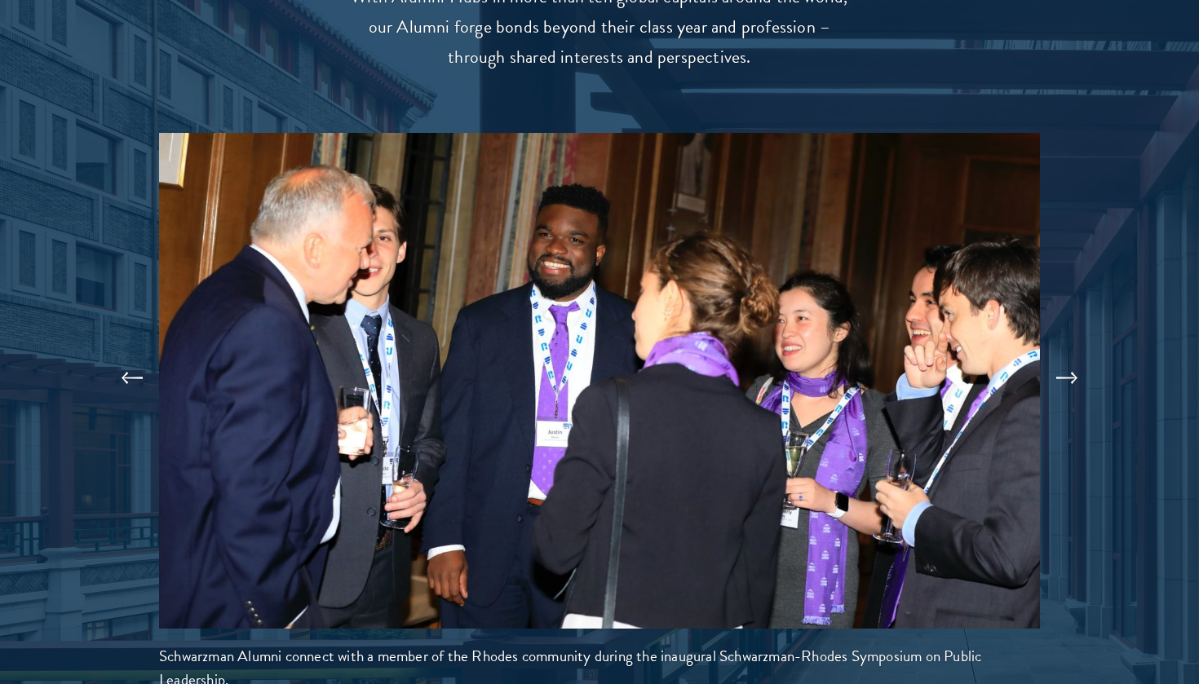
click at [1066, 355] on button at bounding box center [1067, 378] width 54 height 46
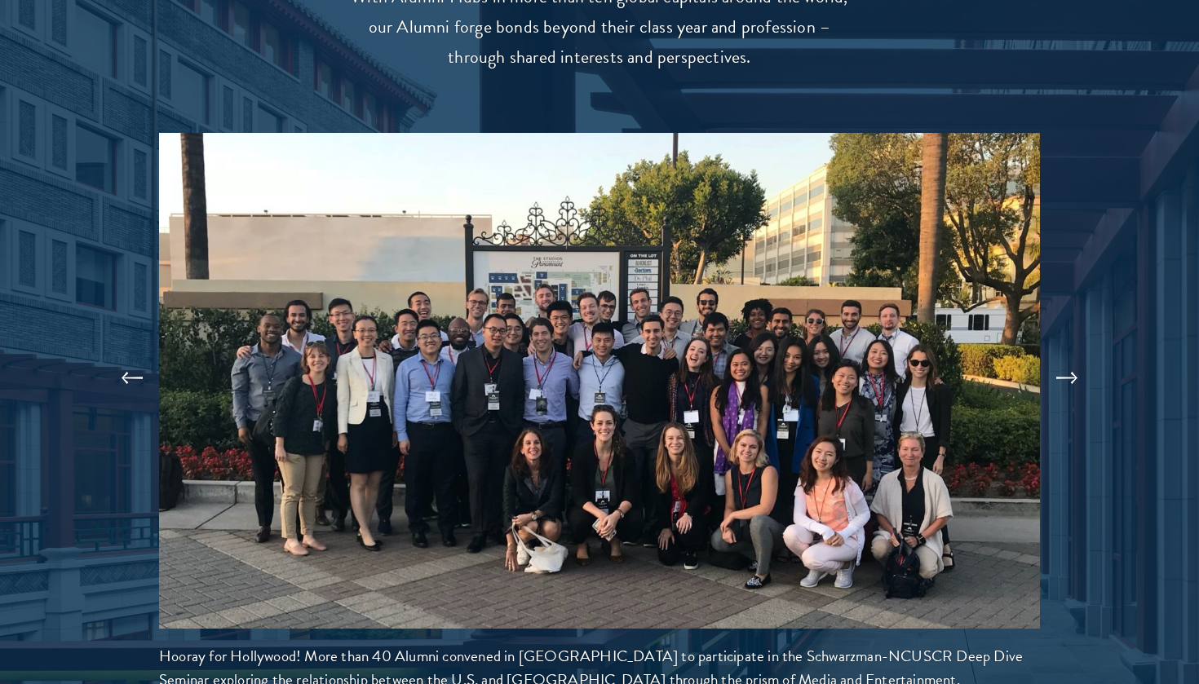
click at [1066, 355] on button at bounding box center [1067, 378] width 54 height 46
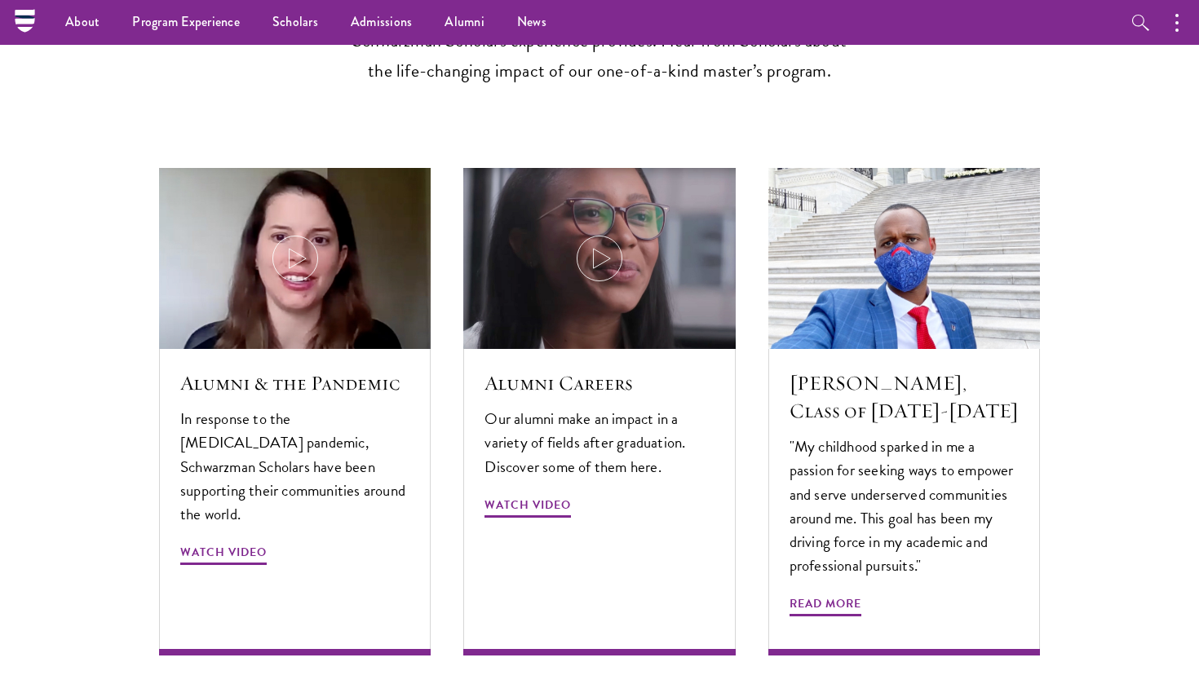
scroll to position [4867, 0]
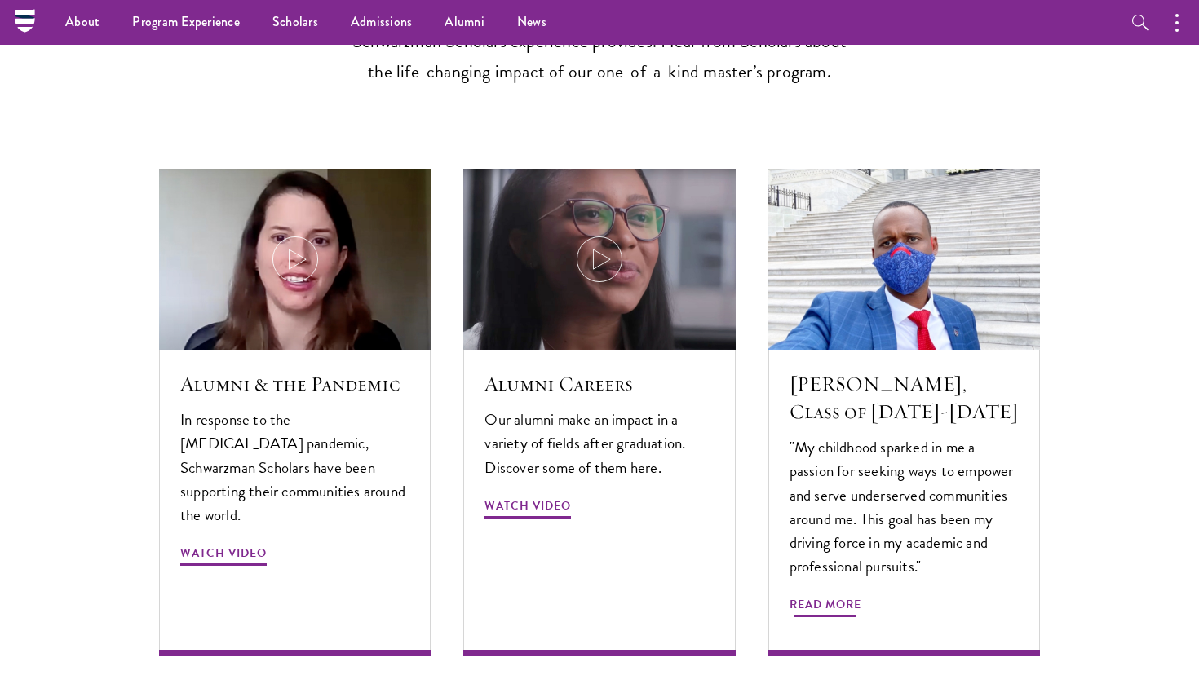
click at [988, 370] on h5 "Abdourahamane Diallo, Class of 2019-2020" at bounding box center [903, 397] width 229 height 55
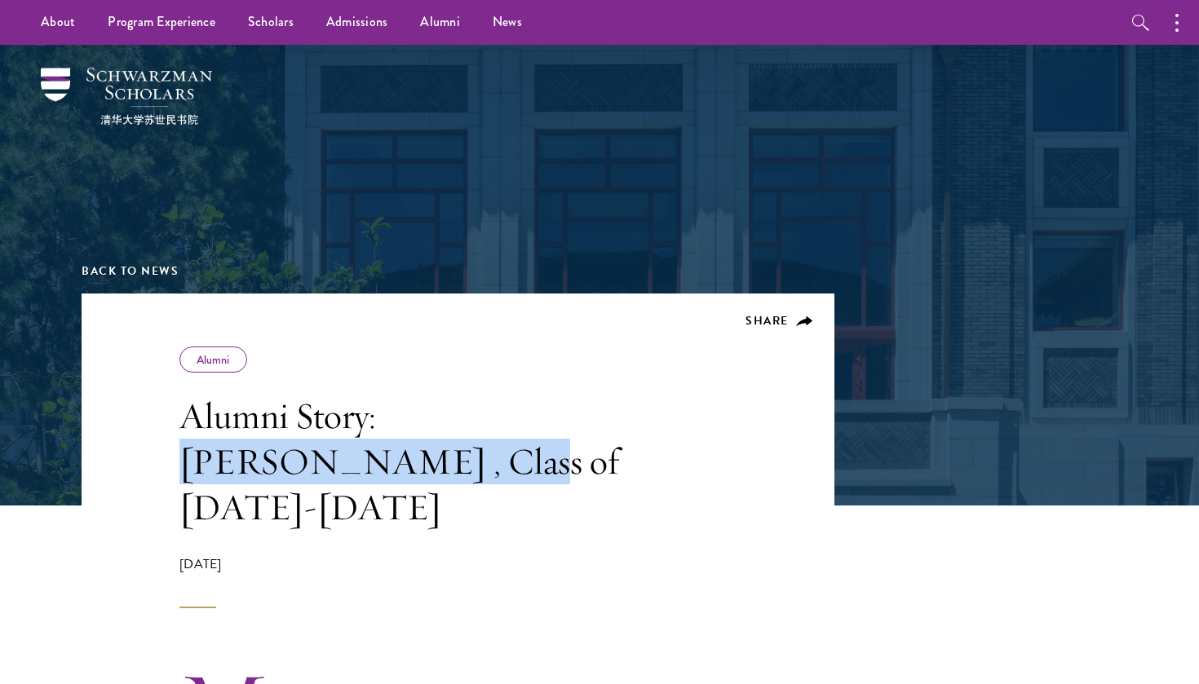
drag, startPoint x: 390, startPoint y: 418, endPoint x: 261, endPoint y: 467, distance: 137.8
click at [262, 468] on h1 "Alumni Story: Abdourahamane Diallo , Class of 2019-2020" at bounding box center [411, 461] width 465 height 137
copy h1 "Abdourahamane Diallo"
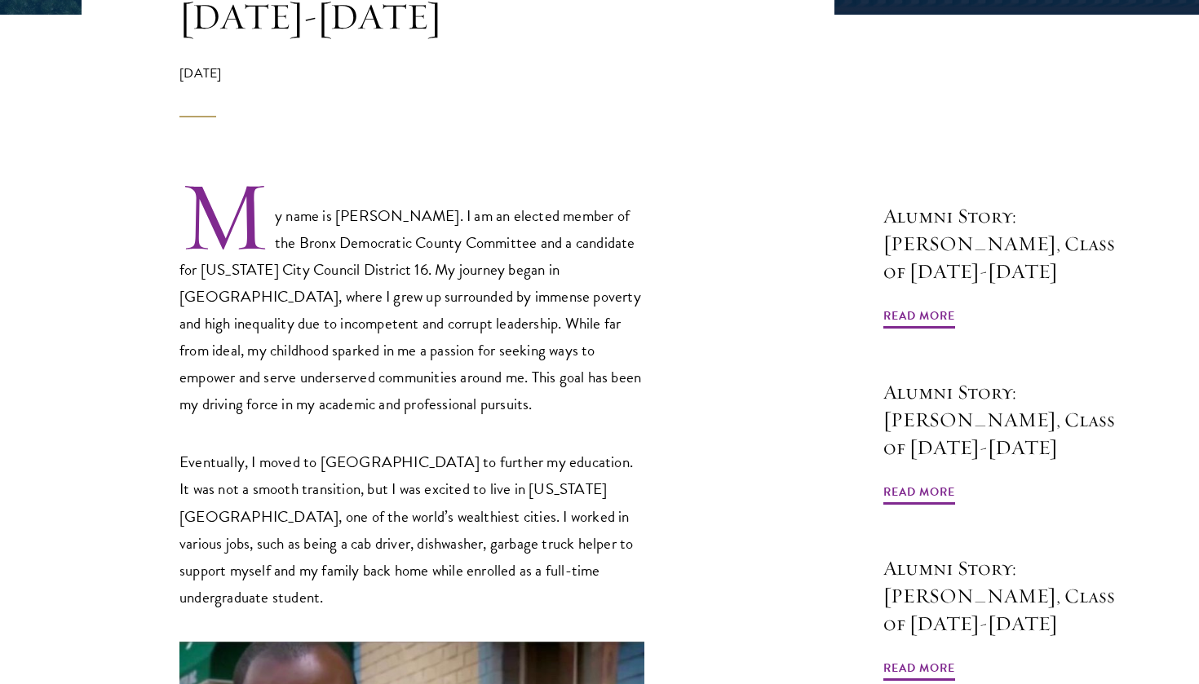
scroll to position [750, 0]
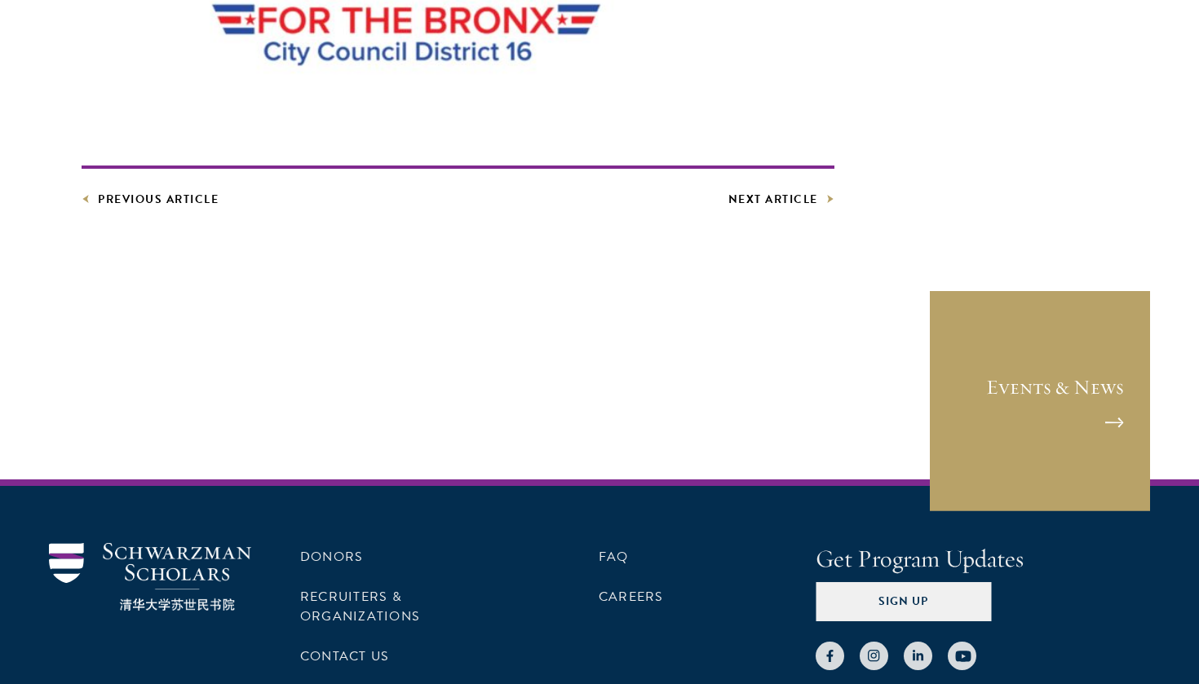
scroll to position [5962, 0]
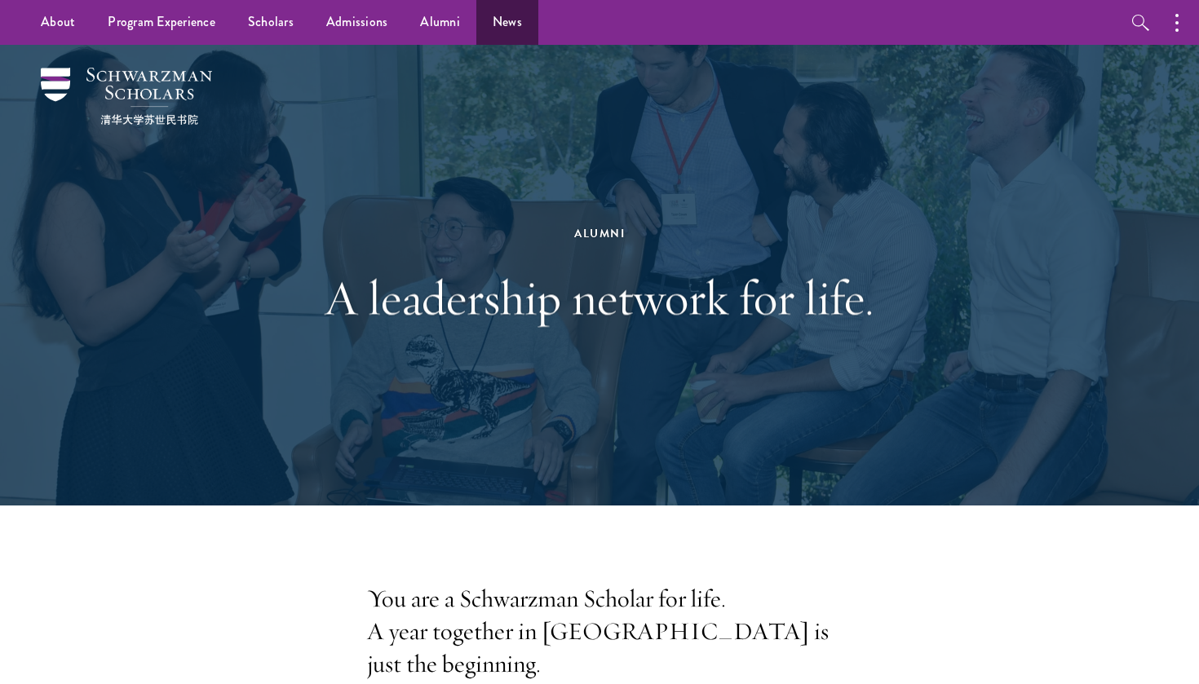
click at [513, 27] on link "News" at bounding box center [507, 22] width 62 height 45
